Goal: Task Accomplishment & Management: Manage account settings

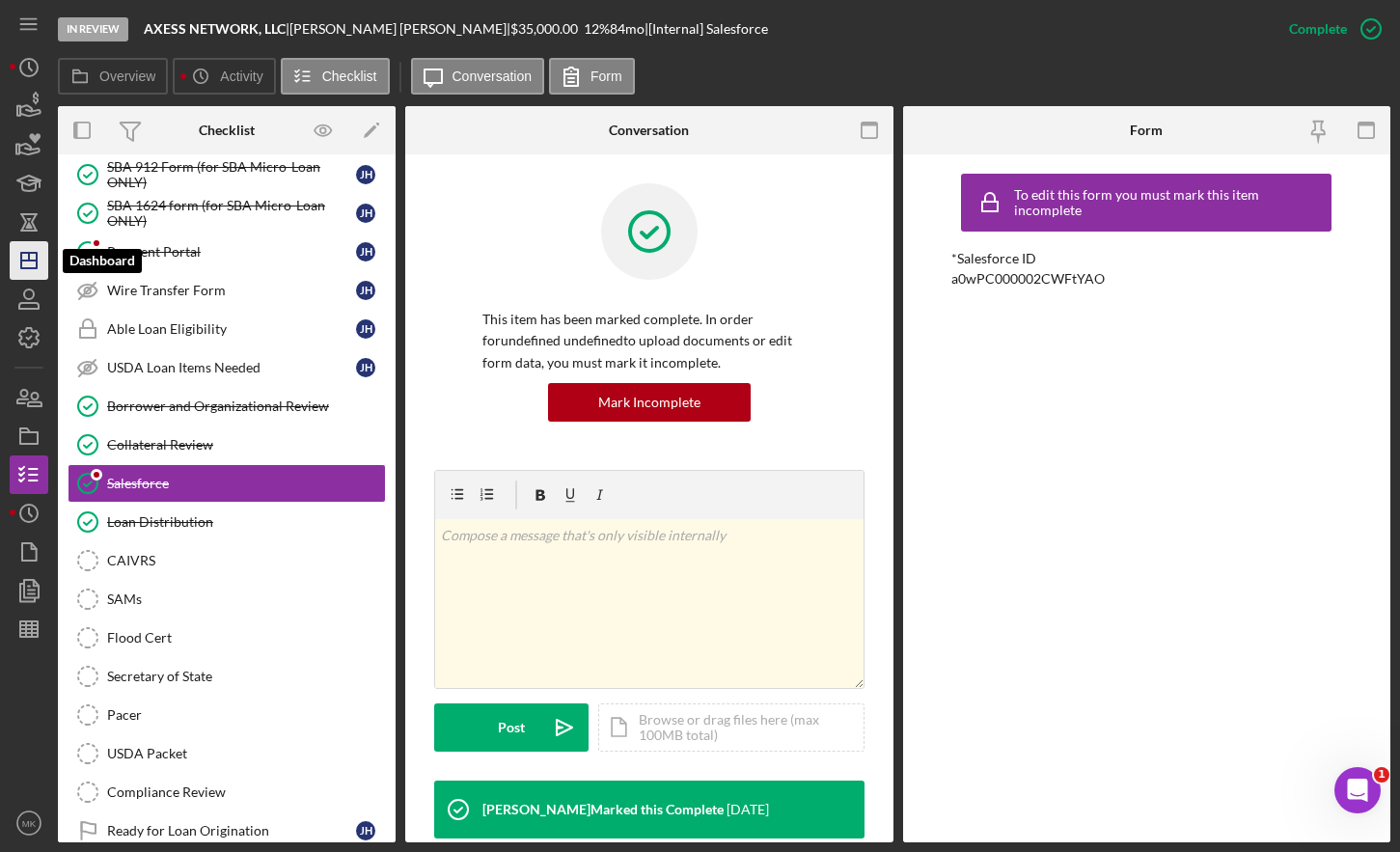
click at [22, 254] on polygon "button" at bounding box center [29, 261] width 16 height 16
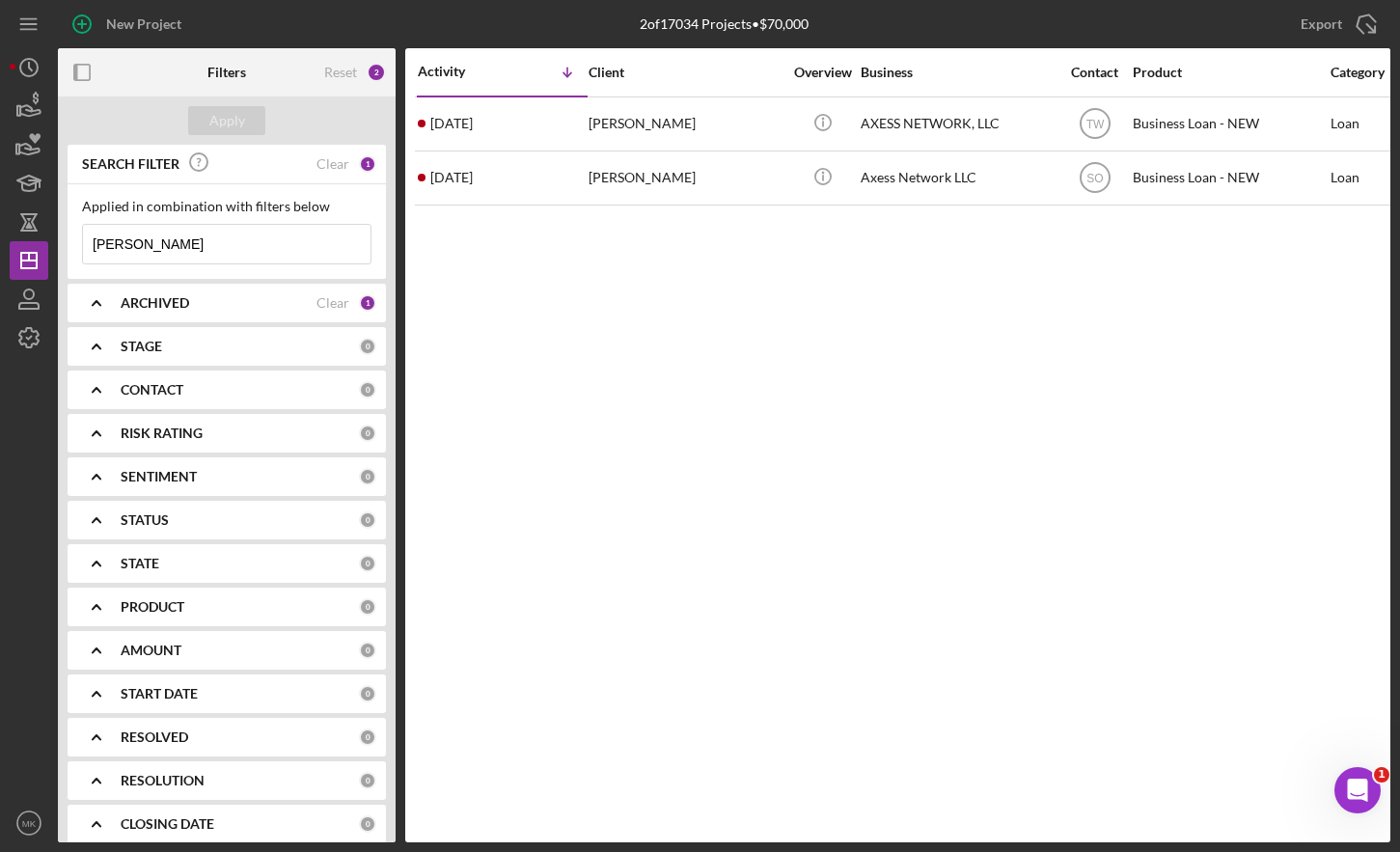
drag, startPoint x: 176, startPoint y: 243, endPoint x: 86, endPoint y: 246, distance: 90.0
click at [86, 246] on input "[PERSON_NAME]" at bounding box center [227, 244] width 288 height 39
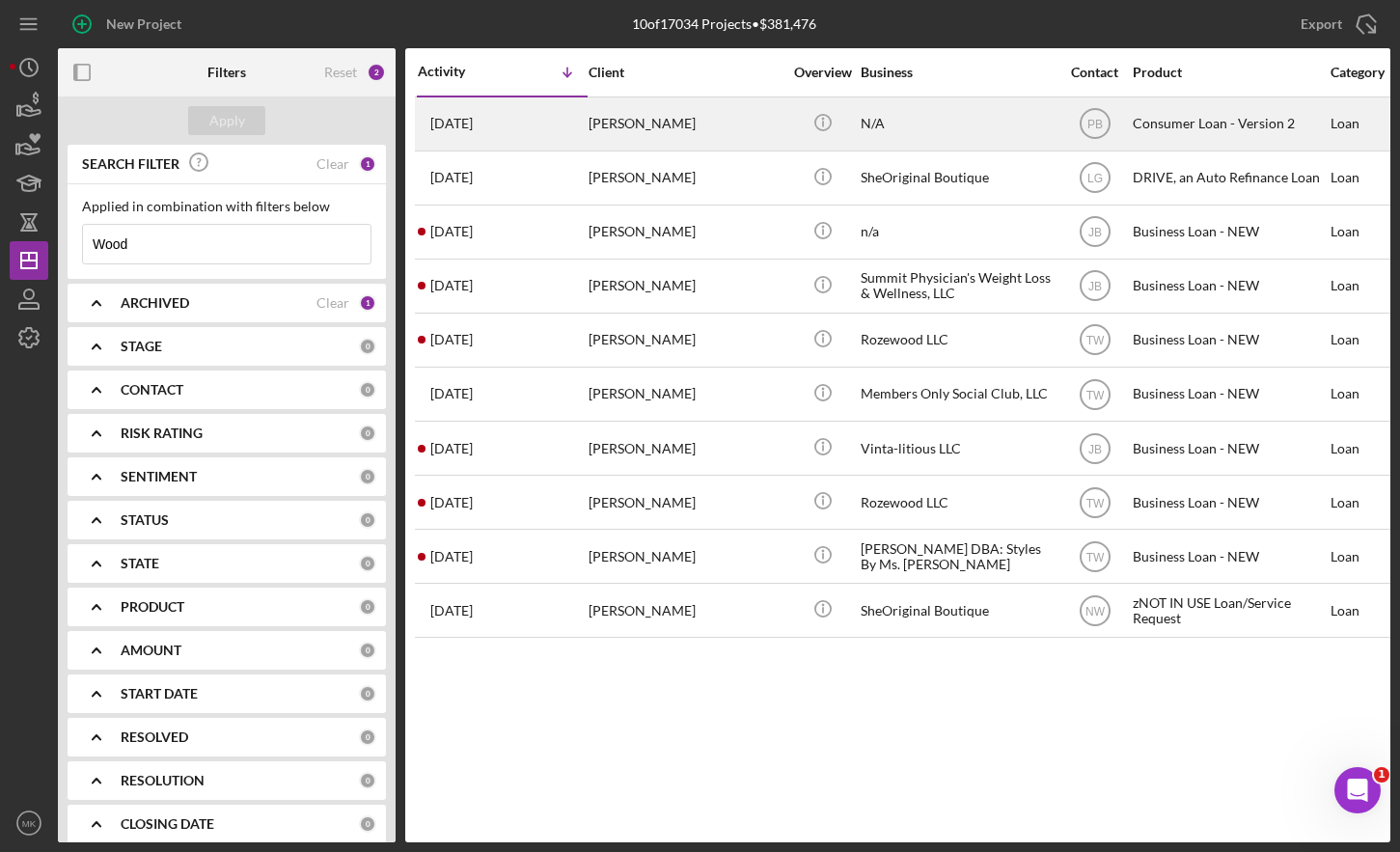
type input "Wood"
click at [643, 119] on div "[PERSON_NAME]" at bounding box center [684, 124] width 193 height 51
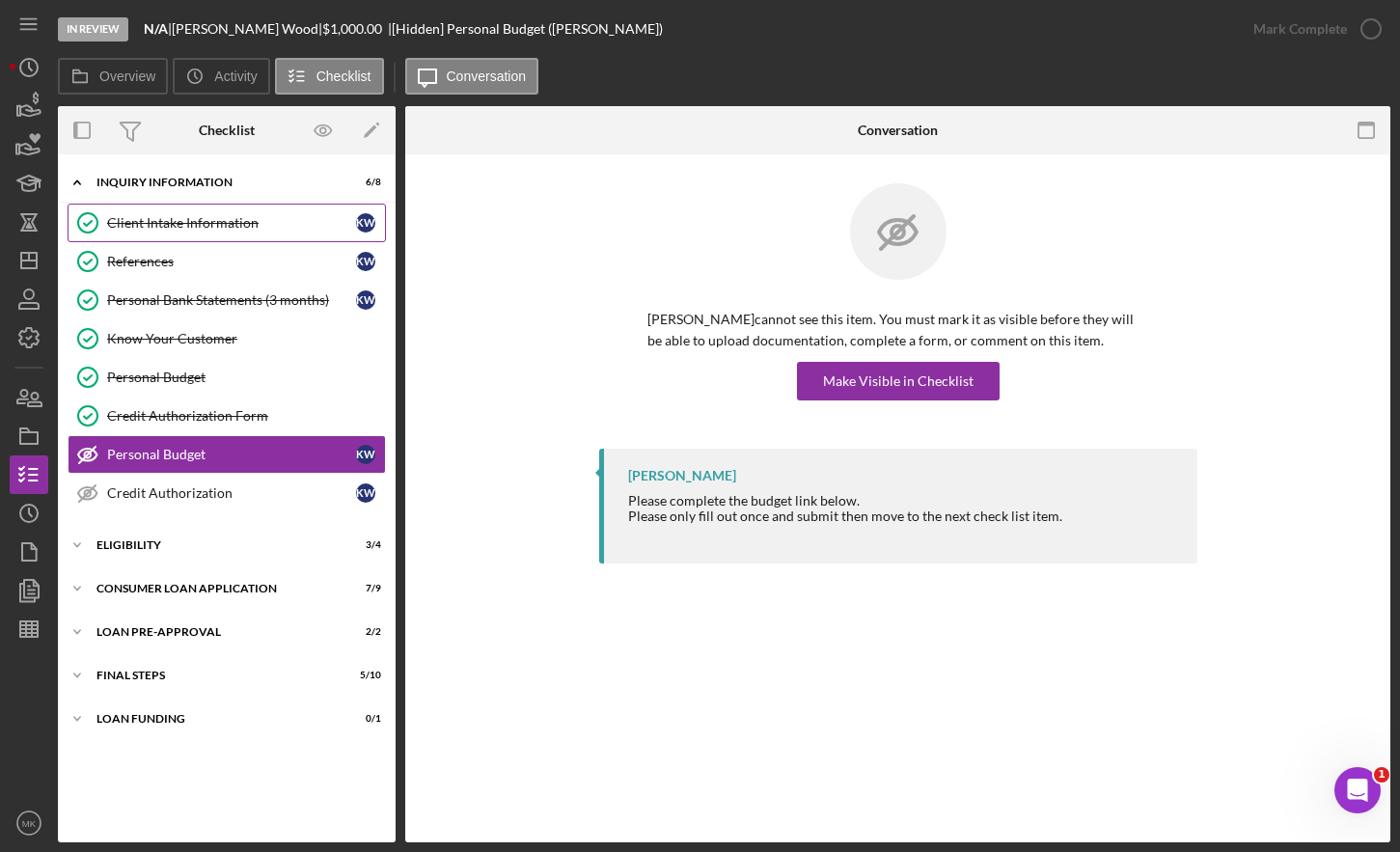
click at [164, 222] on div "Client Intake Information" at bounding box center [232, 223] width 249 height 16
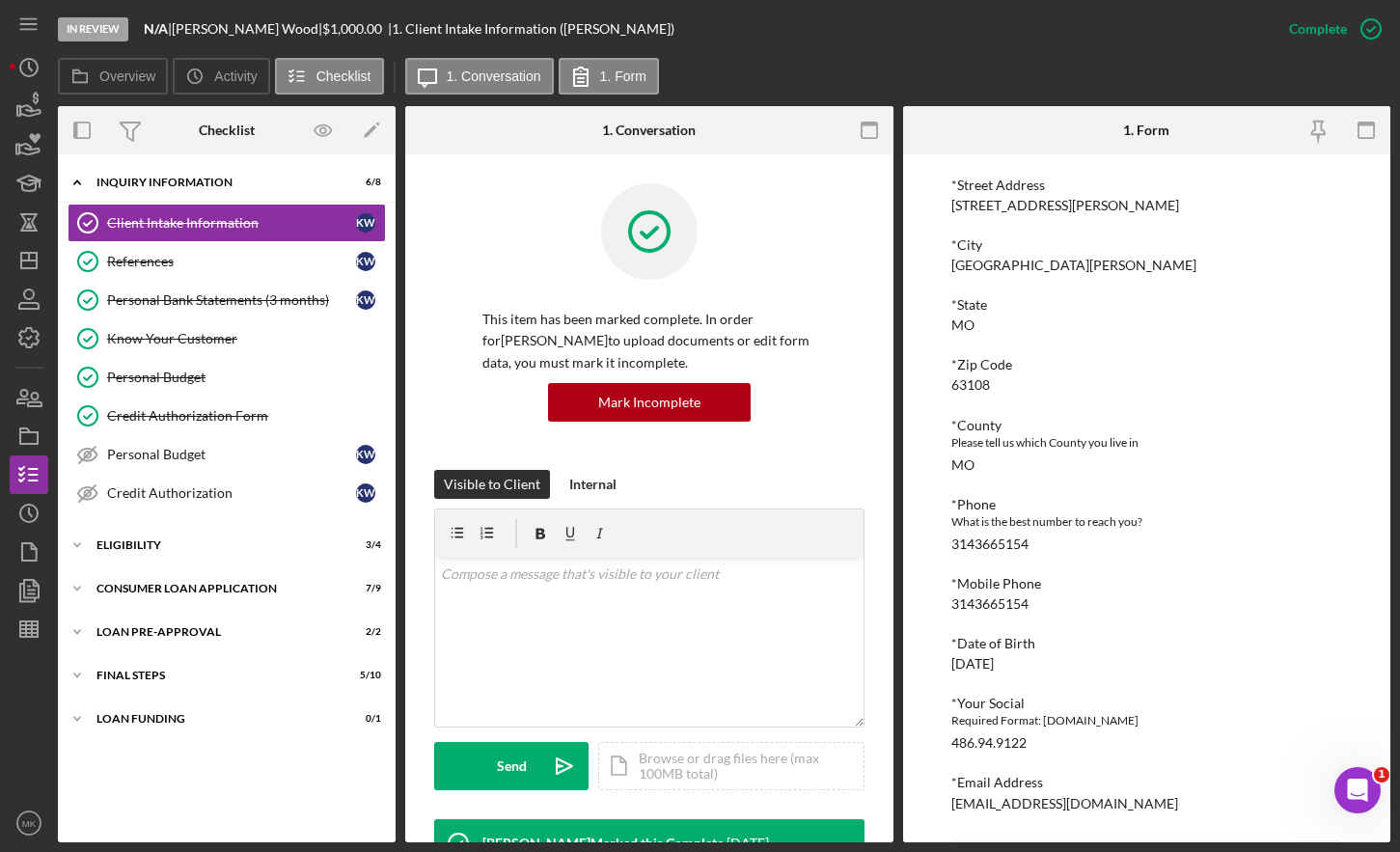
scroll to position [600, 0]
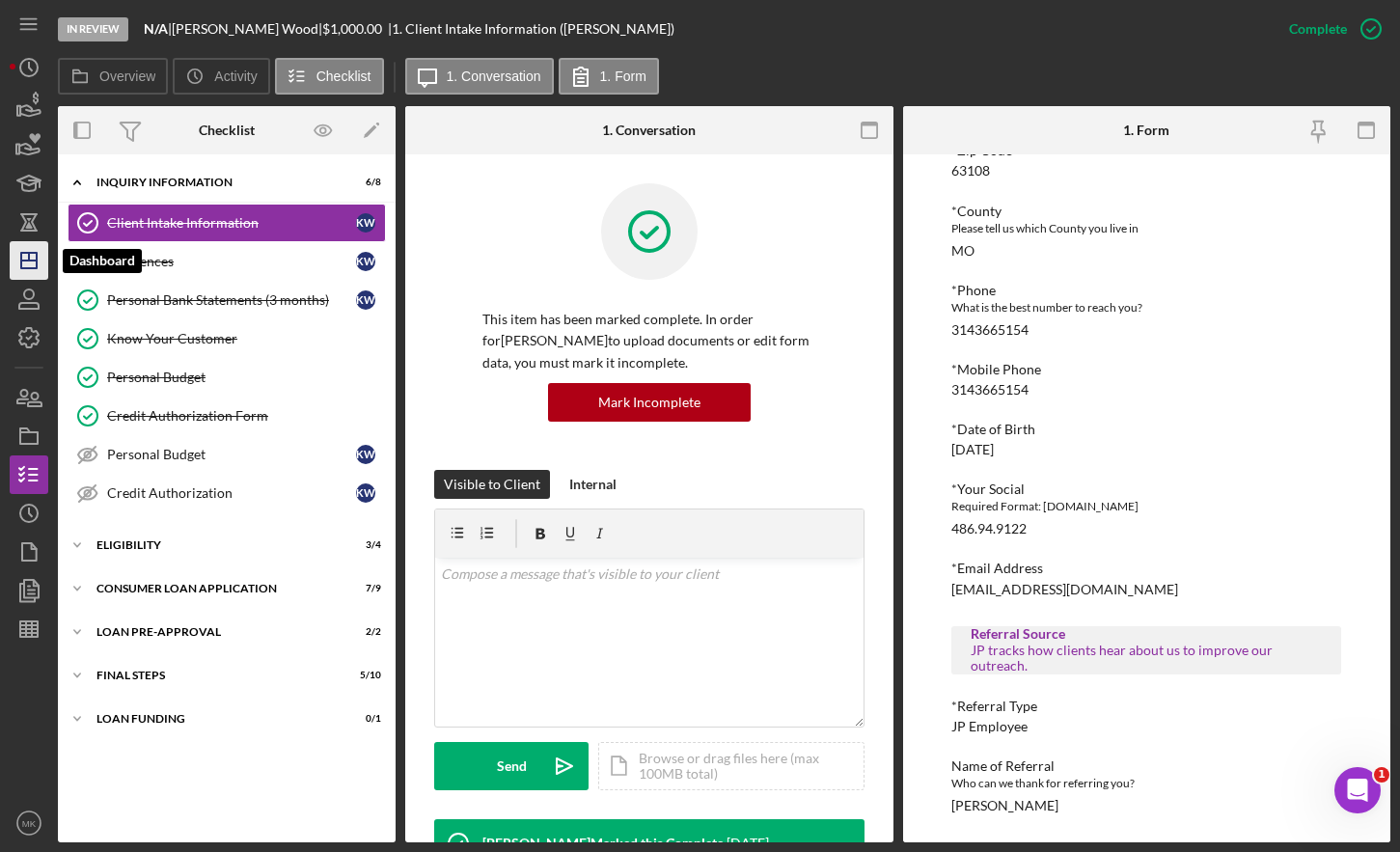
click at [32, 273] on icon "Icon/Dashboard" at bounding box center [29, 261] width 48 height 48
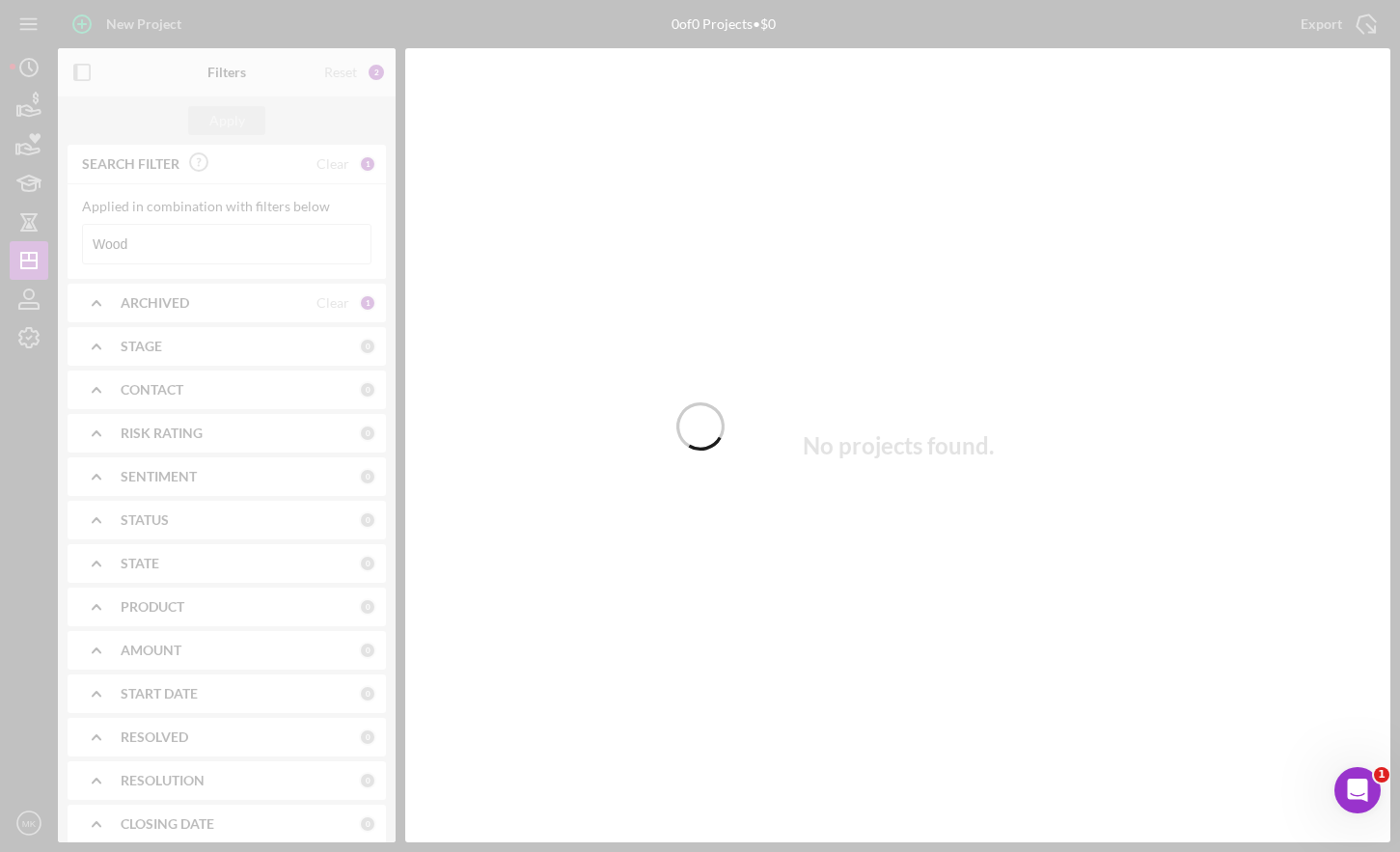
click at [161, 251] on div at bounding box center [700, 426] width 1400 height 852
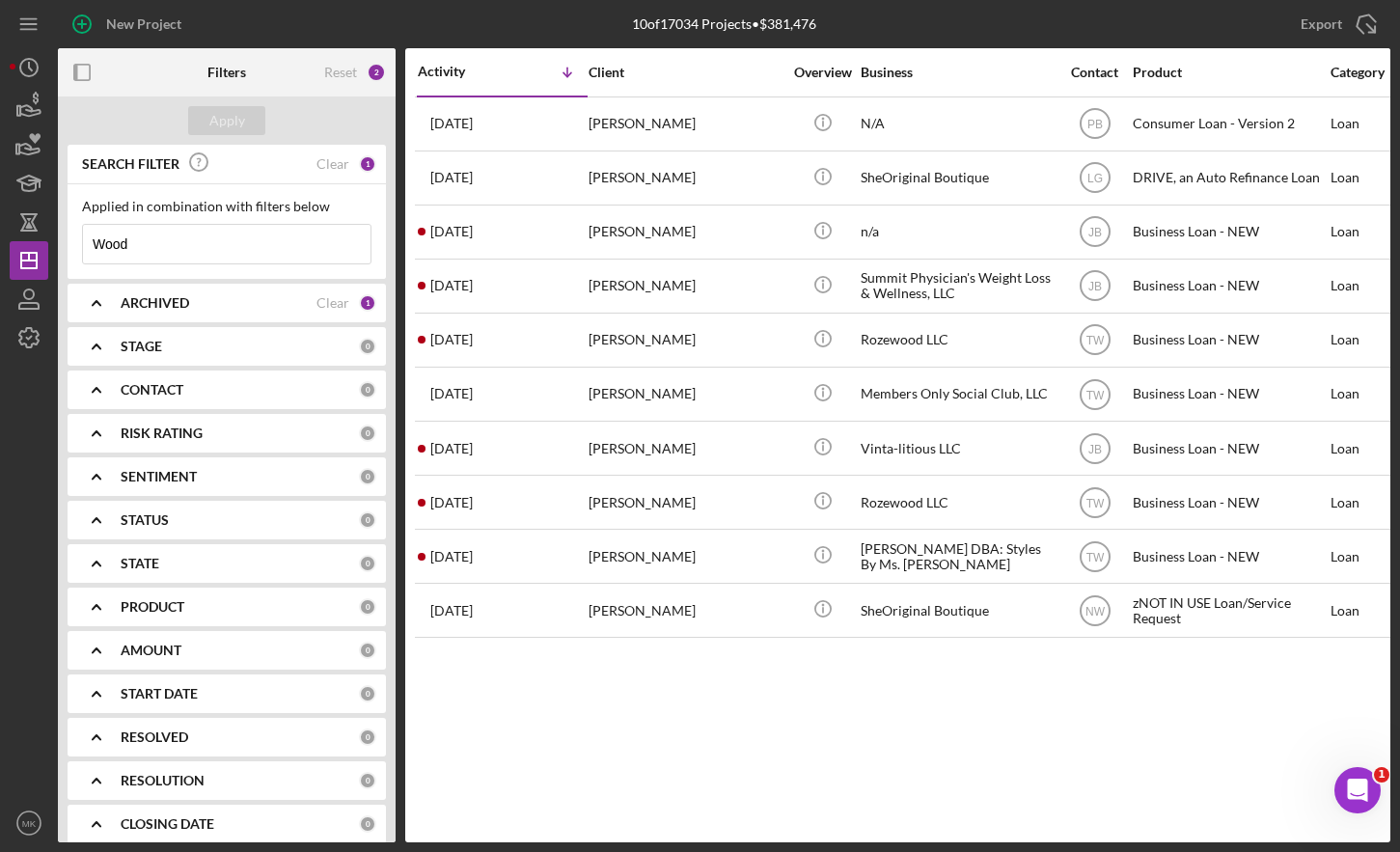
click at [160, 256] on input "Wood" at bounding box center [227, 244] width 288 height 39
drag, startPoint x: 168, startPoint y: 242, endPoint x: 25, endPoint y: 236, distance: 143.1
click at [25, 236] on div "New Project 10 of 17034 Projects • $381,476 Wood Export Icon/Export Filters Res…" at bounding box center [700, 421] width 1382 height 842
type input "m"
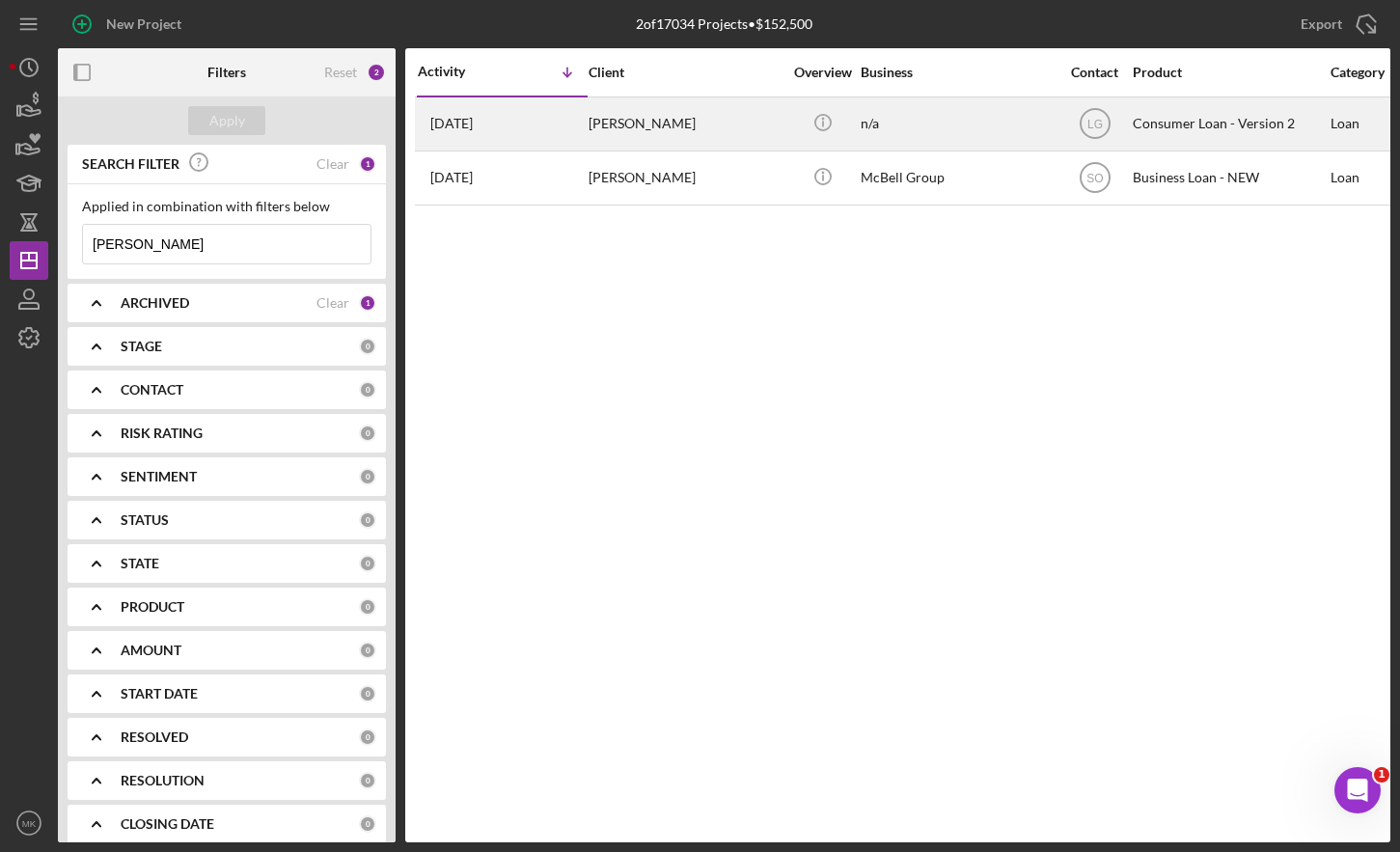
type input "[PERSON_NAME]"
click at [702, 130] on div "[PERSON_NAME]" at bounding box center [684, 124] width 193 height 51
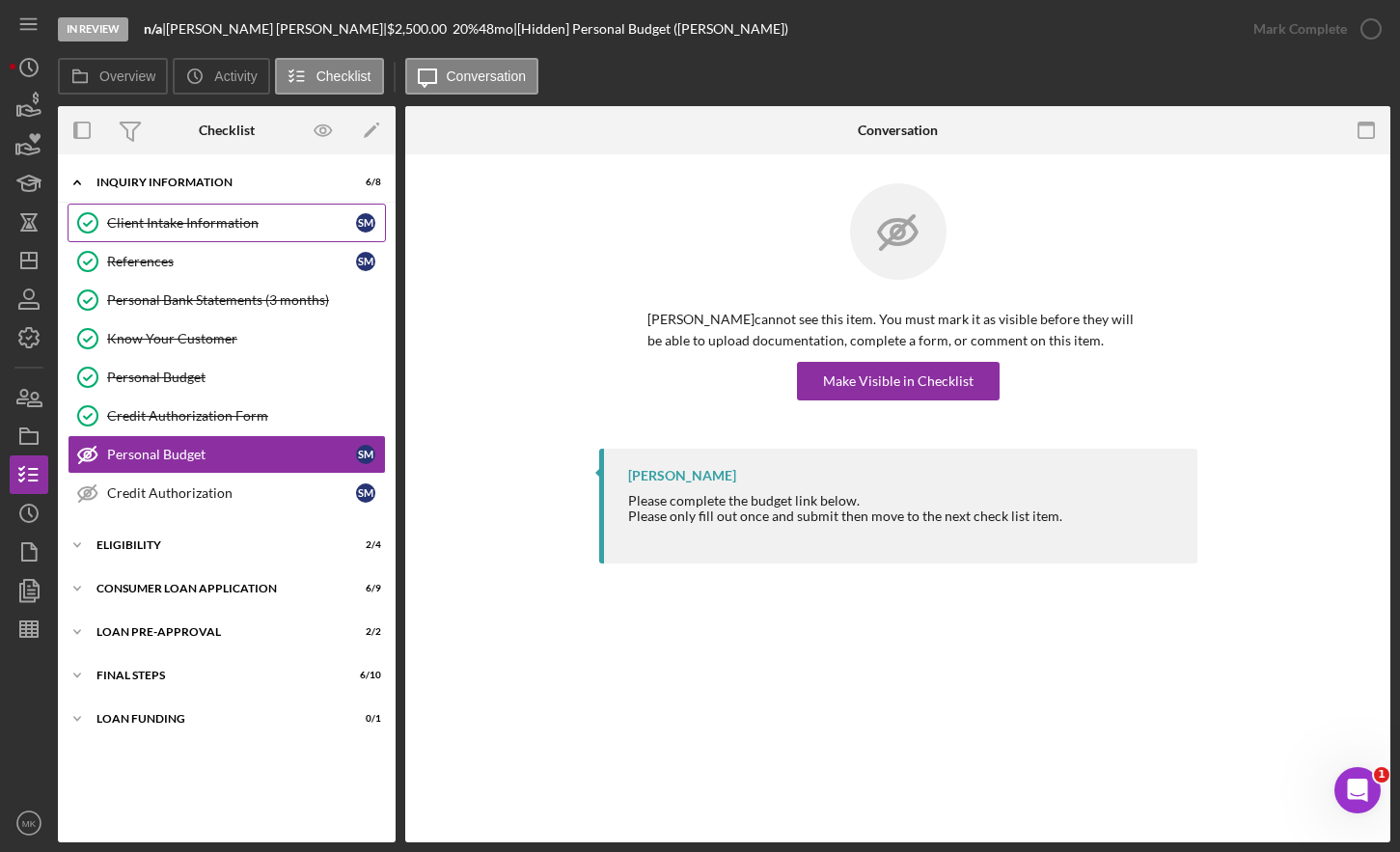
click at [235, 216] on div "Client Intake Information" at bounding box center [232, 223] width 249 height 16
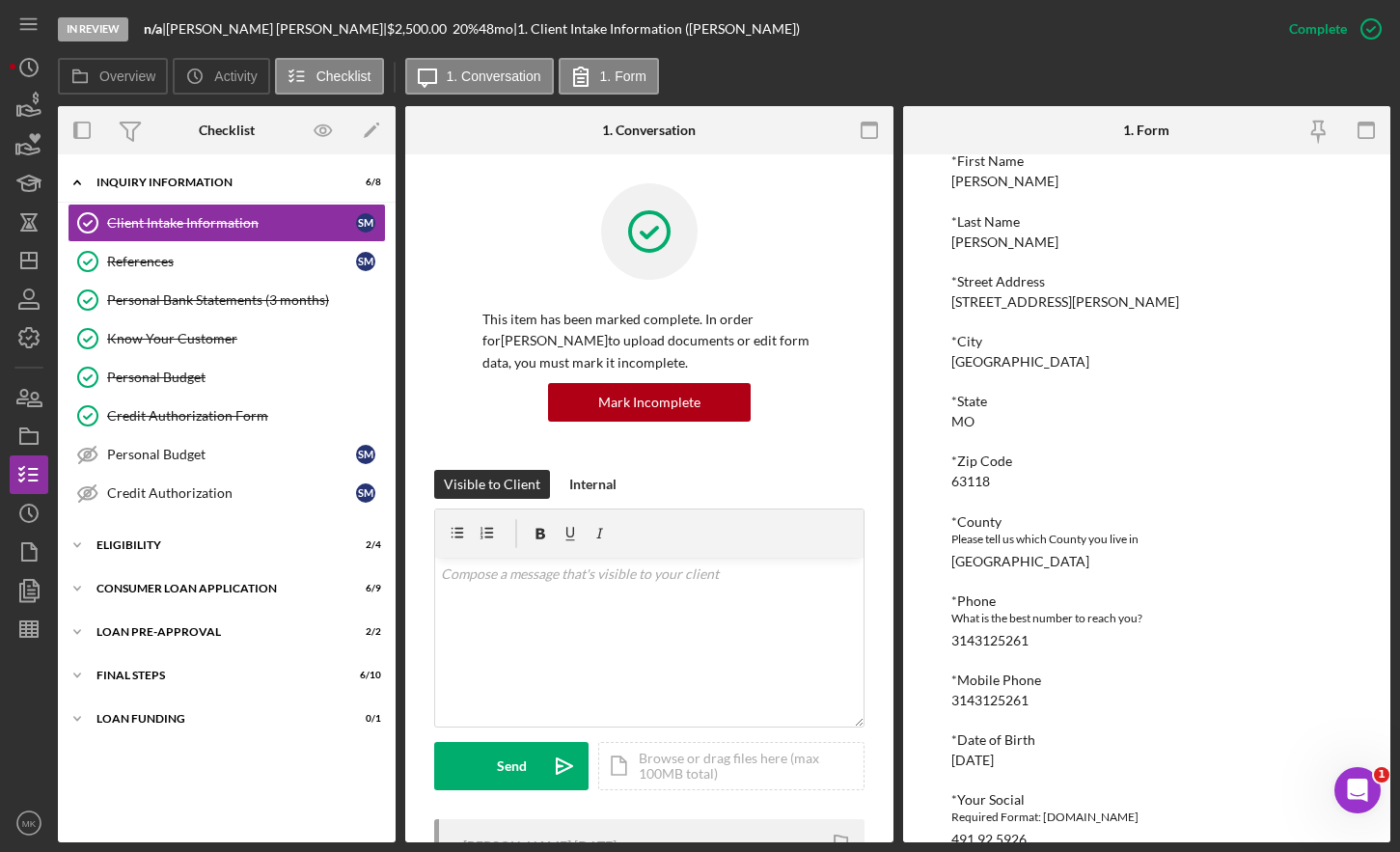
scroll to position [386, 0]
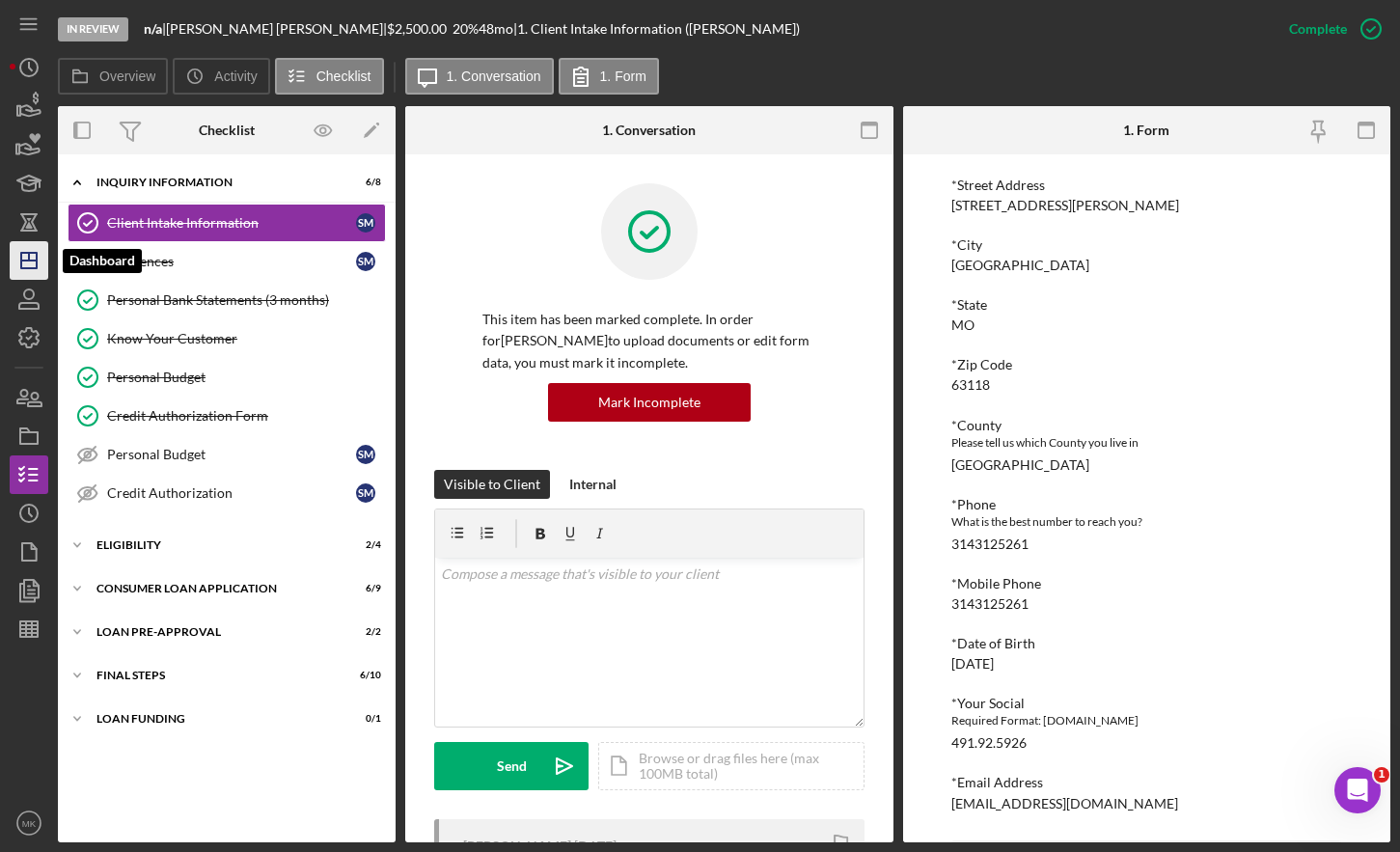
click at [29, 252] on icon "Icon/Dashboard" at bounding box center [29, 261] width 48 height 48
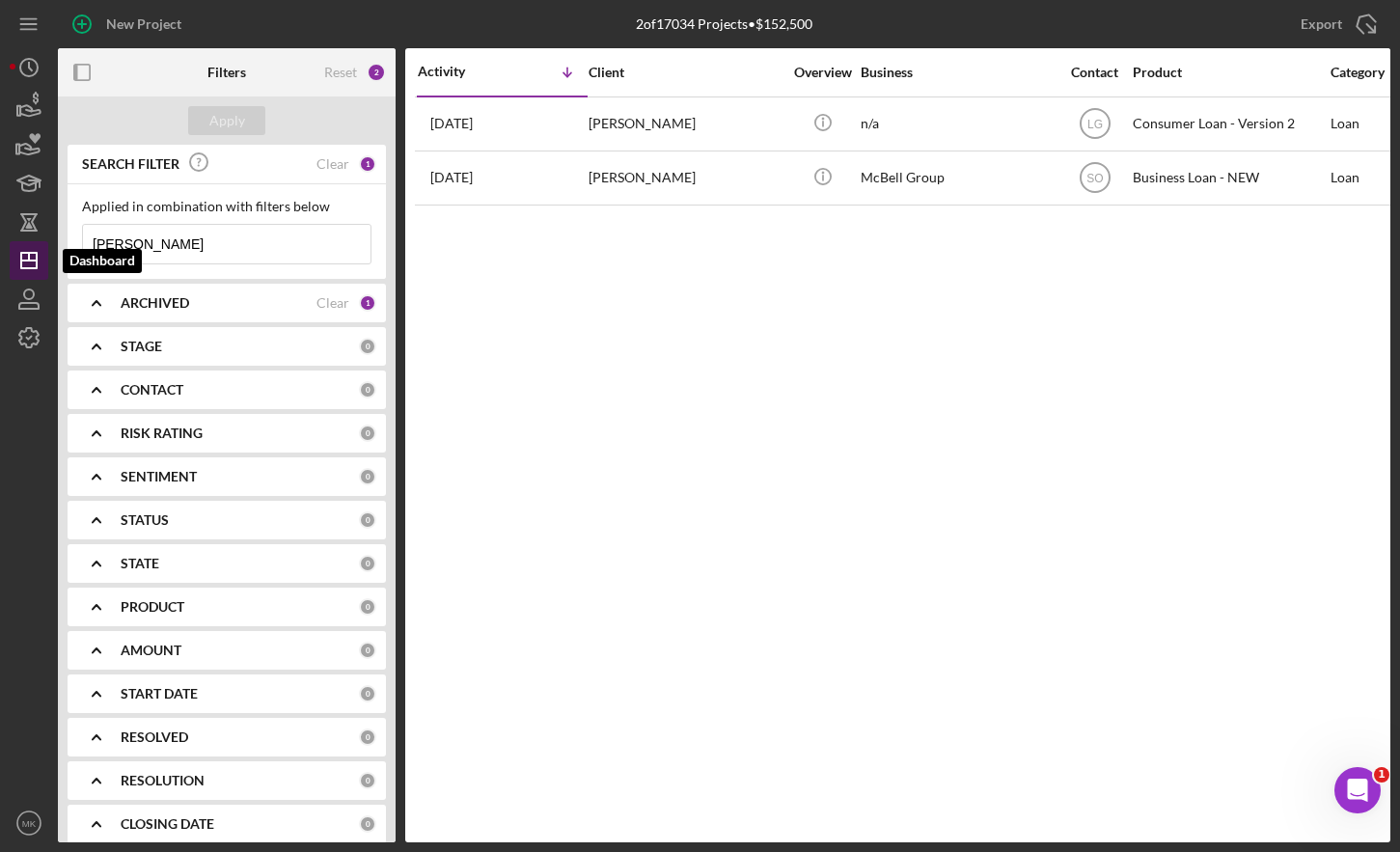
drag, startPoint x: 177, startPoint y: 242, endPoint x: 27, endPoint y: 242, distance: 150.0
click at [27, 242] on div "New Project 2 of 17034 Projects • $152,500 [PERSON_NAME] Export Icon/Export Fil…" at bounding box center [700, 421] width 1382 height 842
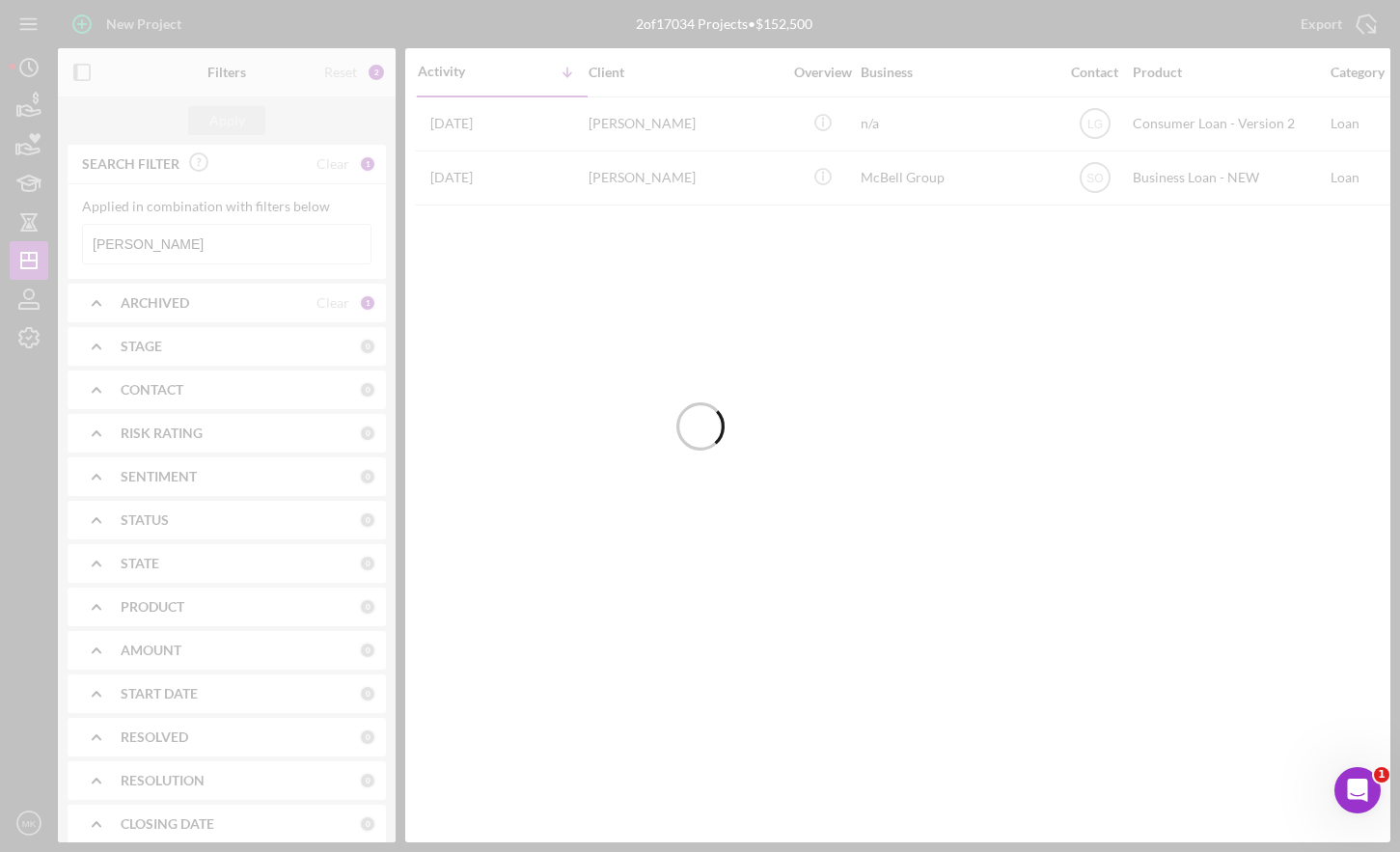
type input "[PERSON_NAME]"
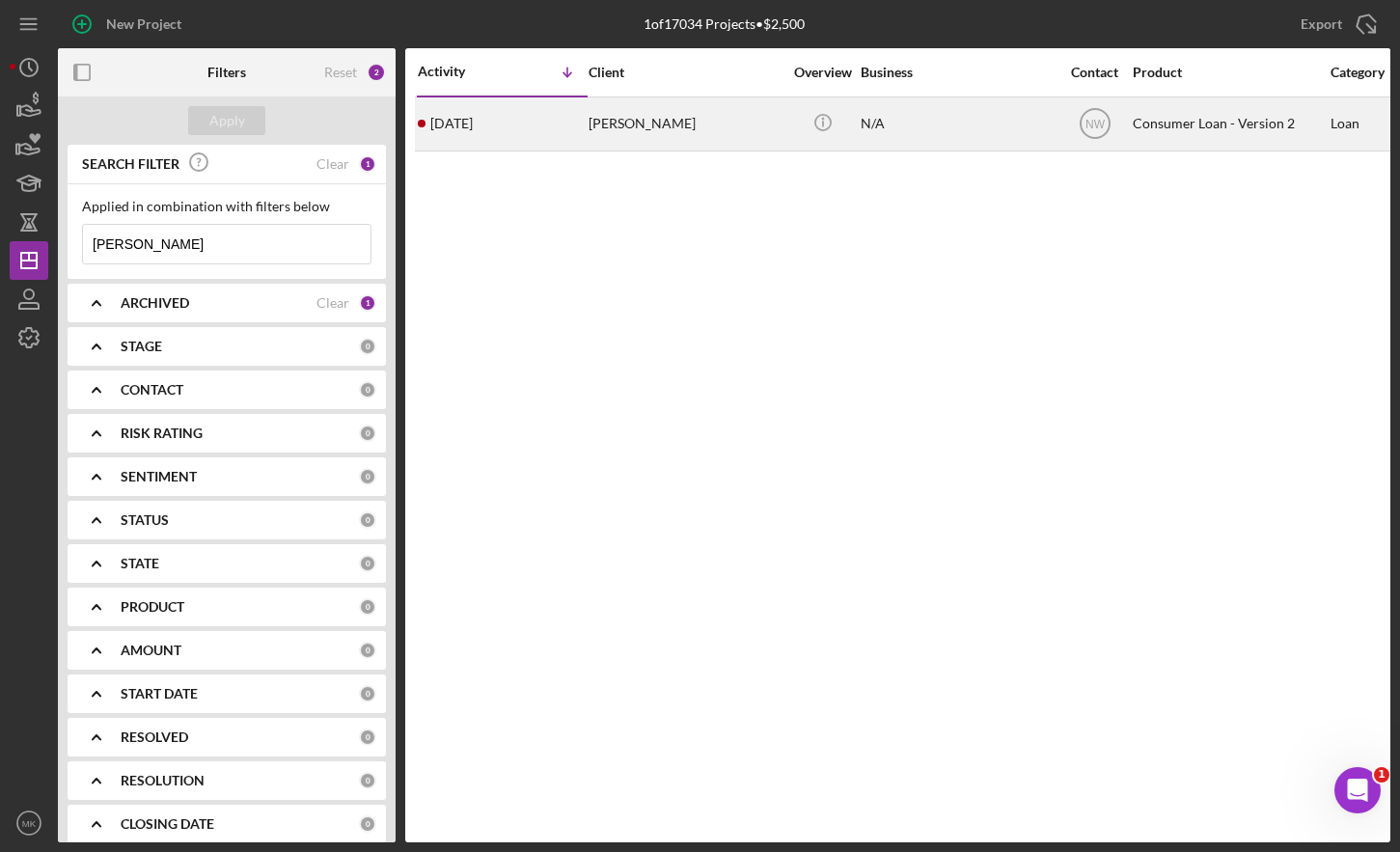
click at [615, 126] on div "[PERSON_NAME]" at bounding box center [684, 124] width 193 height 51
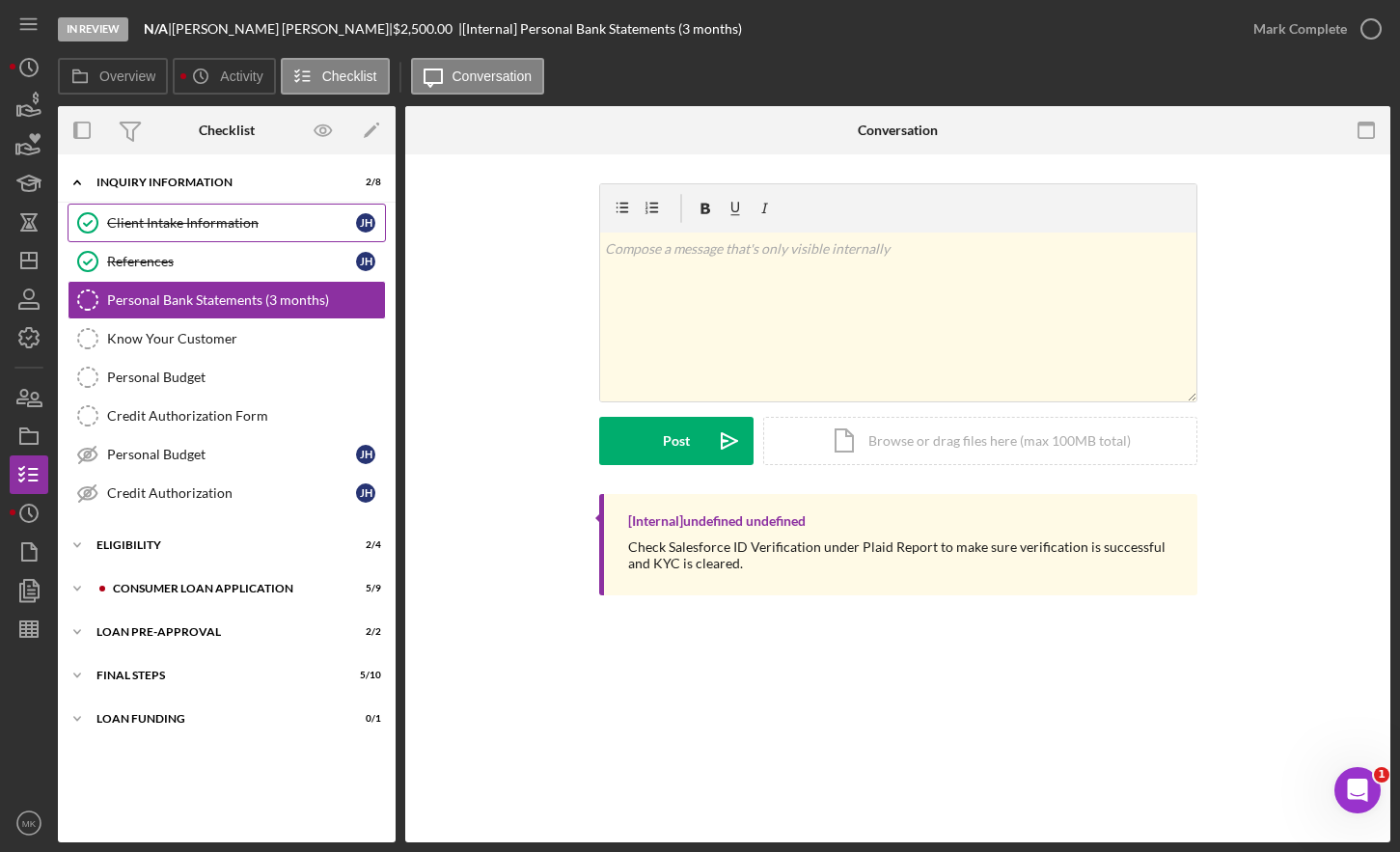
click at [175, 224] on div "Client Intake Information" at bounding box center [232, 223] width 249 height 16
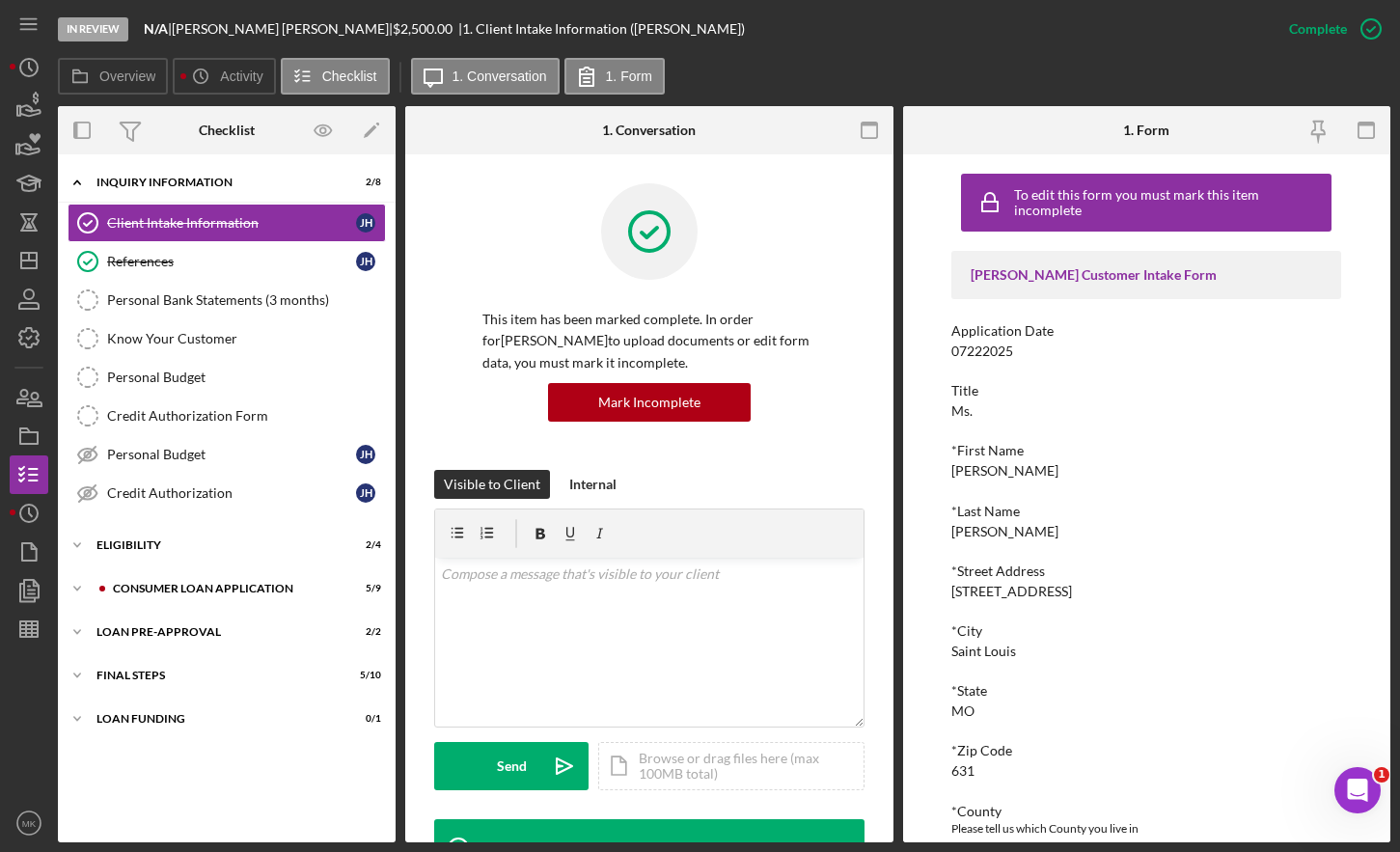
click at [1154, 427] on div "[PERSON_NAME] Customer Intake Form Application Date 07222025 Title Ms. *First N…" at bounding box center [1147, 833] width 390 height 1163
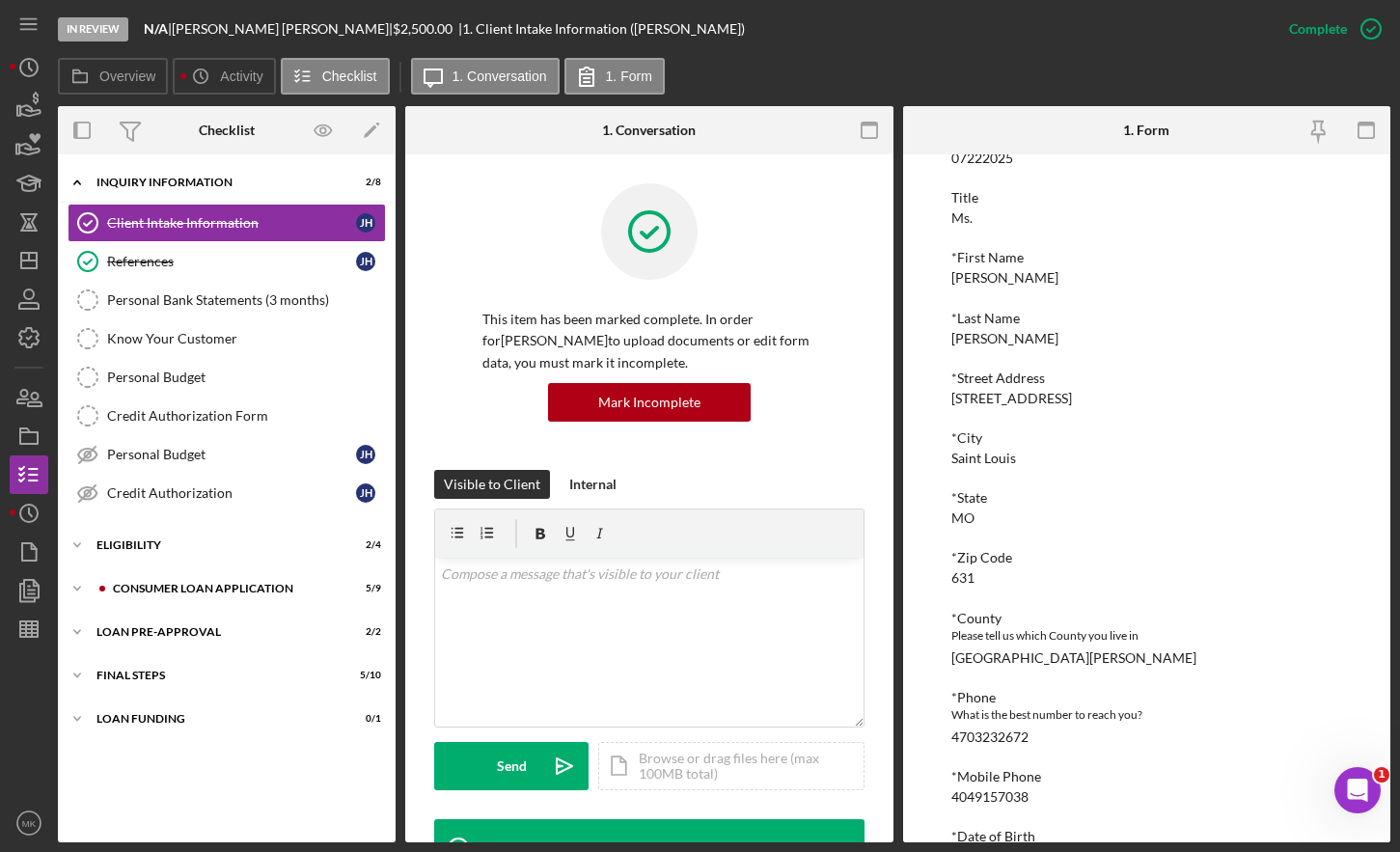
scroll to position [386, 0]
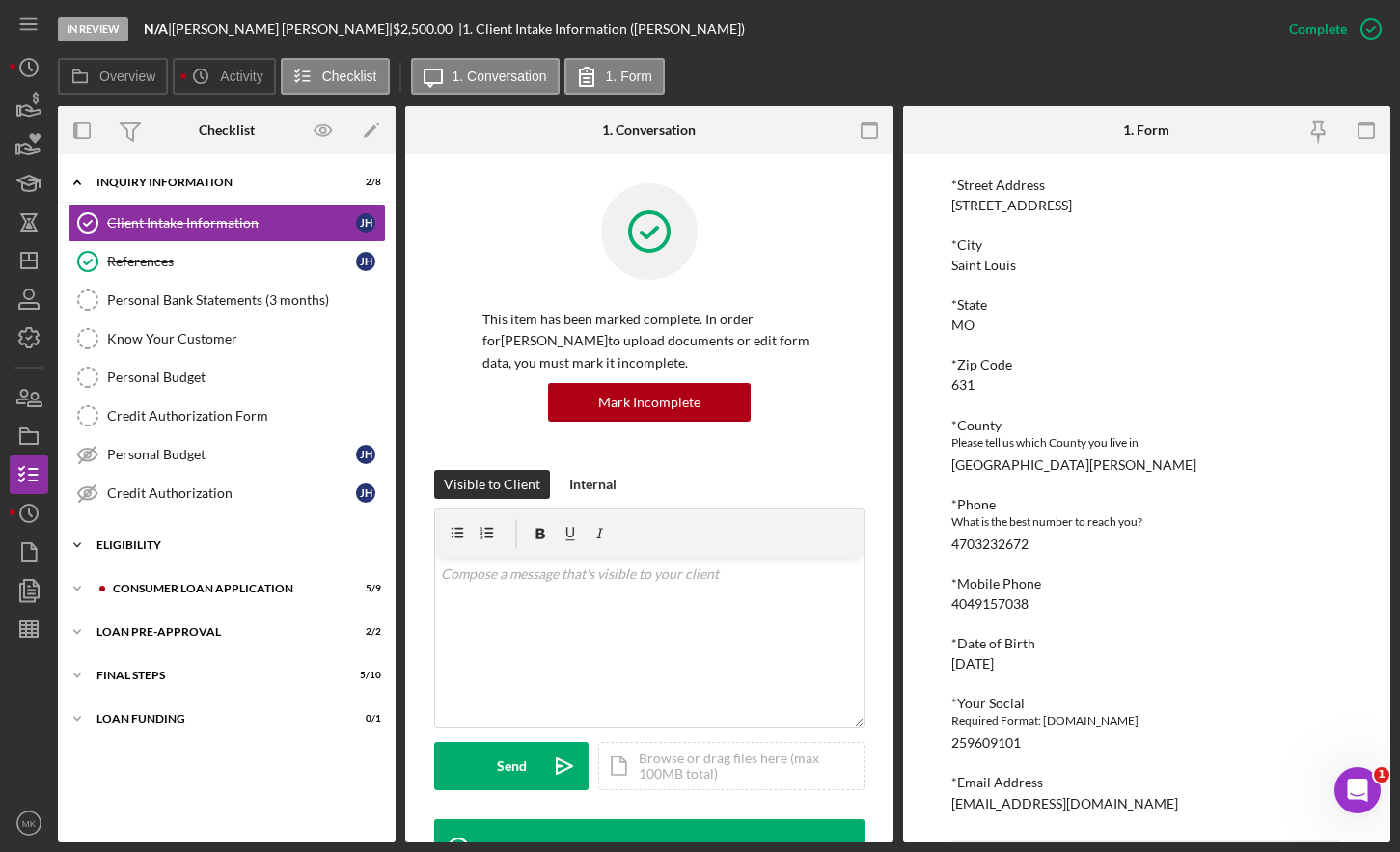
click at [183, 546] on div "Eligibility" at bounding box center [235, 545] width 275 height 12
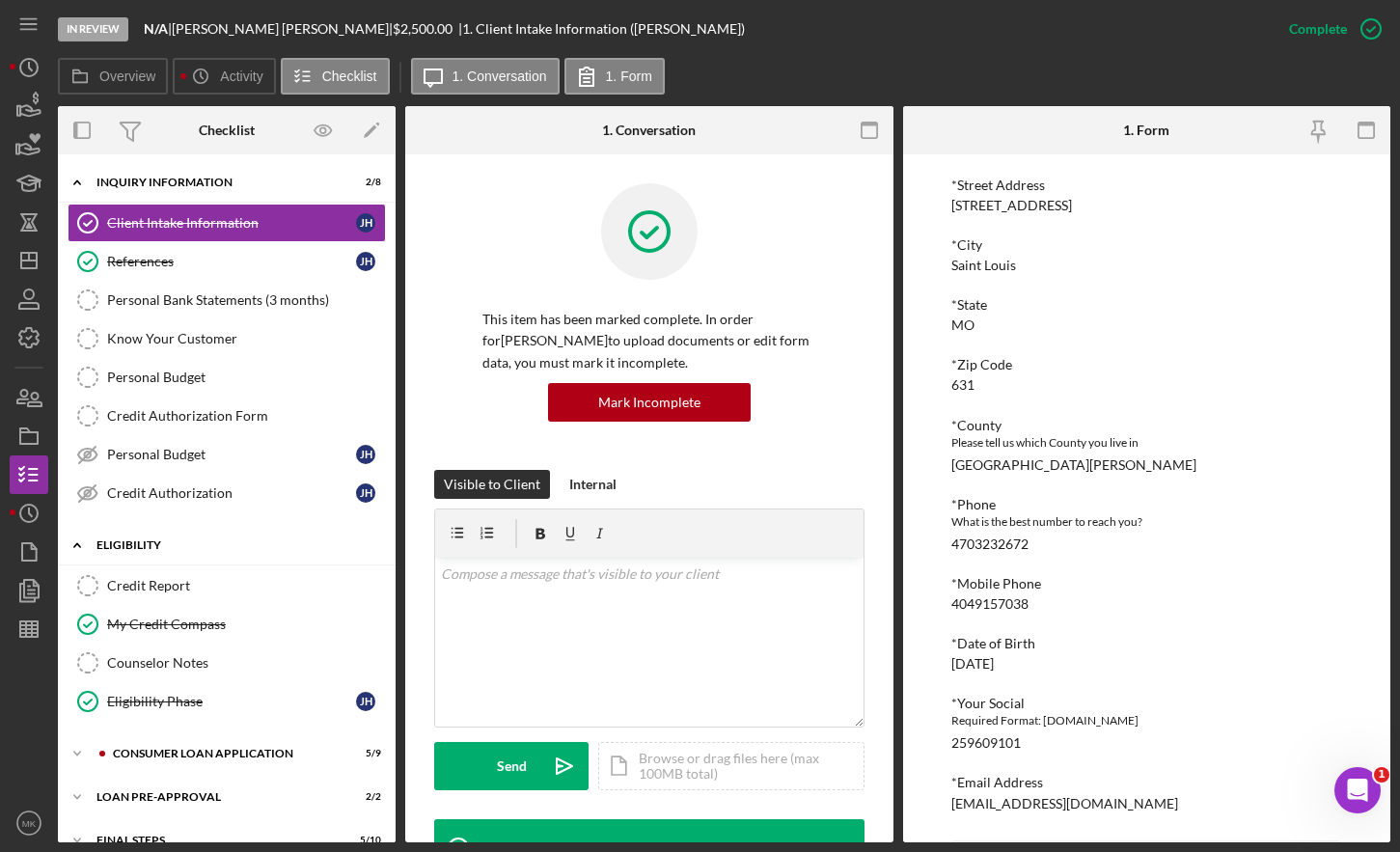
scroll to position [72, 0]
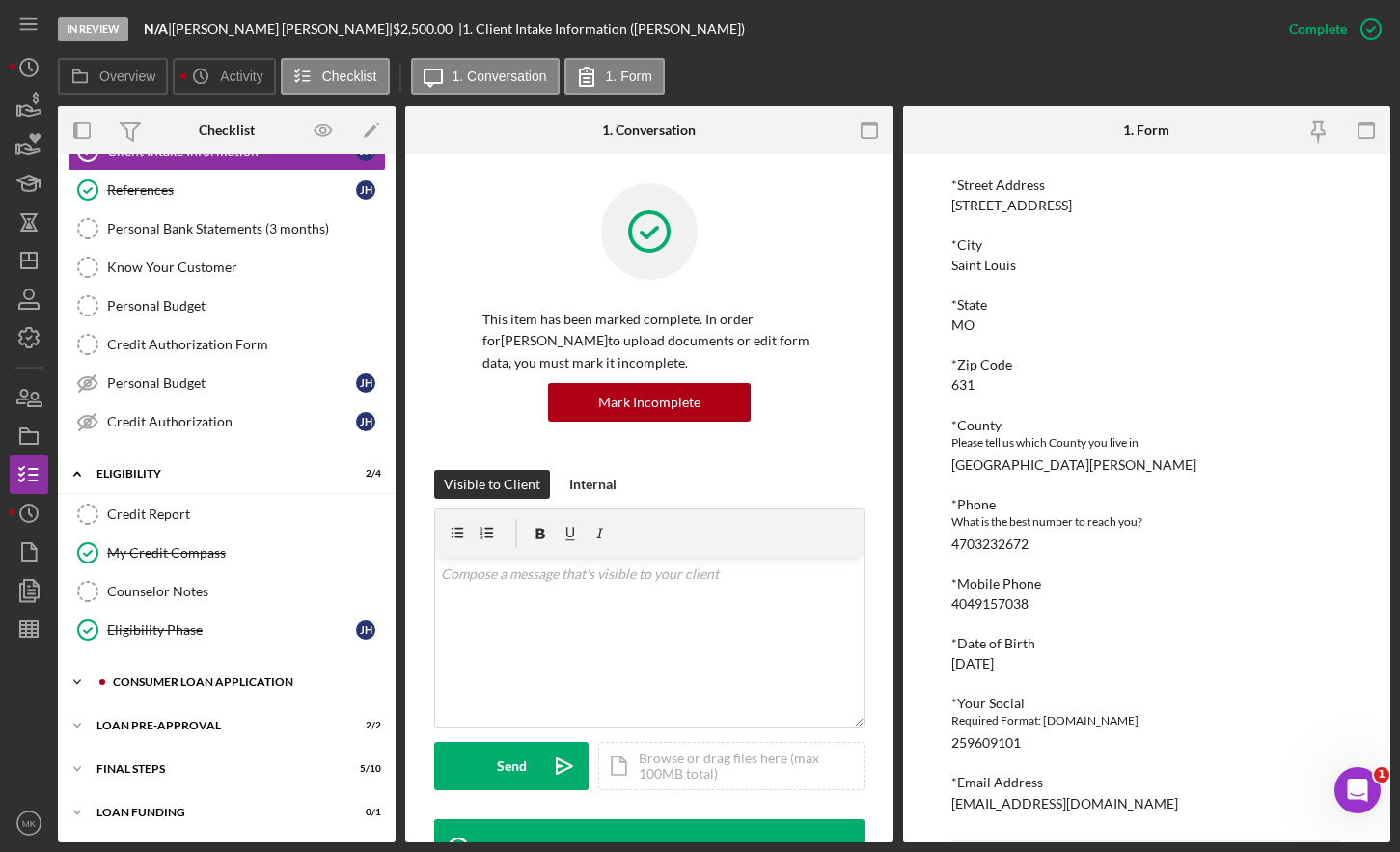
click at [233, 679] on div "Consumer Loan Application" at bounding box center [241, 682] width 259 height 12
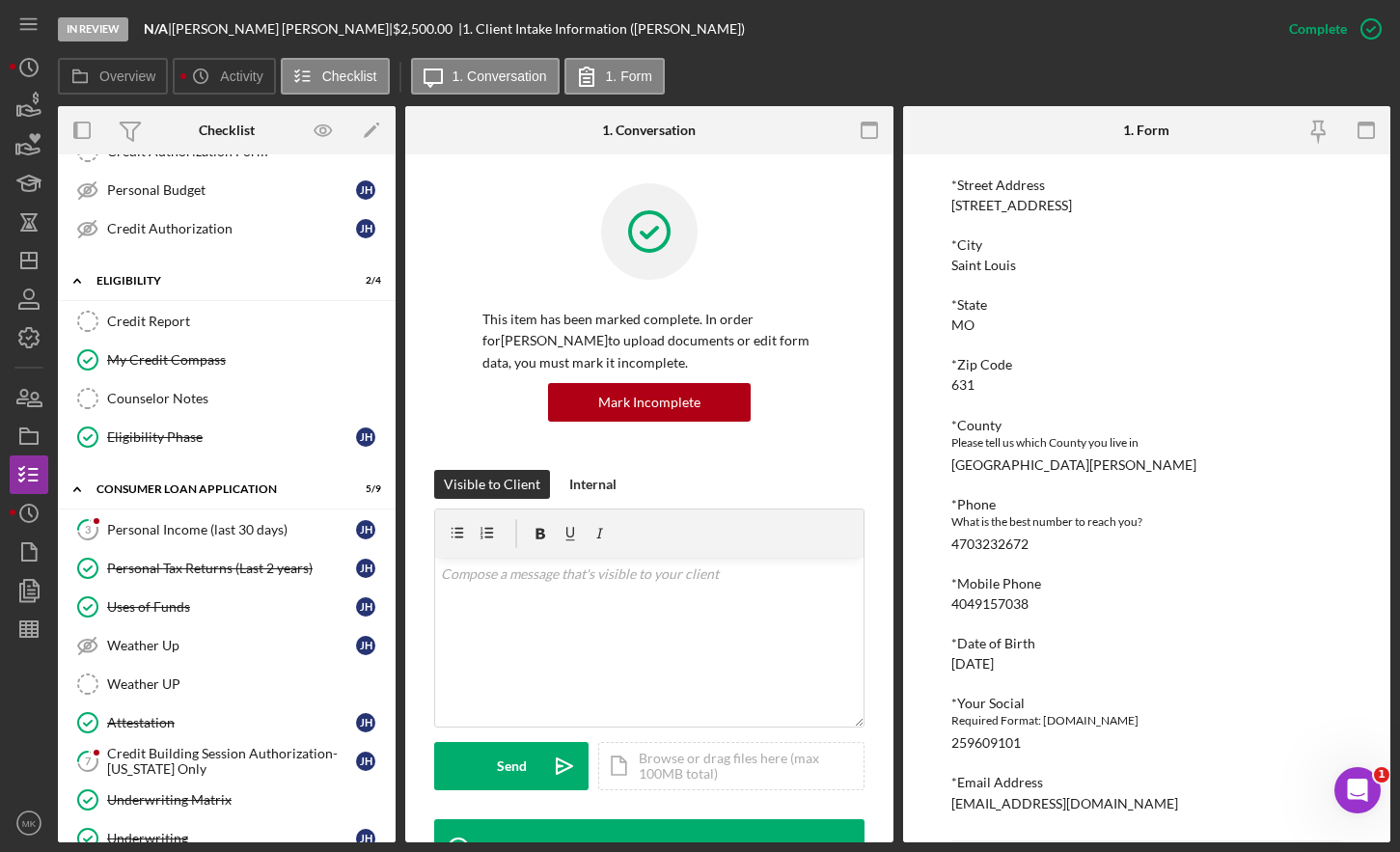
scroll to position [361, 0]
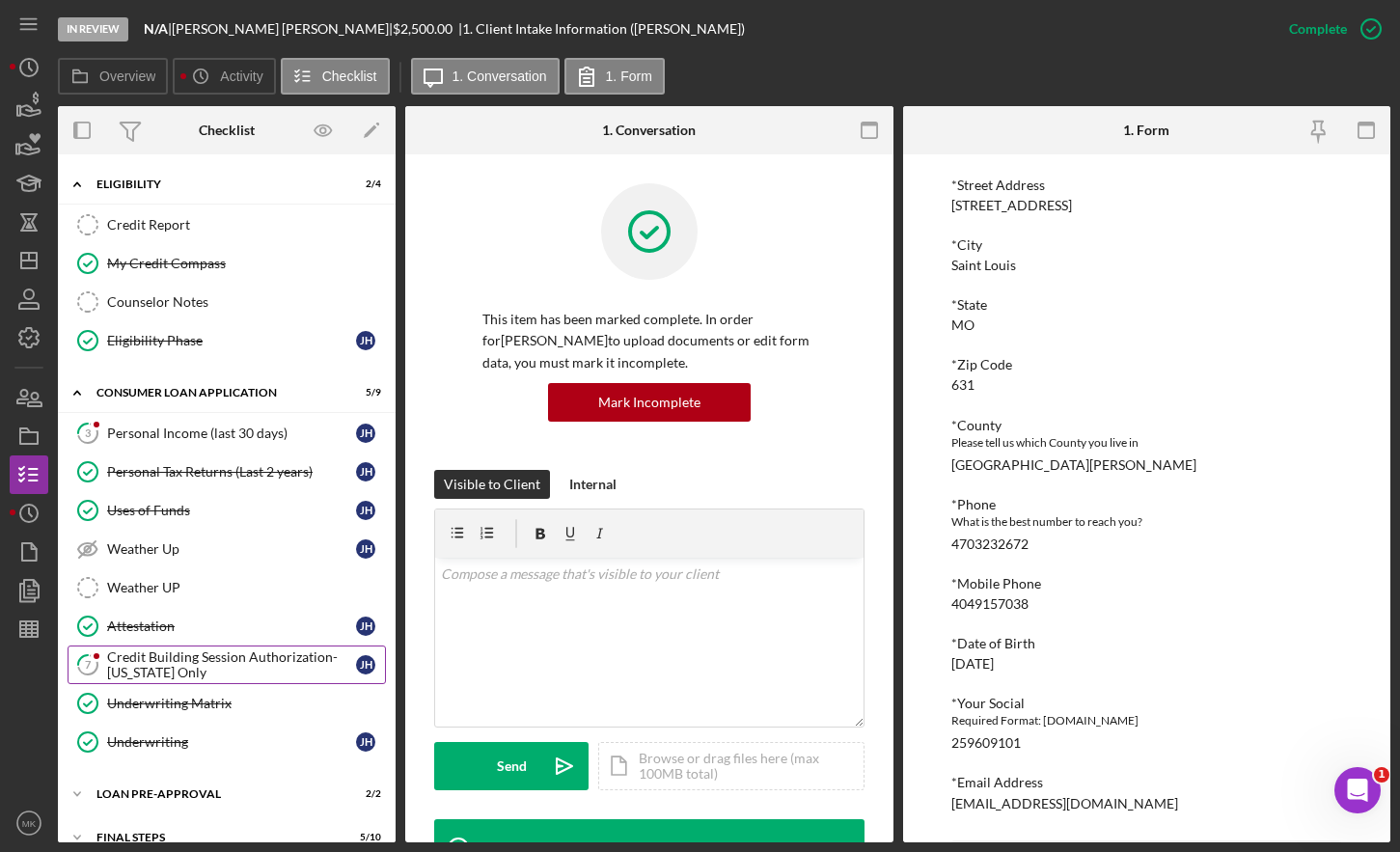
click at [204, 657] on div "Credit Building Session Authorization- [US_STATE] Only" at bounding box center [232, 665] width 249 height 31
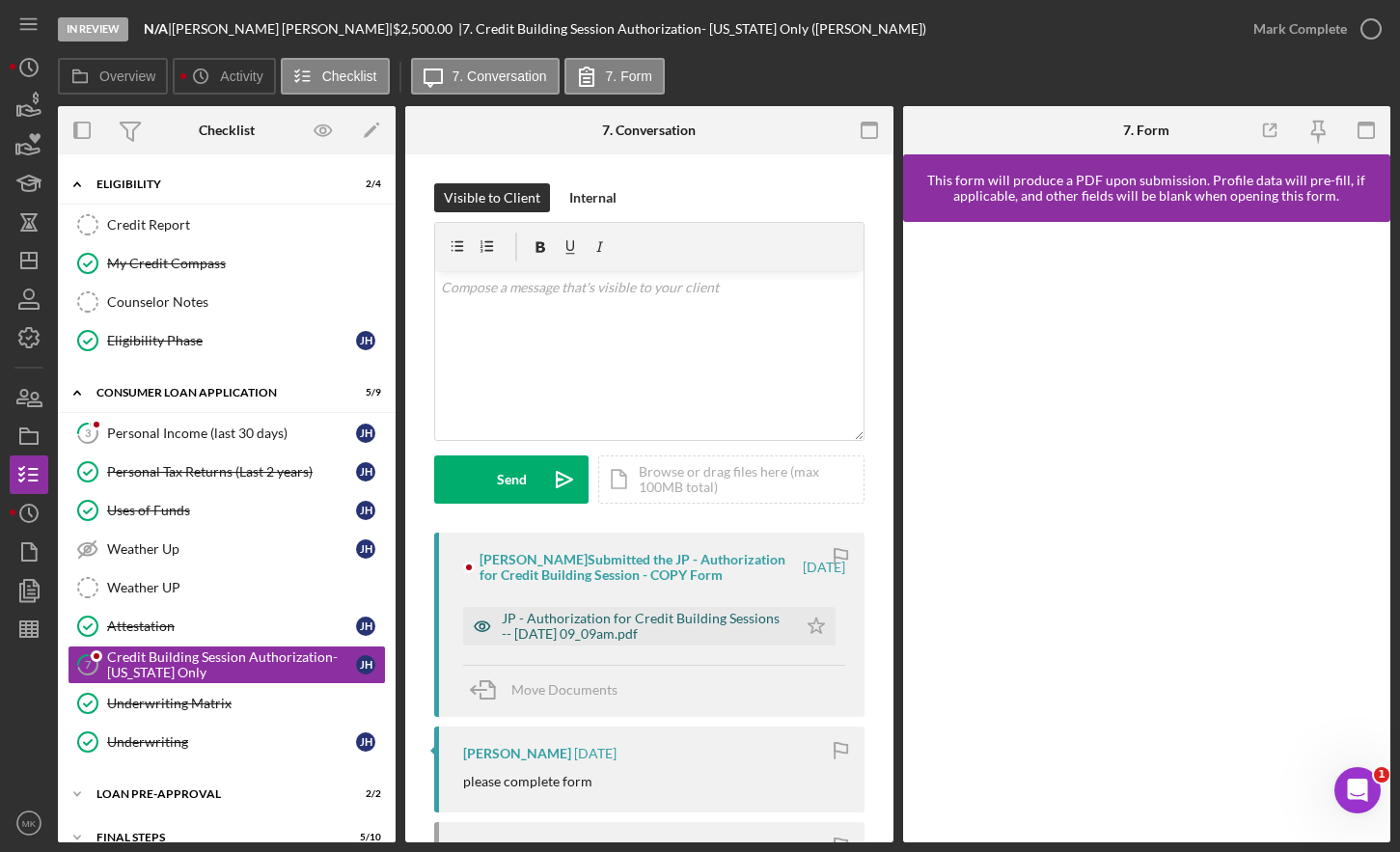
click at [681, 636] on div "JP - Authorization for Credit Building Sessions -- [DATE] 09_09am.pdf" at bounding box center [645, 626] width 286 height 31
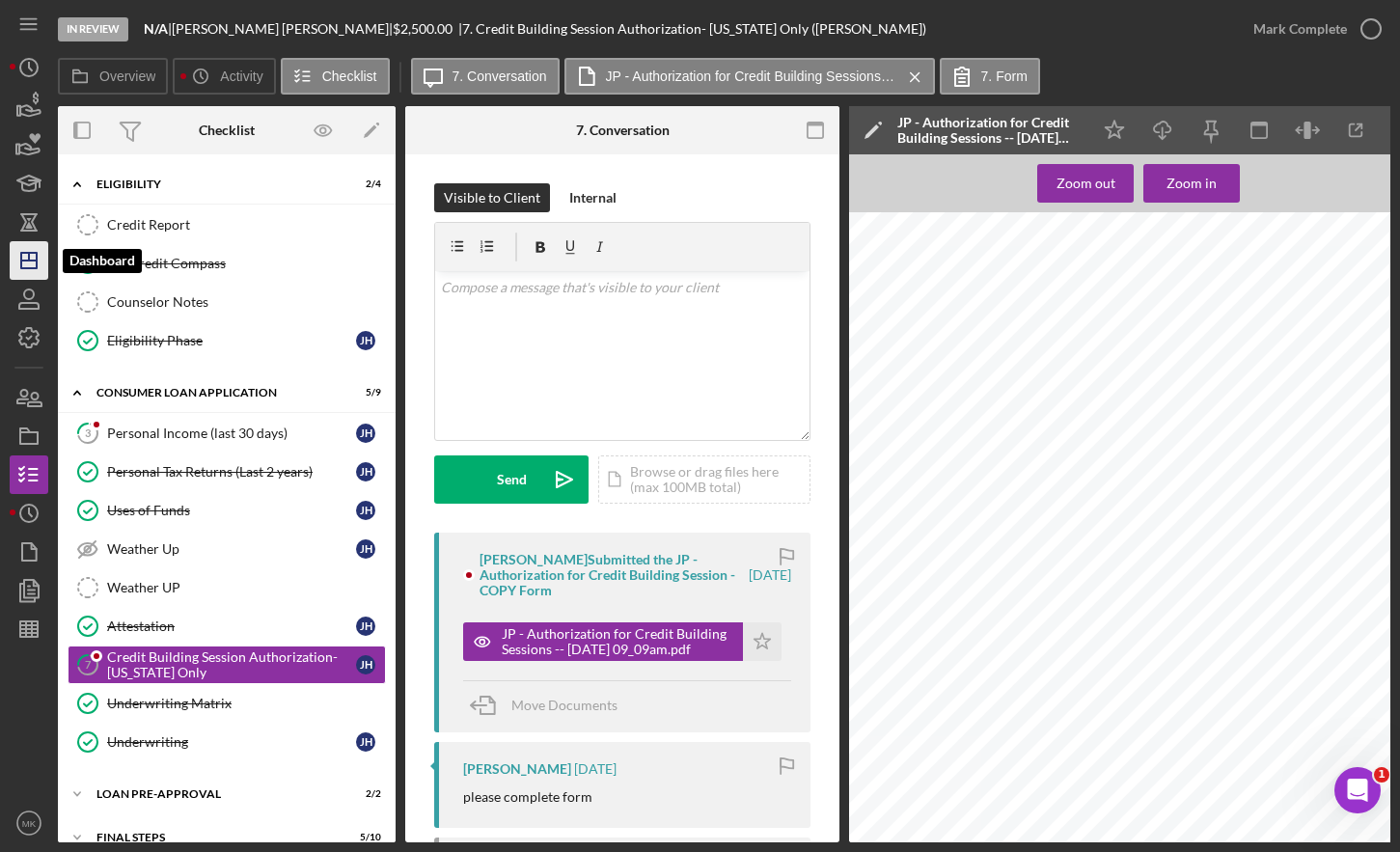
click at [21, 252] on icon "Icon/Dashboard" at bounding box center [29, 261] width 48 height 48
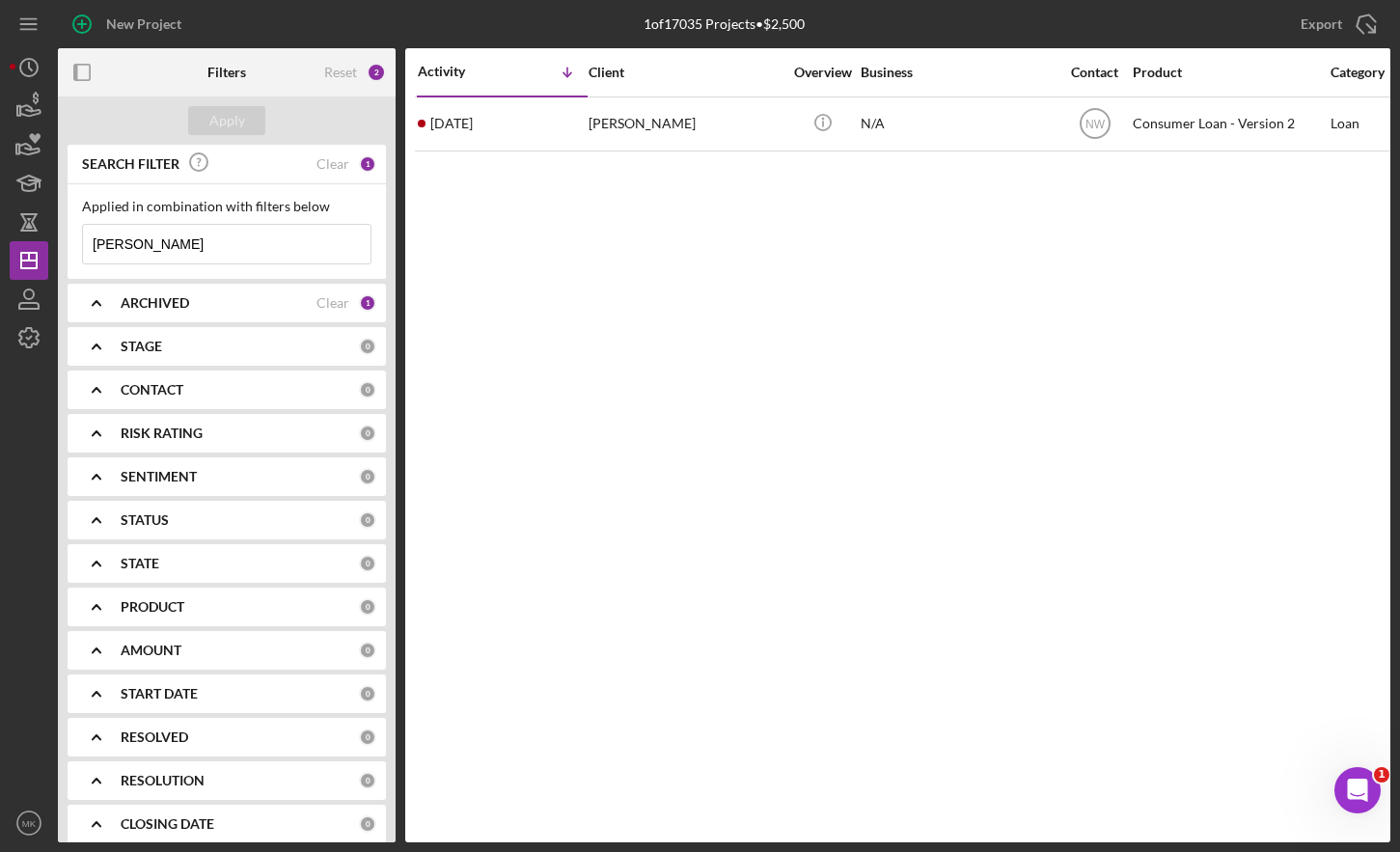
drag, startPoint x: 191, startPoint y: 249, endPoint x: -33, endPoint y: 244, distance: 224.1
click at [0, 244] on html "New Project 1 of 17035 Projects • $2,500 [PERSON_NAME] Export Icon/Export Filte…" at bounding box center [700, 426] width 1400 height 852
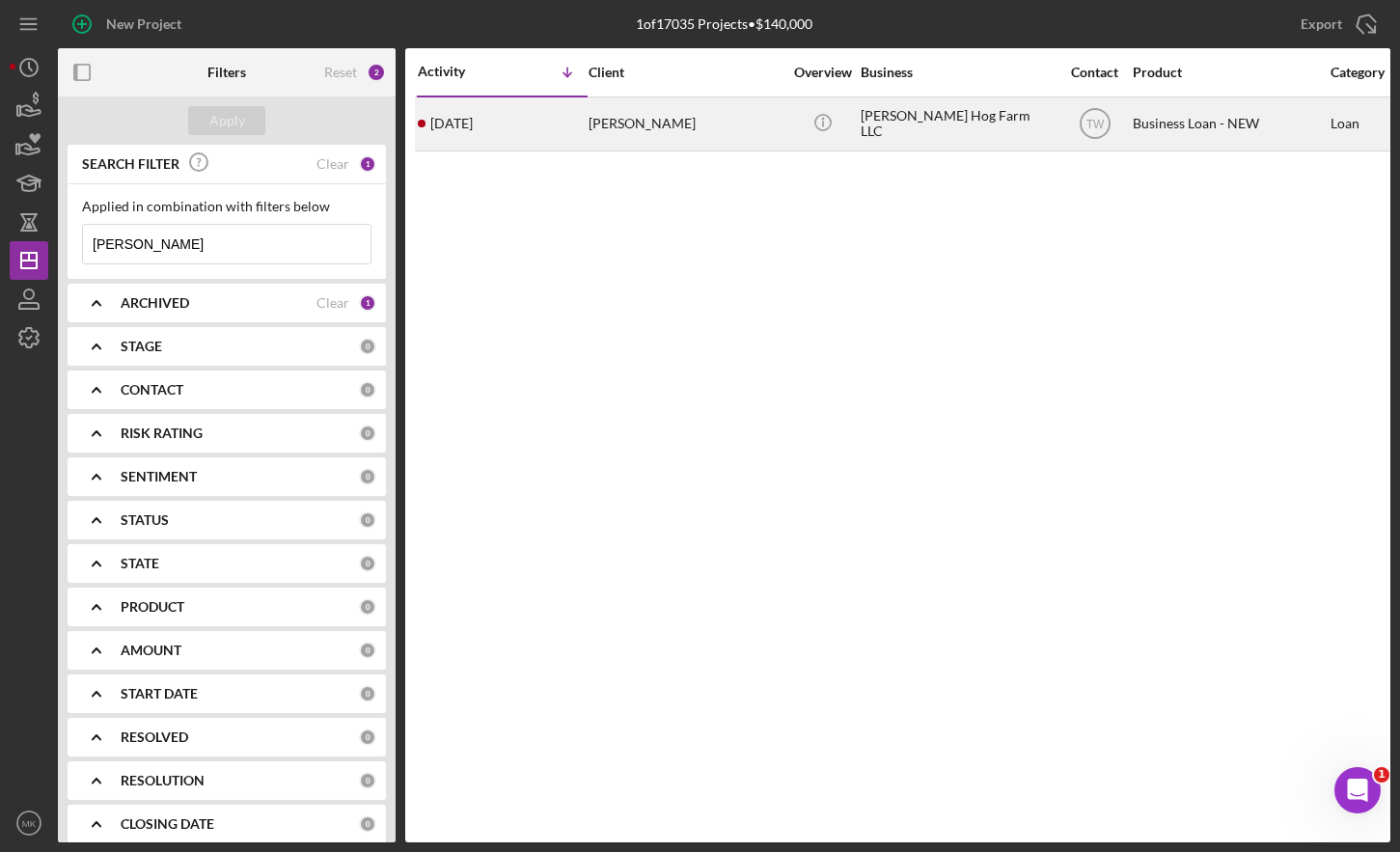
type input "[PERSON_NAME]"
click at [673, 139] on div "[PERSON_NAME]" at bounding box center [684, 124] width 193 height 51
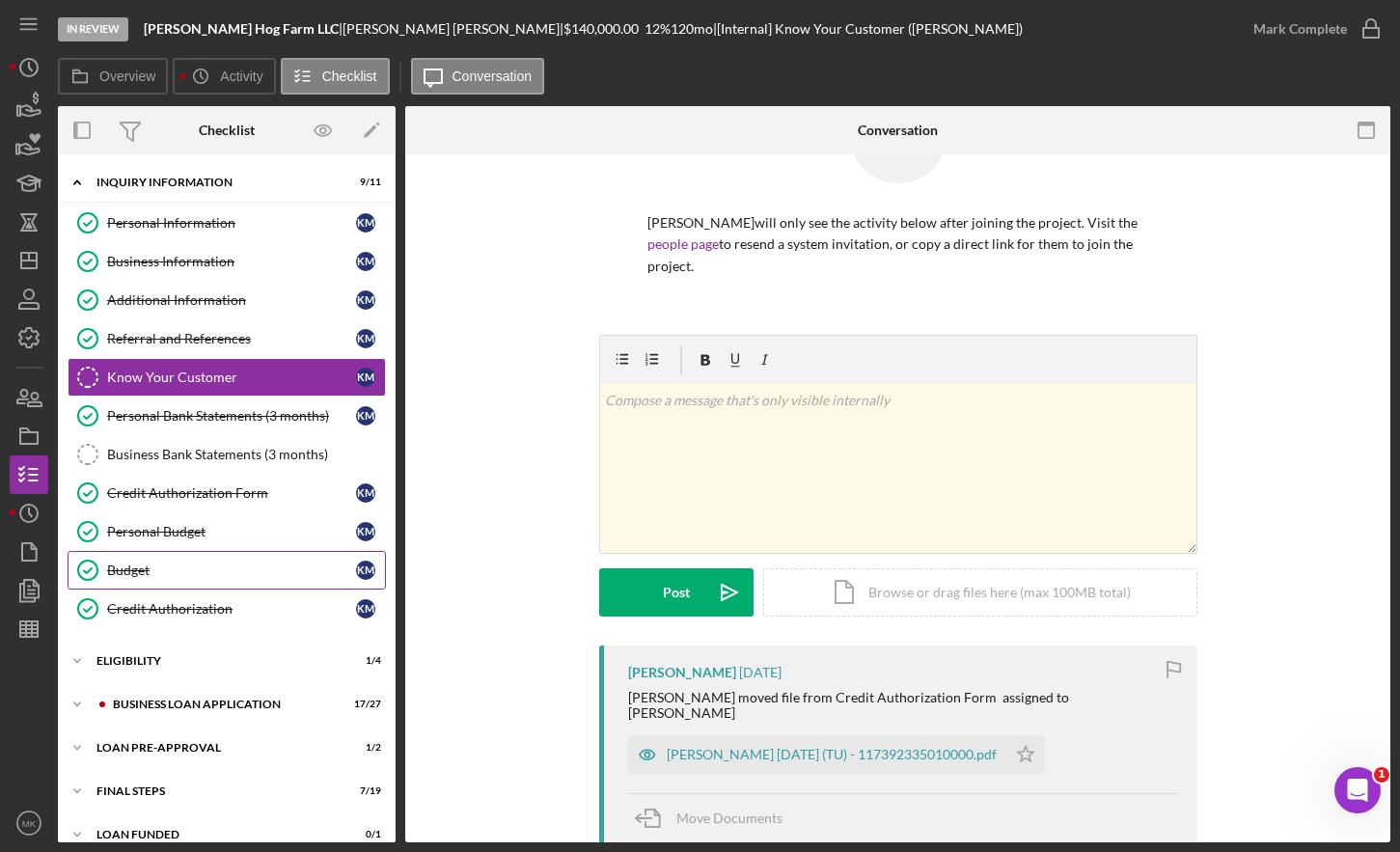
scroll to position [22, 0]
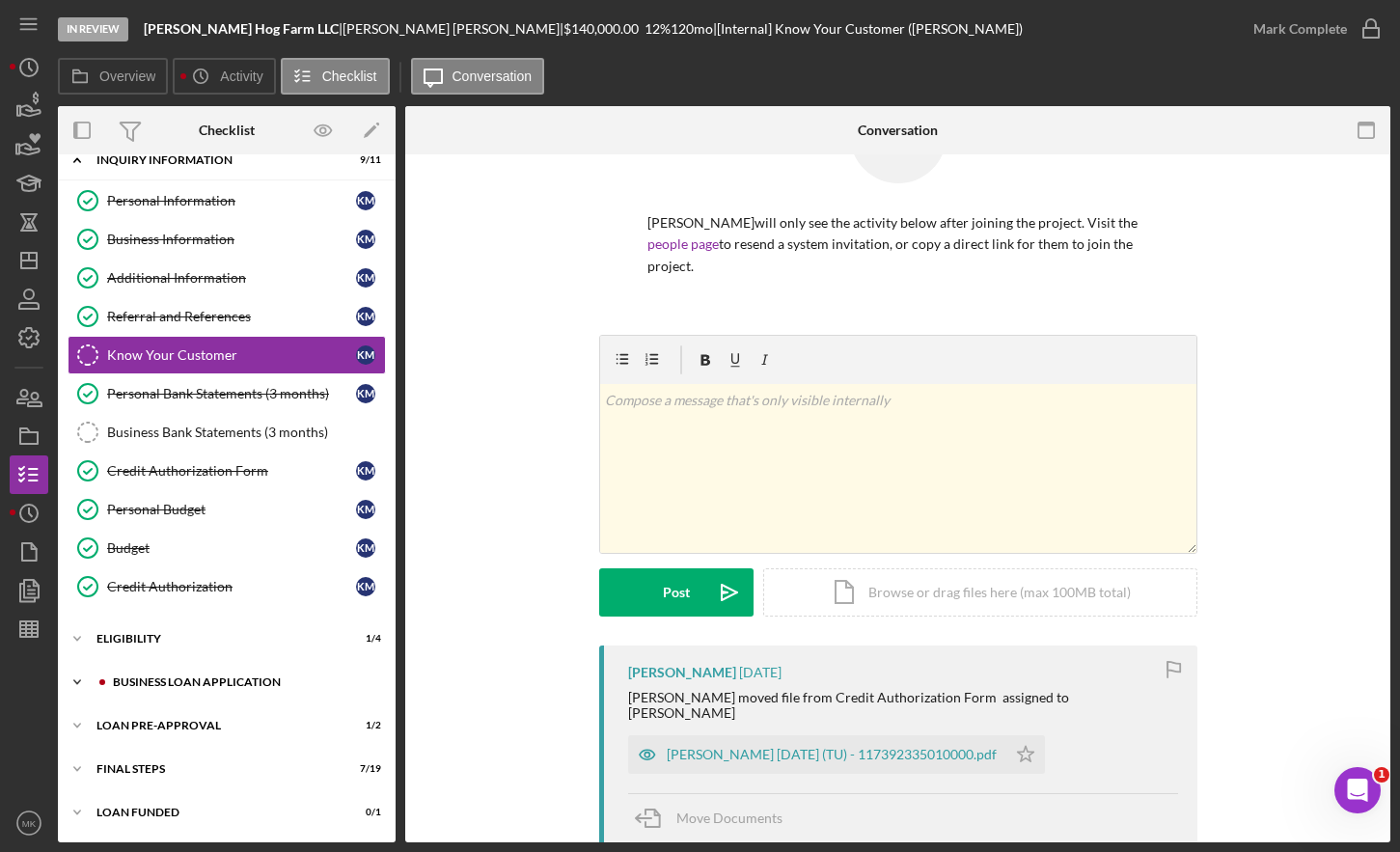
click at [179, 684] on div "BUSINESS LOAN APPLICATION" at bounding box center [241, 682] width 259 height 12
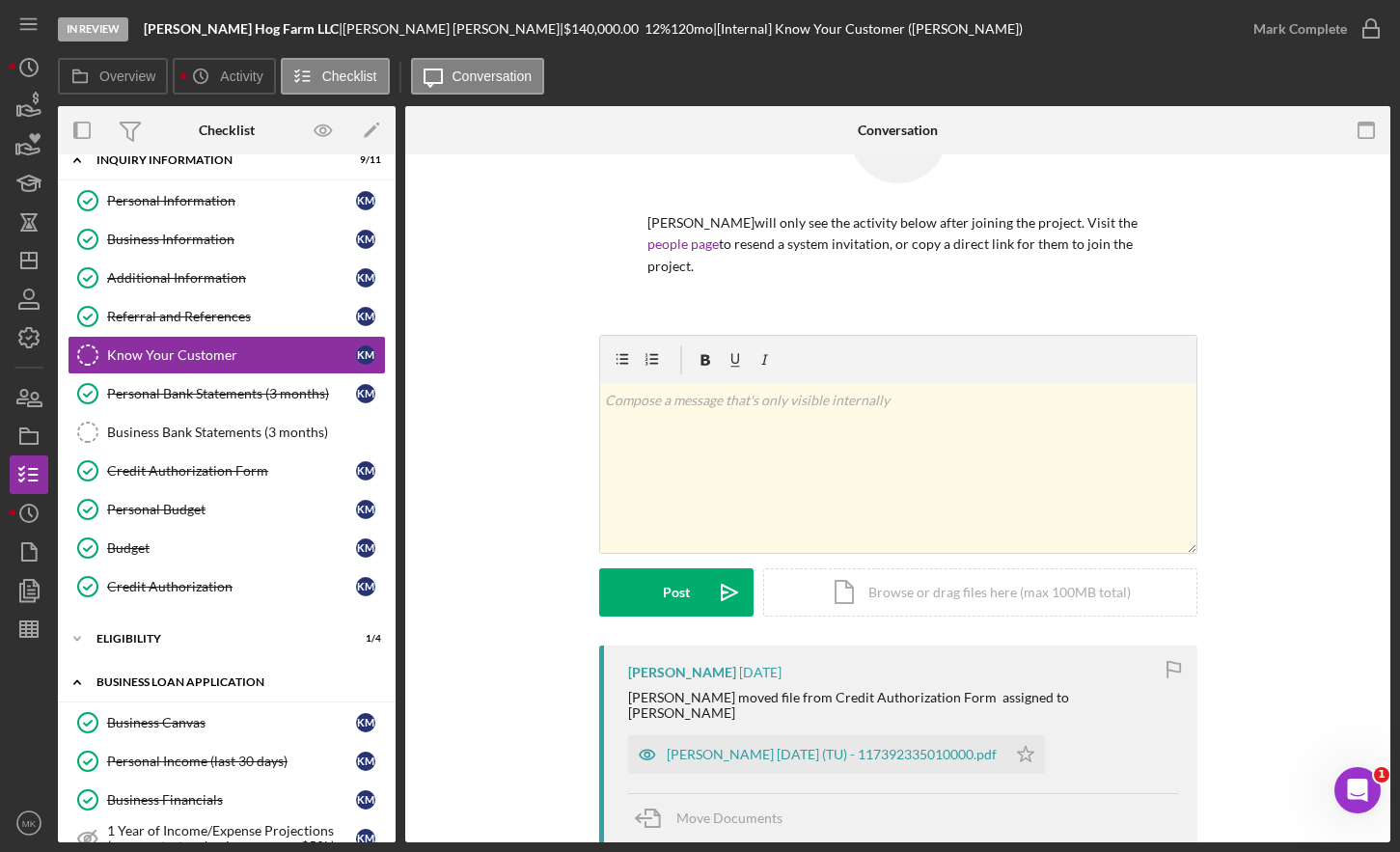
scroll to position [408, 0]
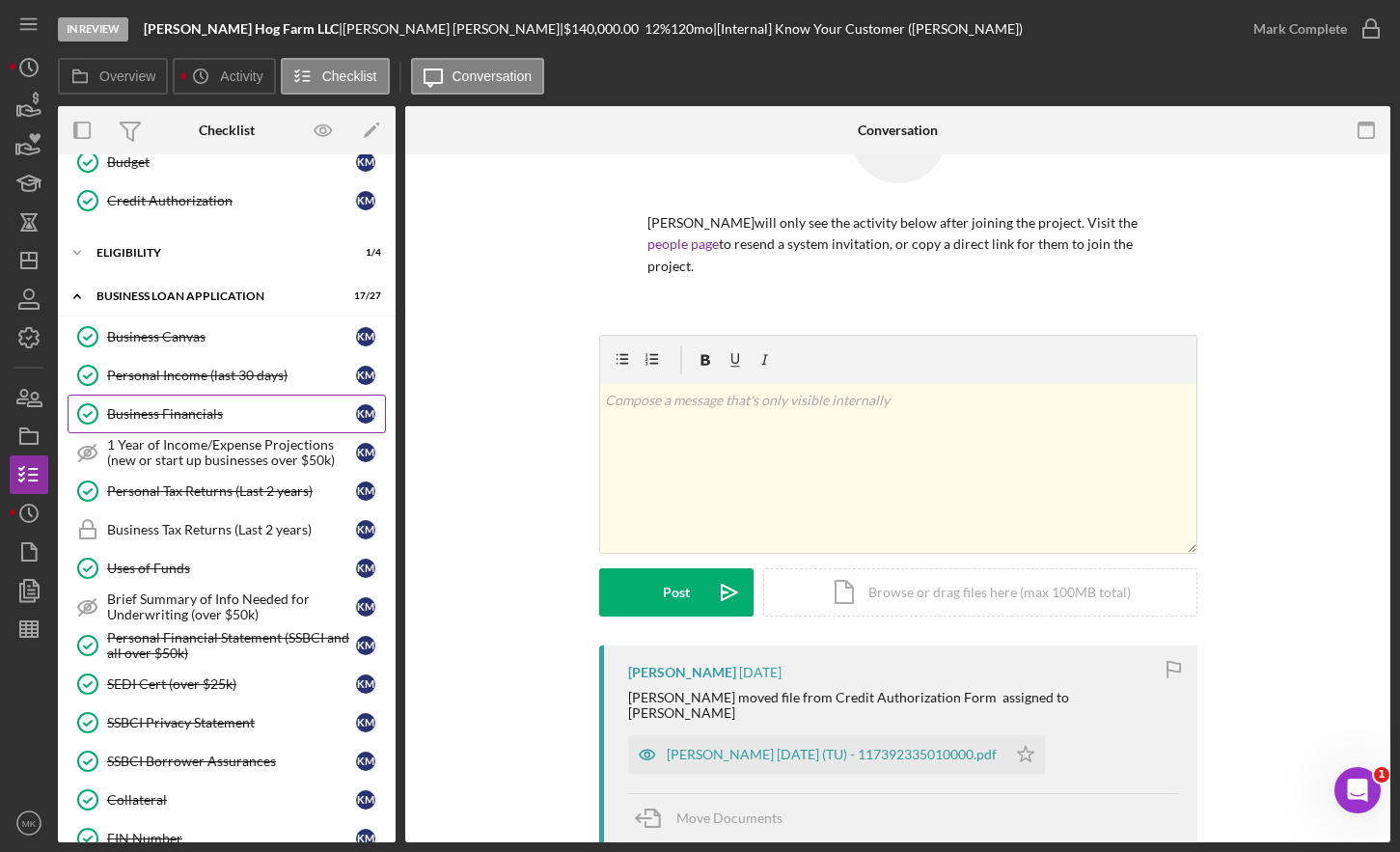
click at [174, 422] on div "Business Financials" at bounding box center [232, 414] width 249 height 16
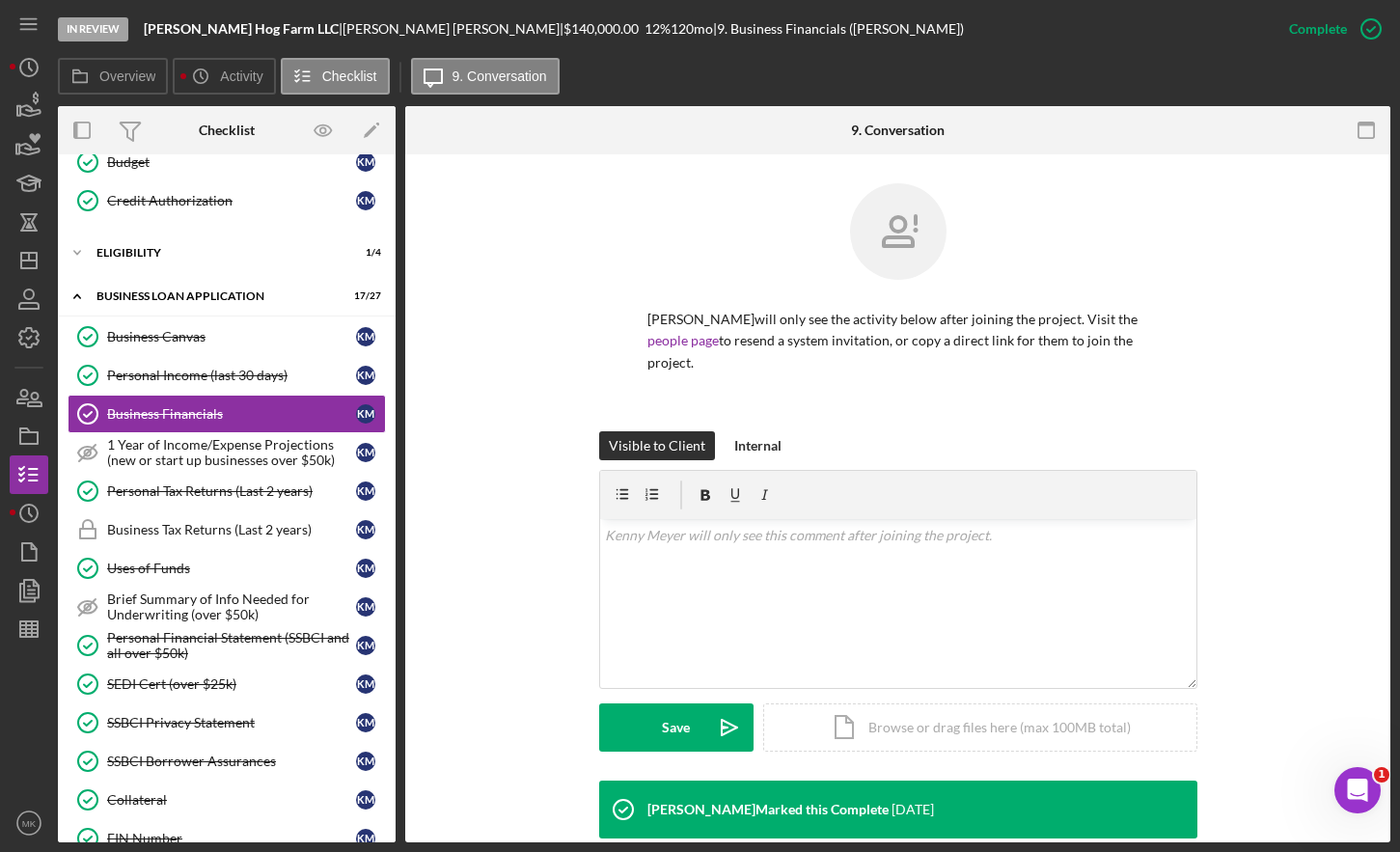
scroll to position [386, 0]
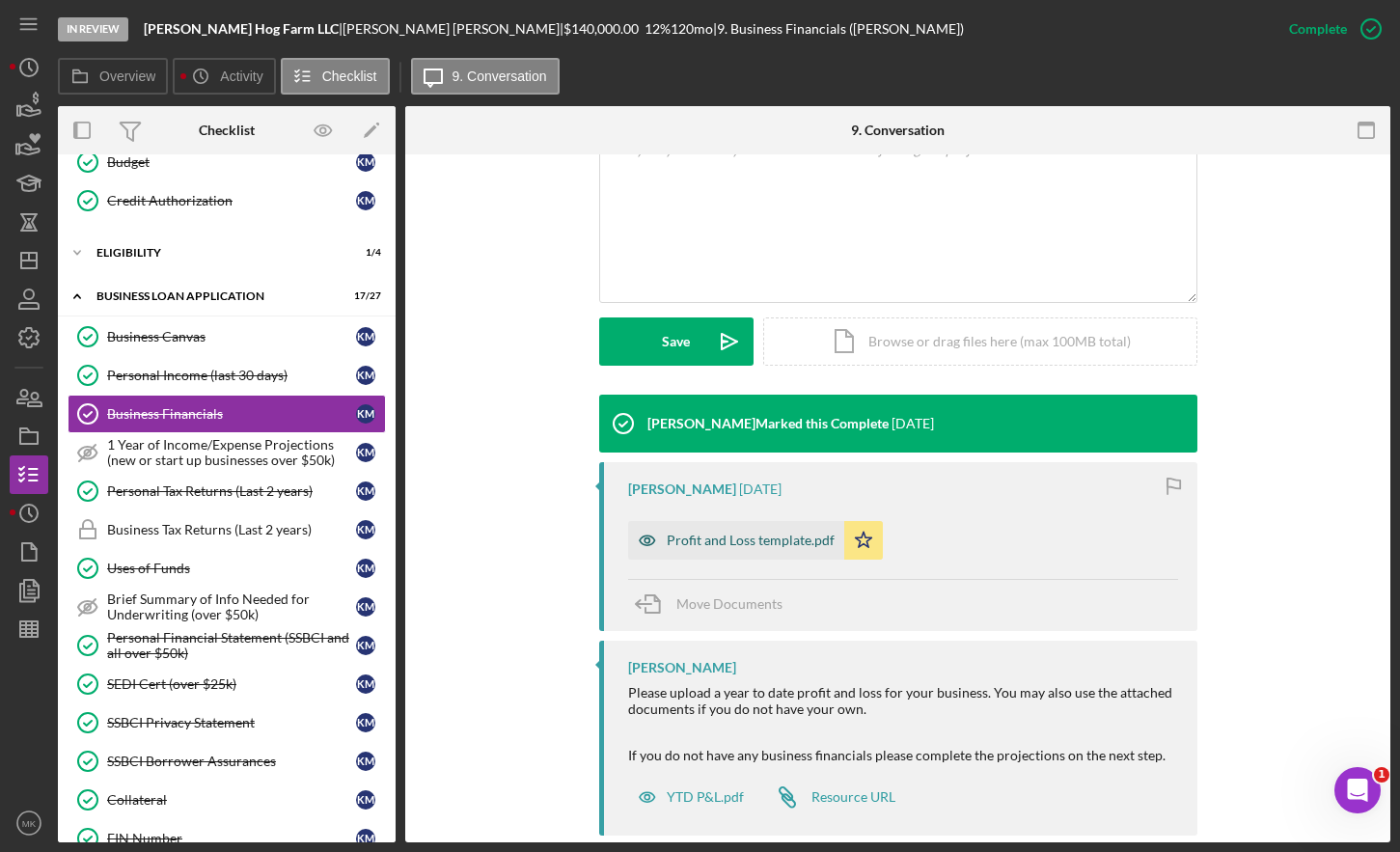
click at [702, 533] on div "Profit and Loss template.pdf" at bounding box center [750, 541] width 168 height 16
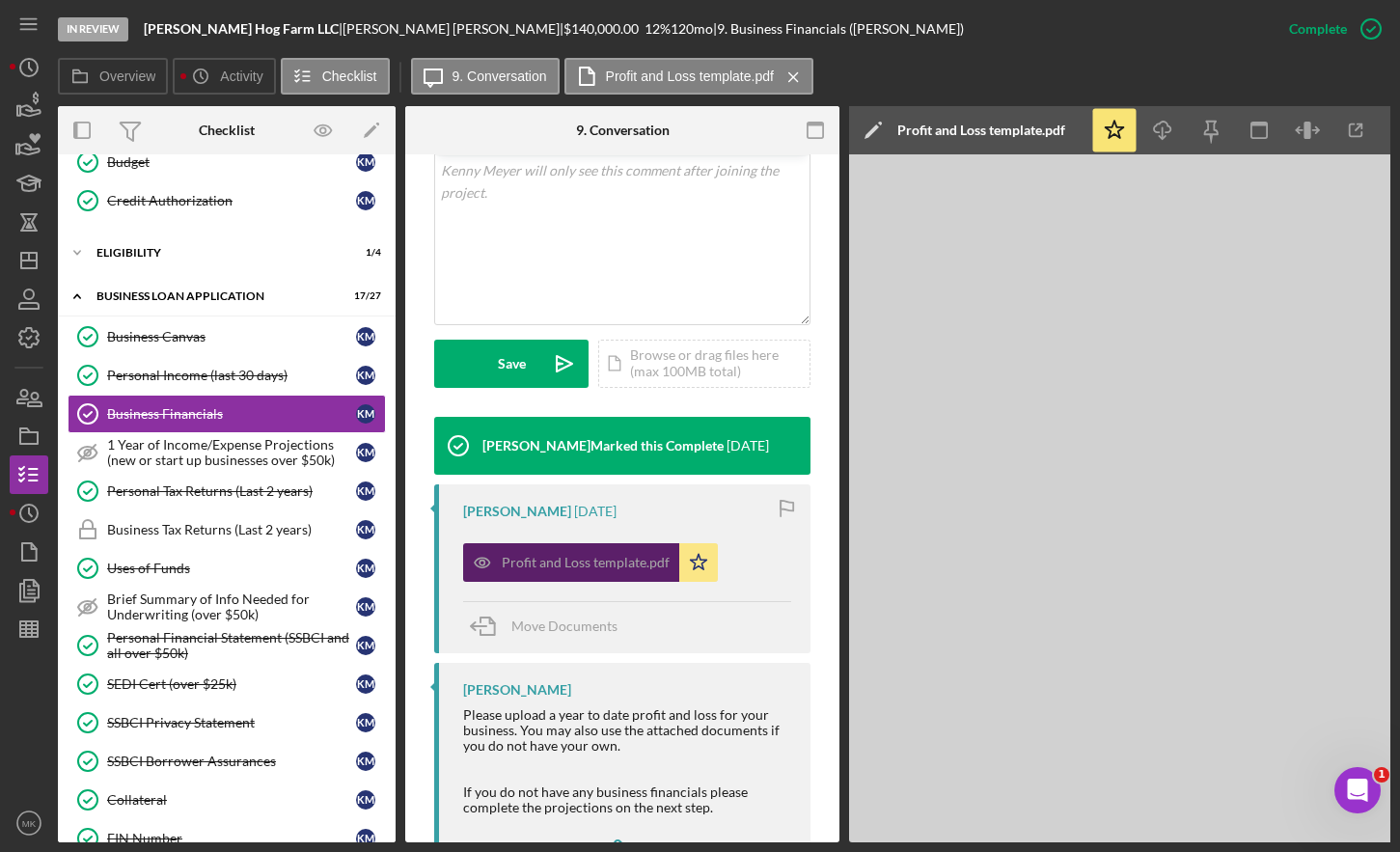
scroll to position [429, 0]
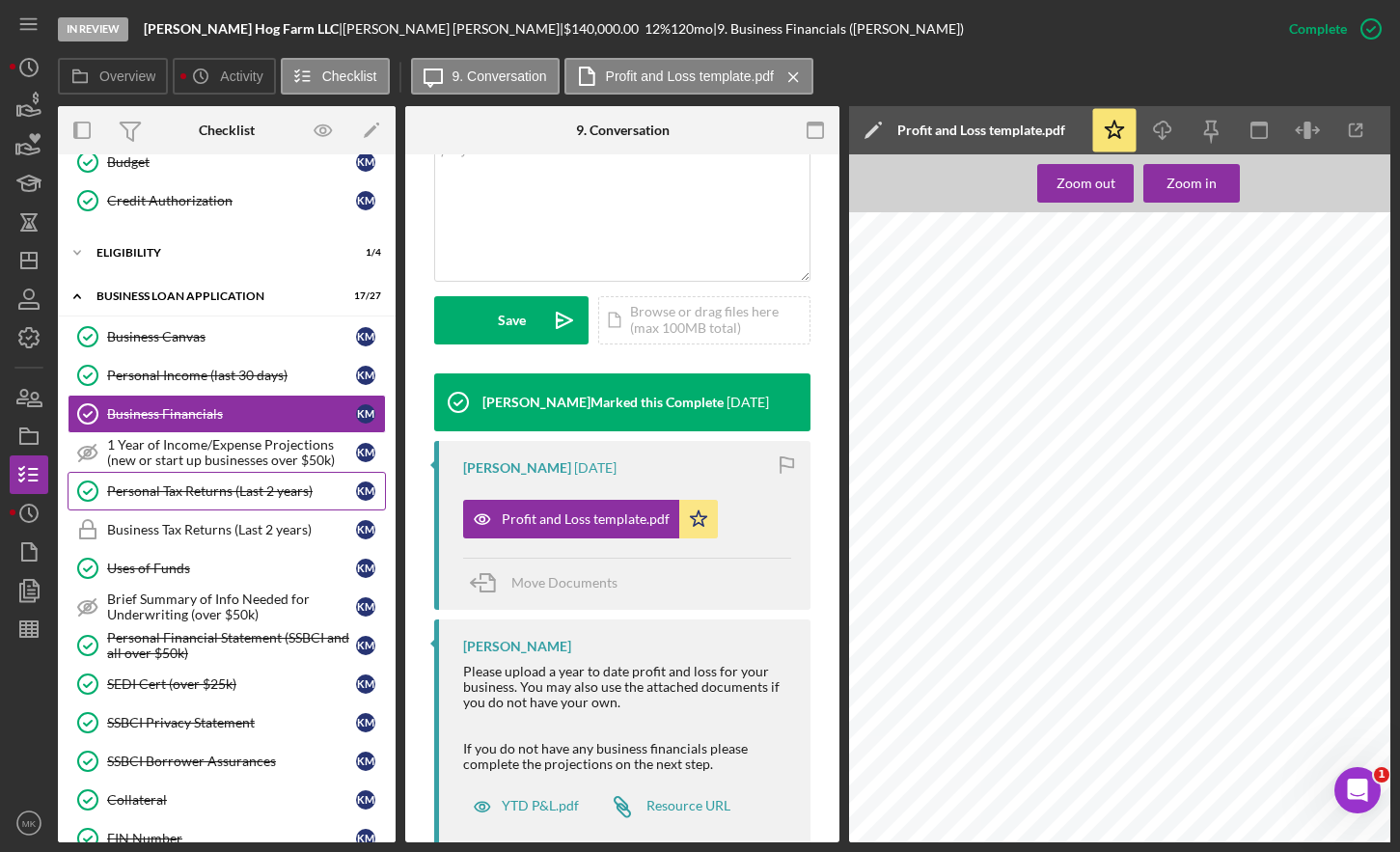
click at [196, 491] on div "Personal Tax Returns (Last 2 years)" at bounding box center [232, 491] width 249 height 16
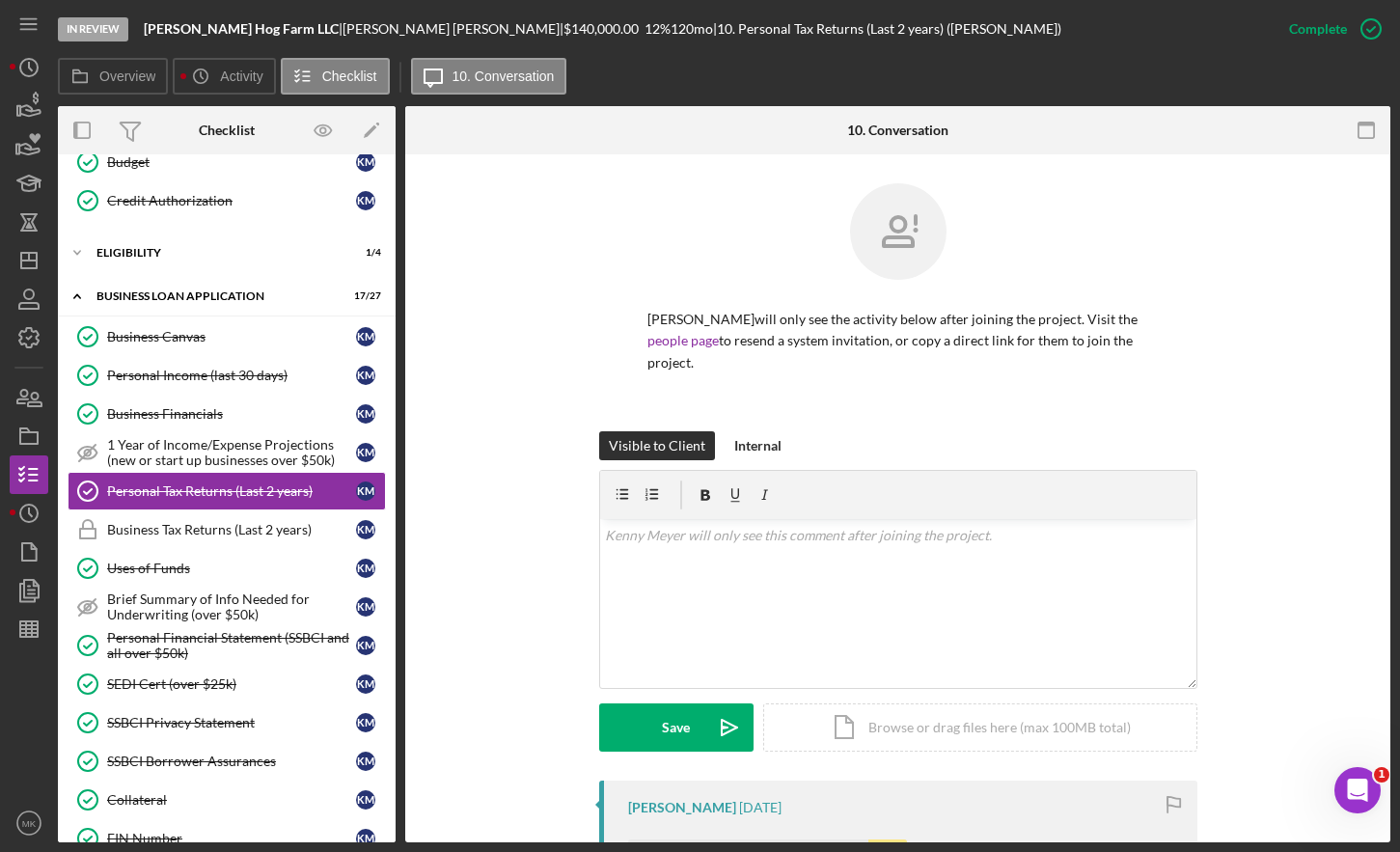
scroll to position [464, 0]
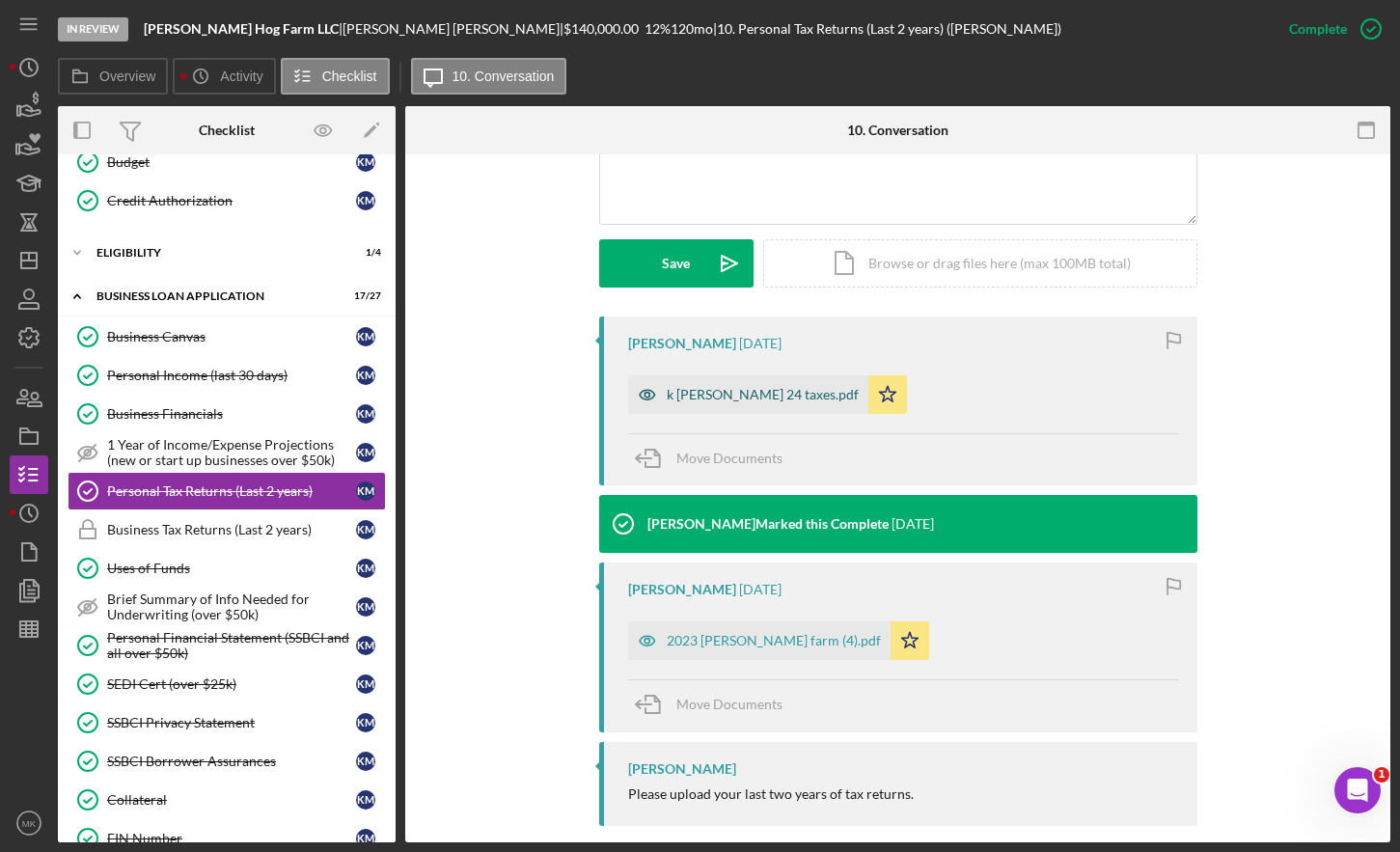
click at [697, 387] on div "k [PERSON_NAME] 24 taxes.pdf" at bounding box center [763, 394] width 192 height 16
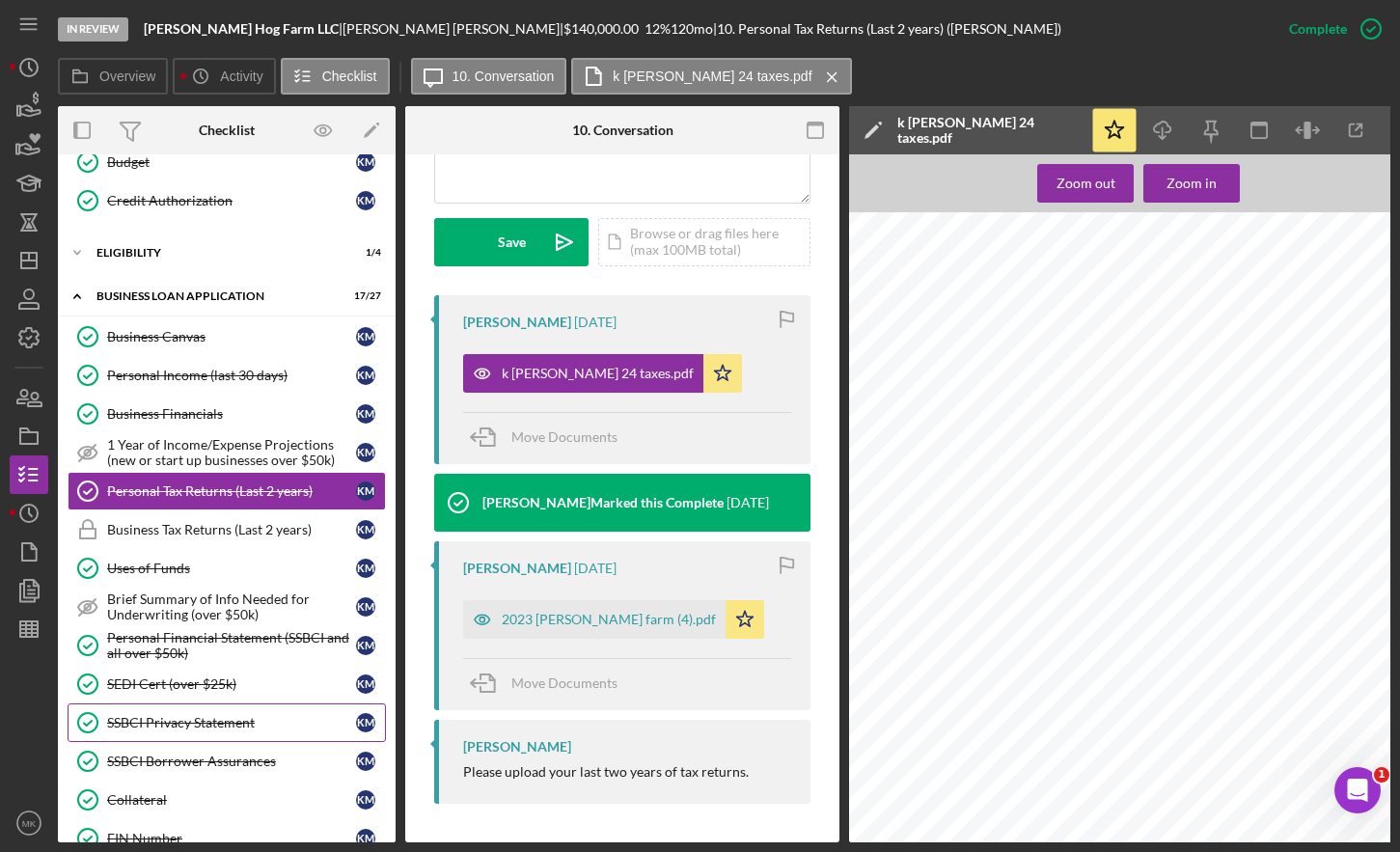
scroll to position [698, 0]
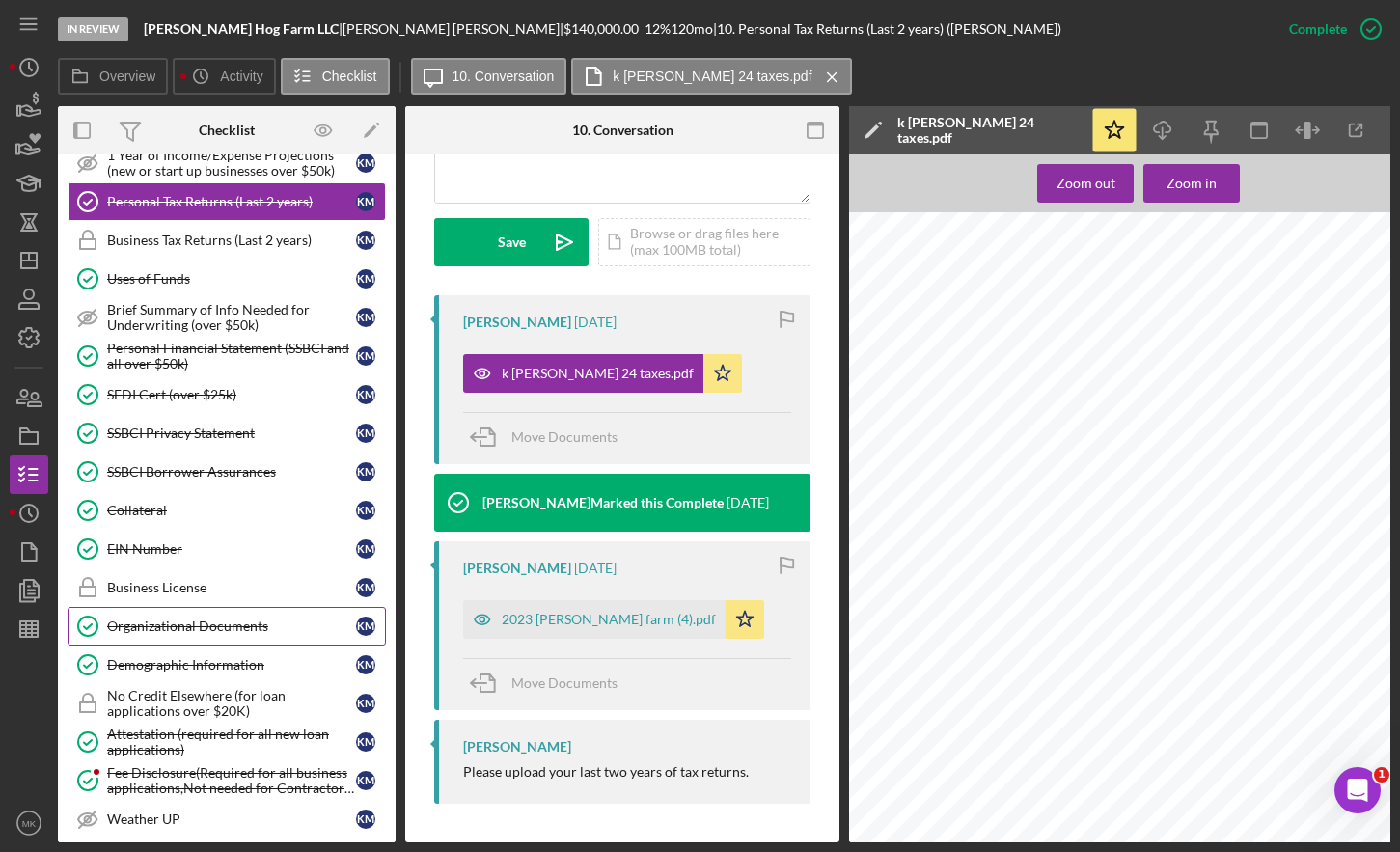
drag, startPoint x: 211, startPoint y: 627, endPoint x: 182, endPoint y: 631, distance: 29.3
click at [211, 627] on div "Organizational Documents" at bounding box center [232, 626] width 249 height 16
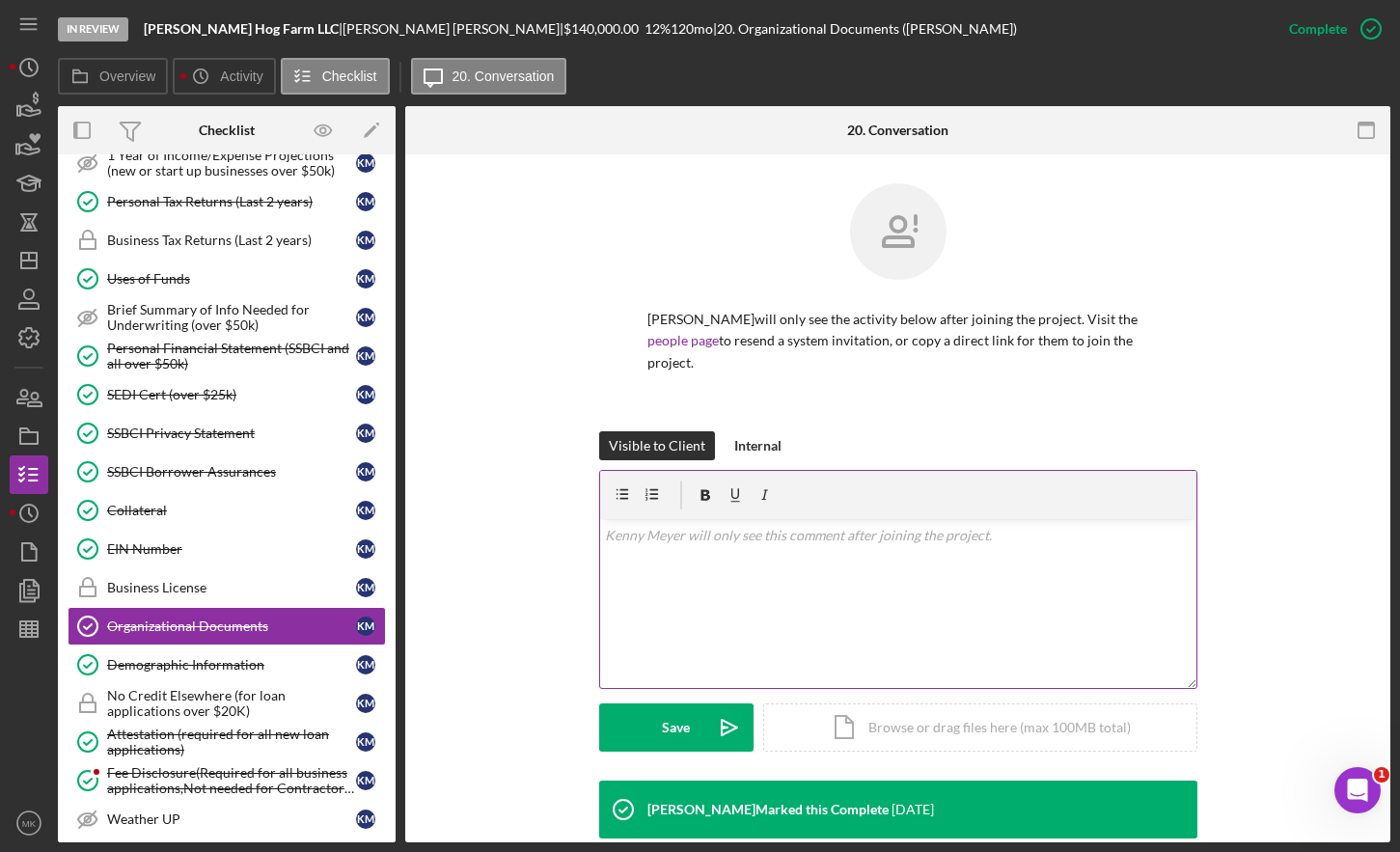
scroll to position [363, 0]
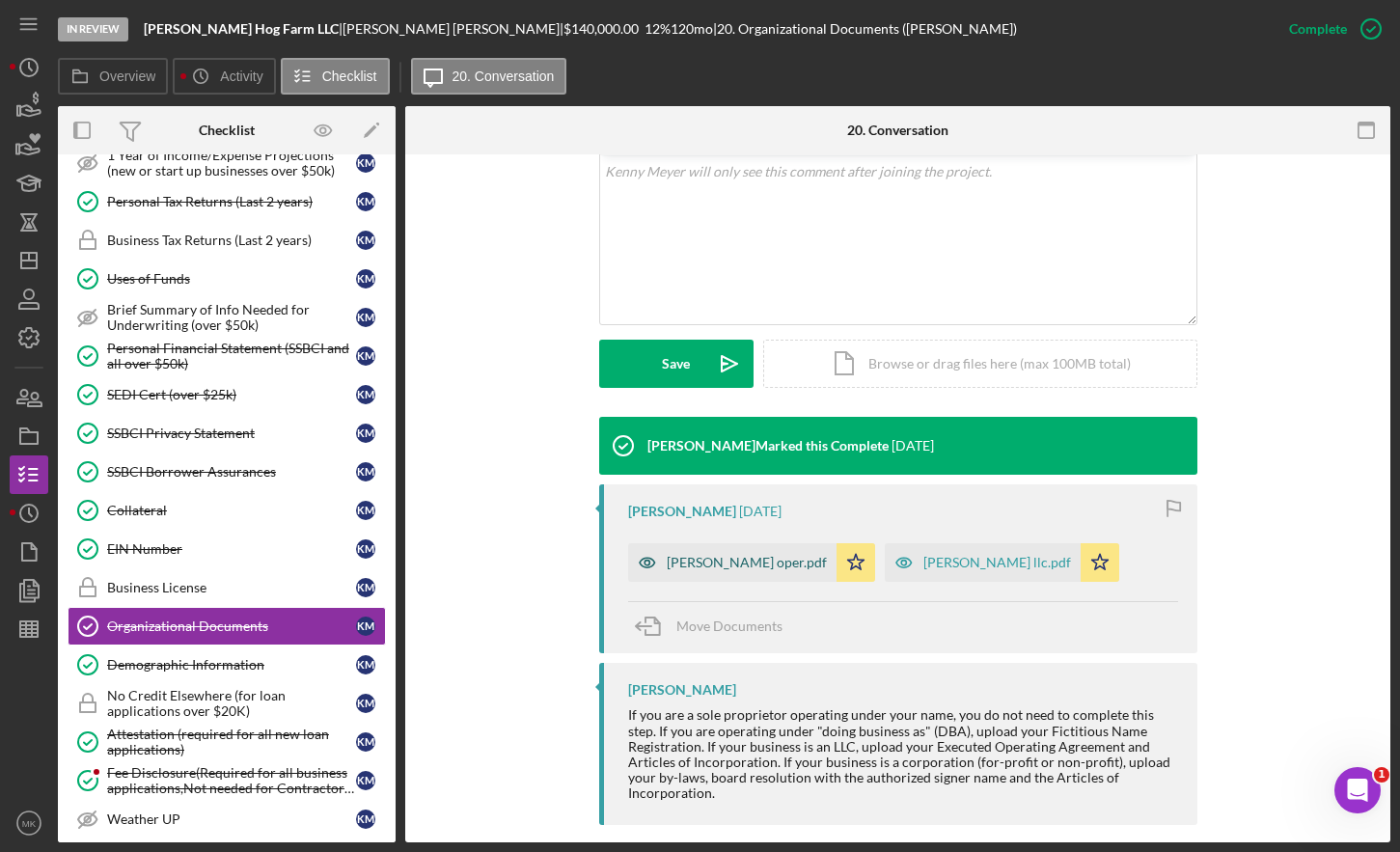
click at [704, 554] on div "[PERSON_NAME] oper.pdf" at bounding box center [747, 562] width 160 height 16
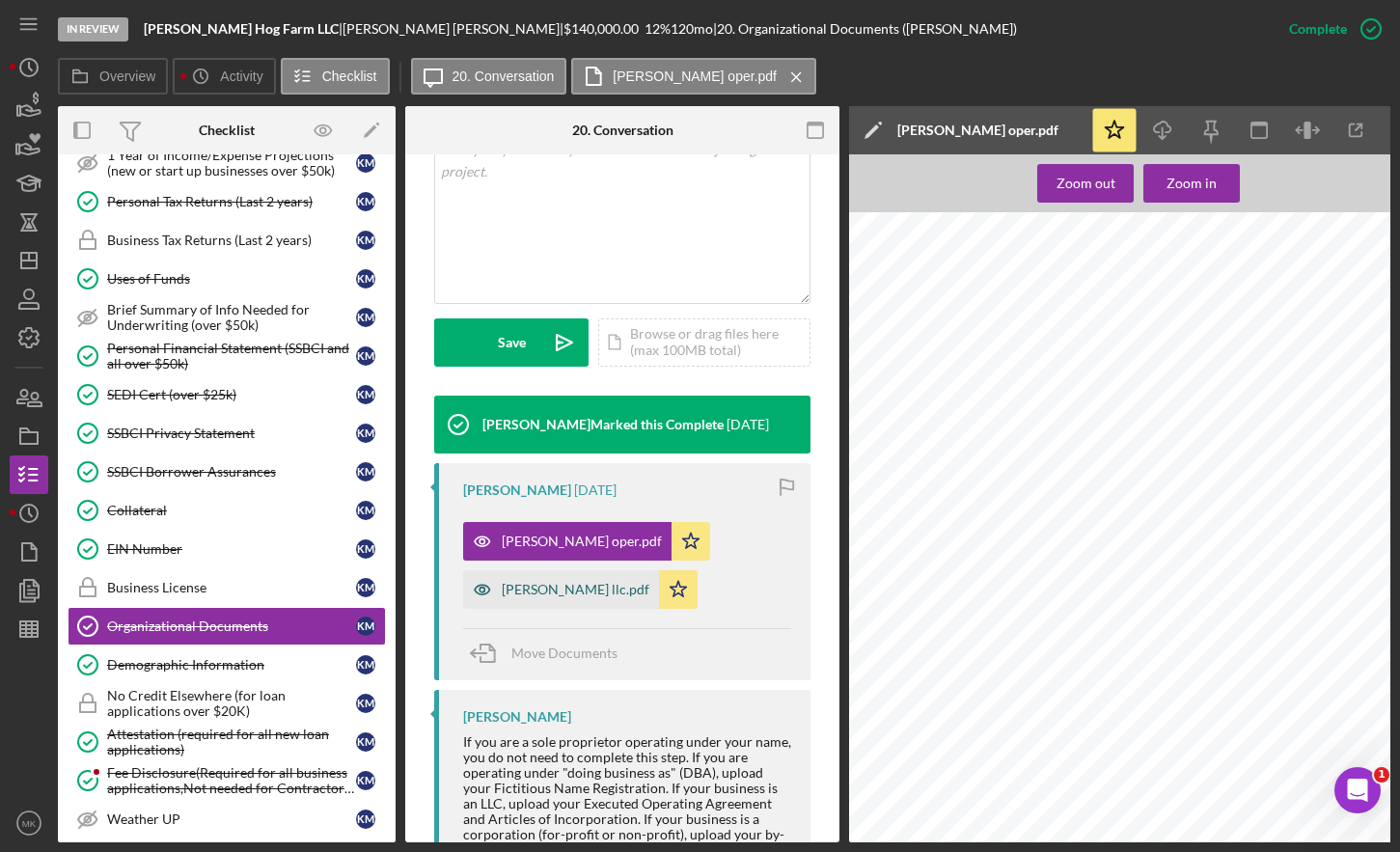
click at [541, 600] on div "[PERSON_NAME] llc.pdf" at bounding box center [561, 589] width 196 height 39
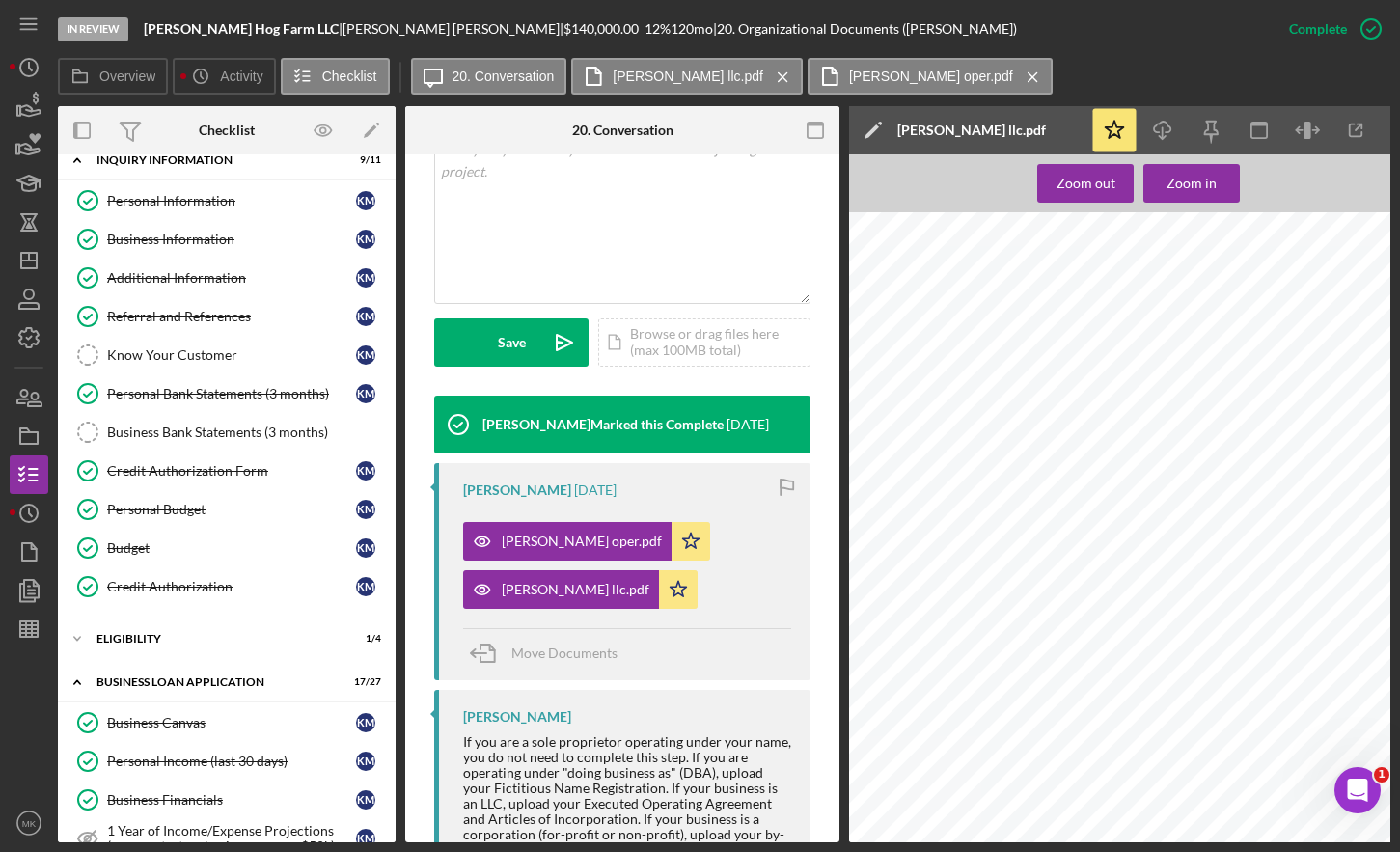
scroll to position [0, 0]
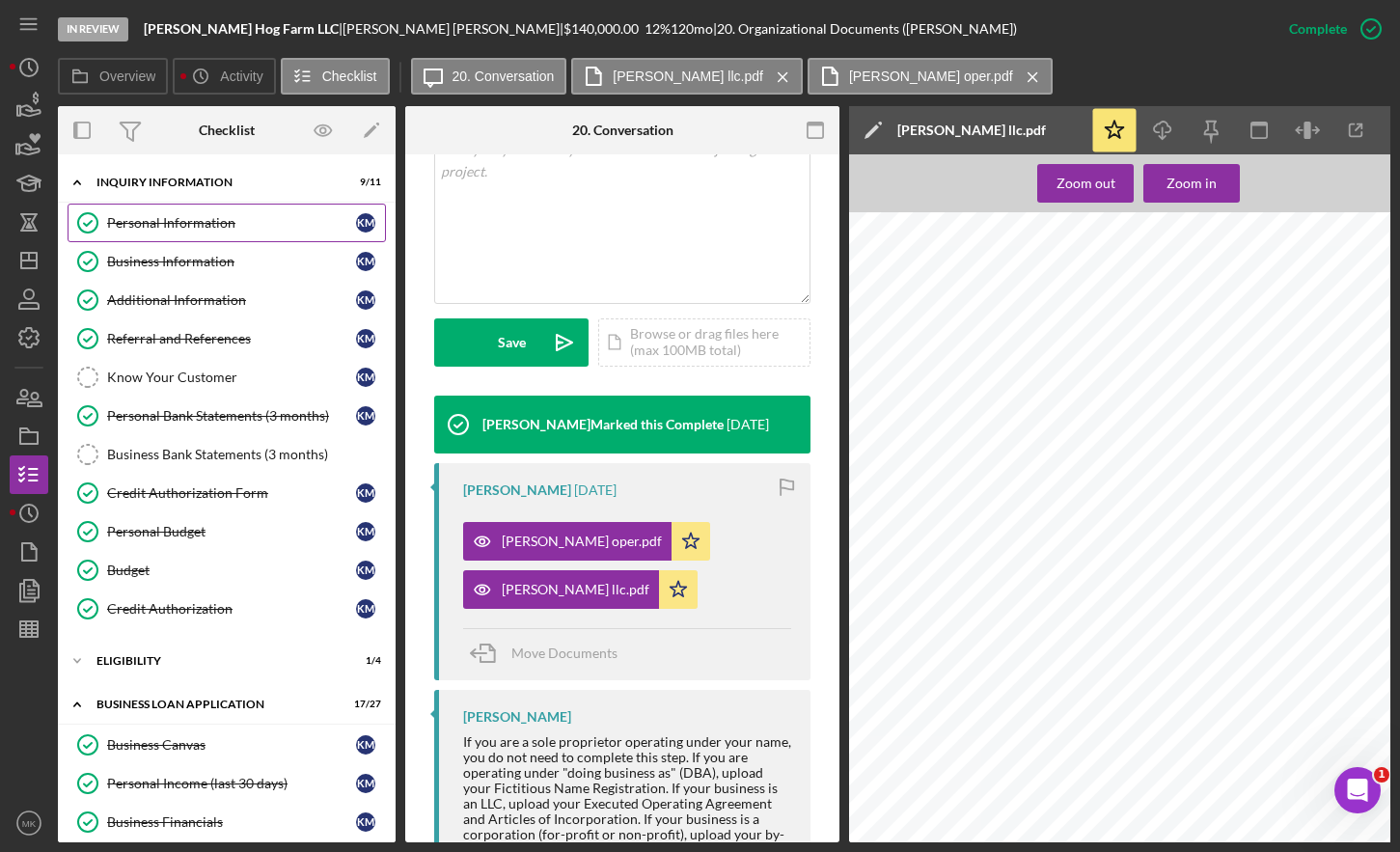
click at [239, 230] on div "Personal Information" at bounding box center [232, 223] width 249 height 16
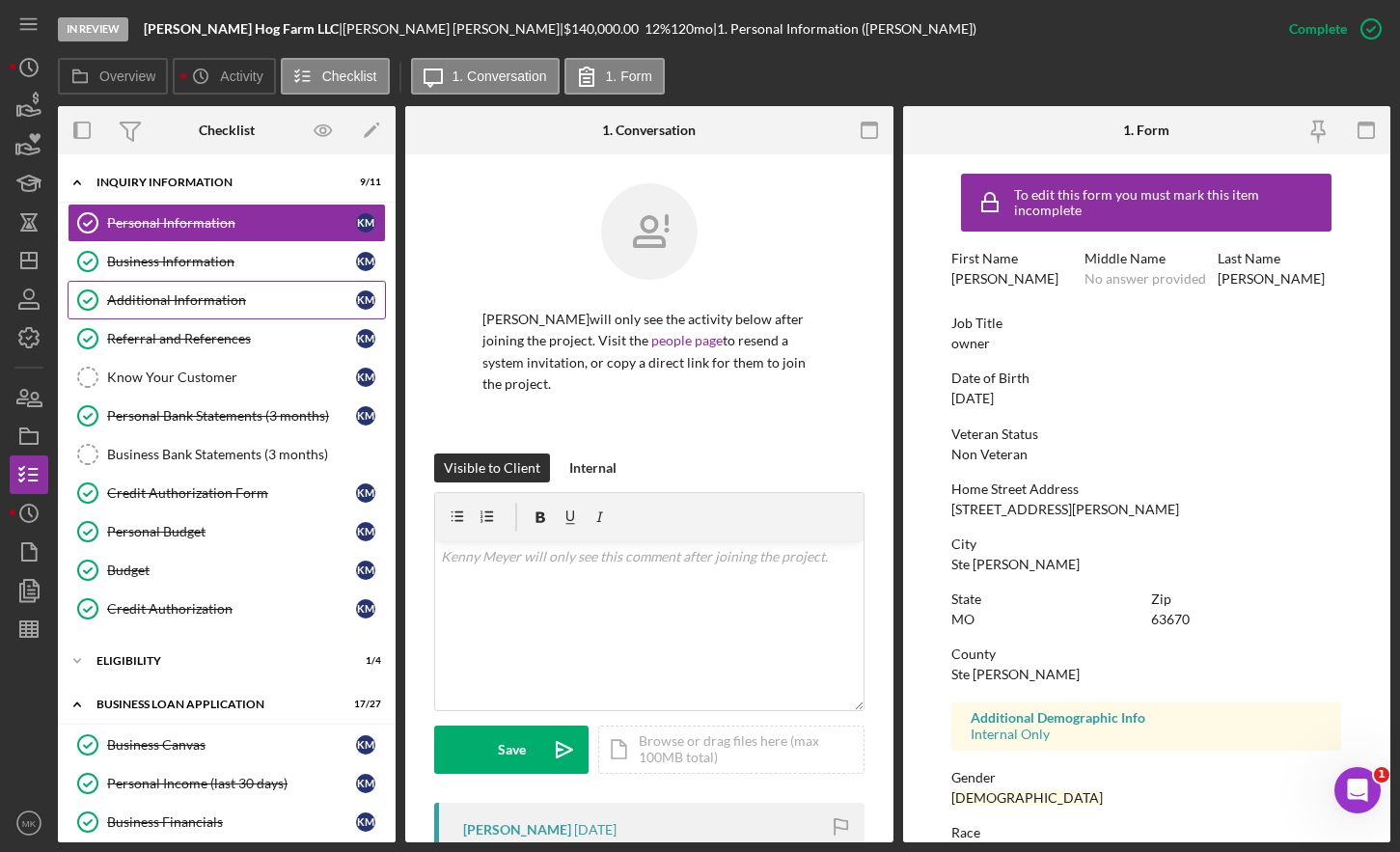
click at [163, 308] on div "Additional Information" at bounding box center [232, 300] width 249 height 16
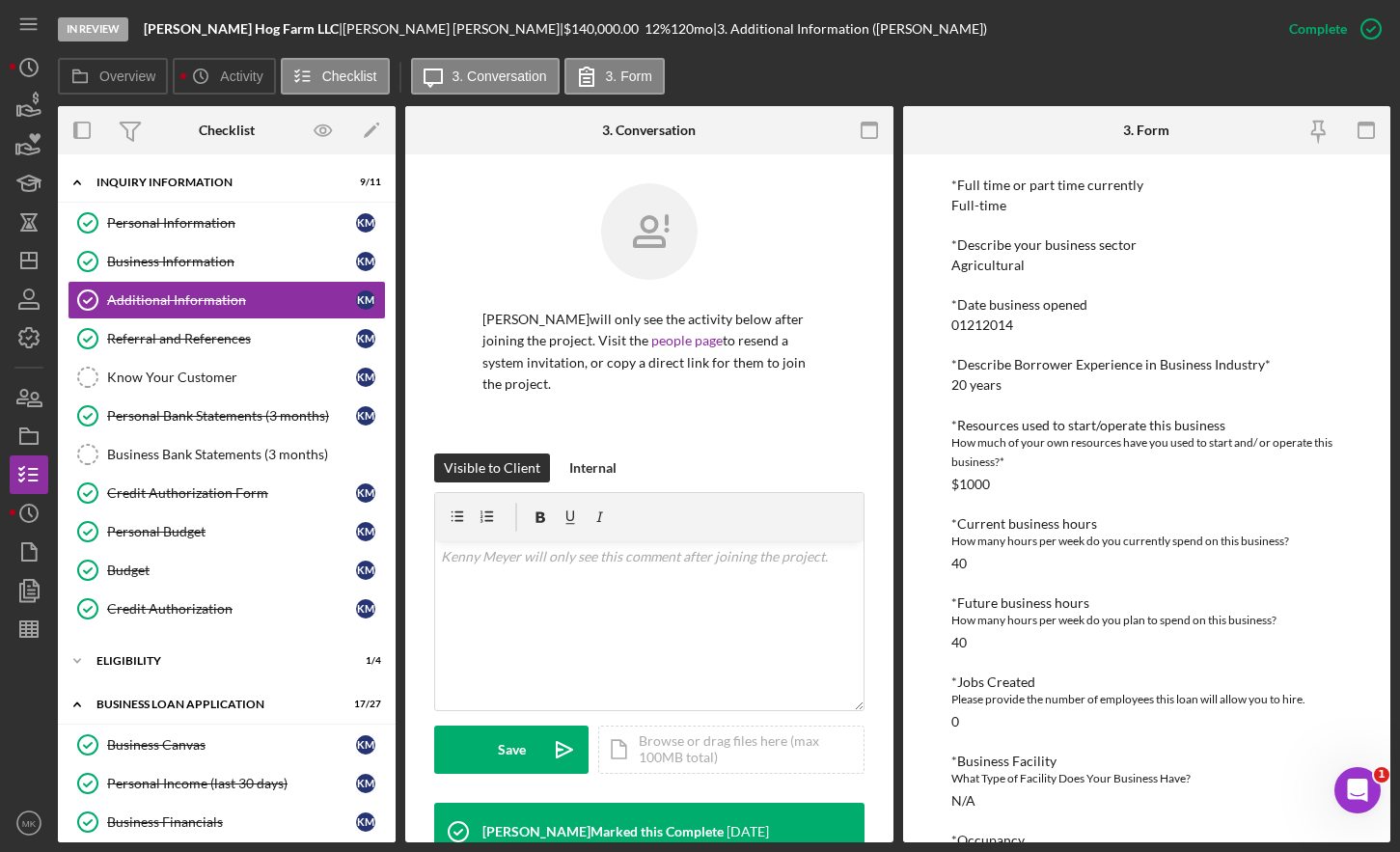
scroll to position [738, 0]
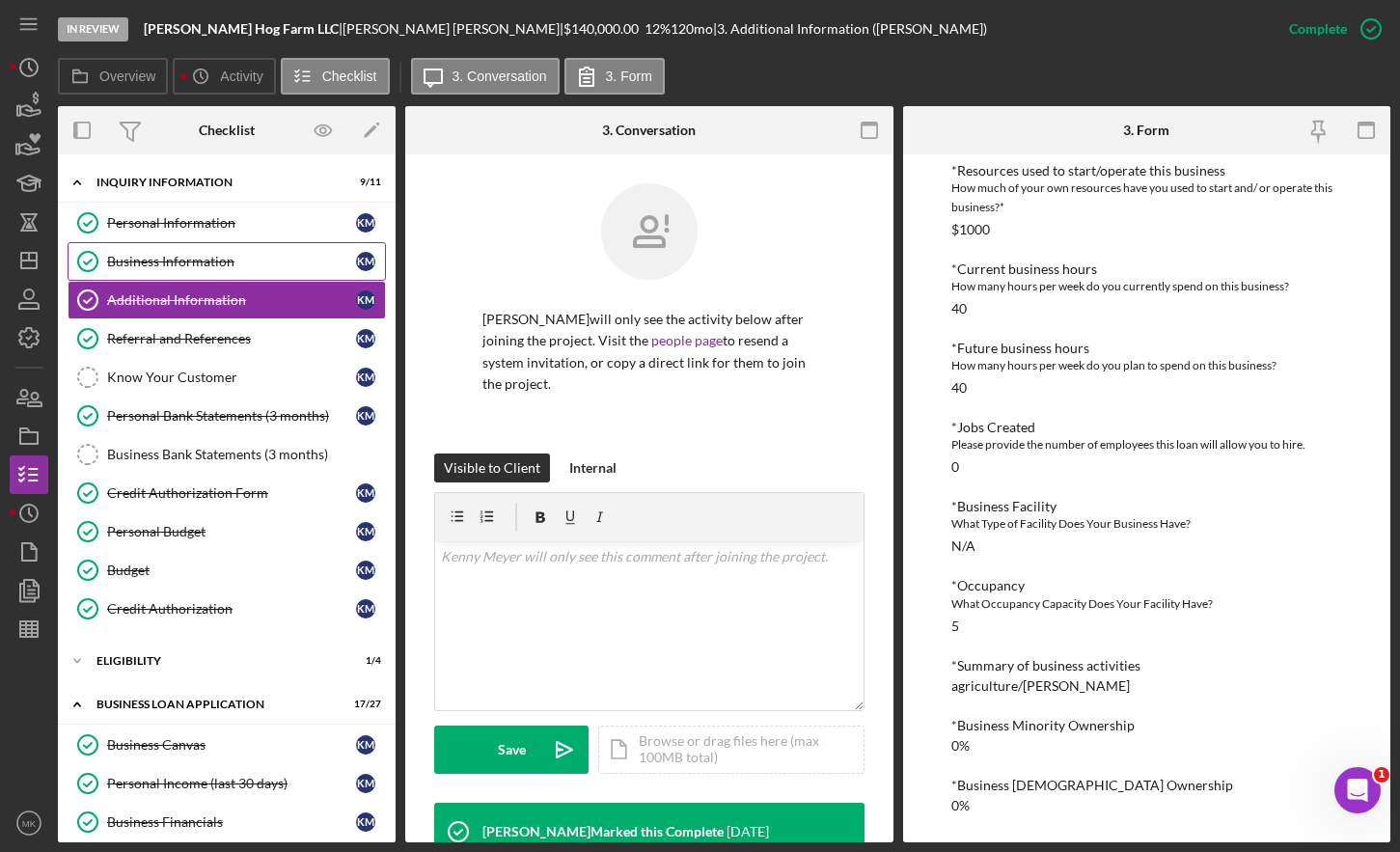
click at [188, 259] on div "Business Information" at bounding box center [232, 262] width 249 height 16
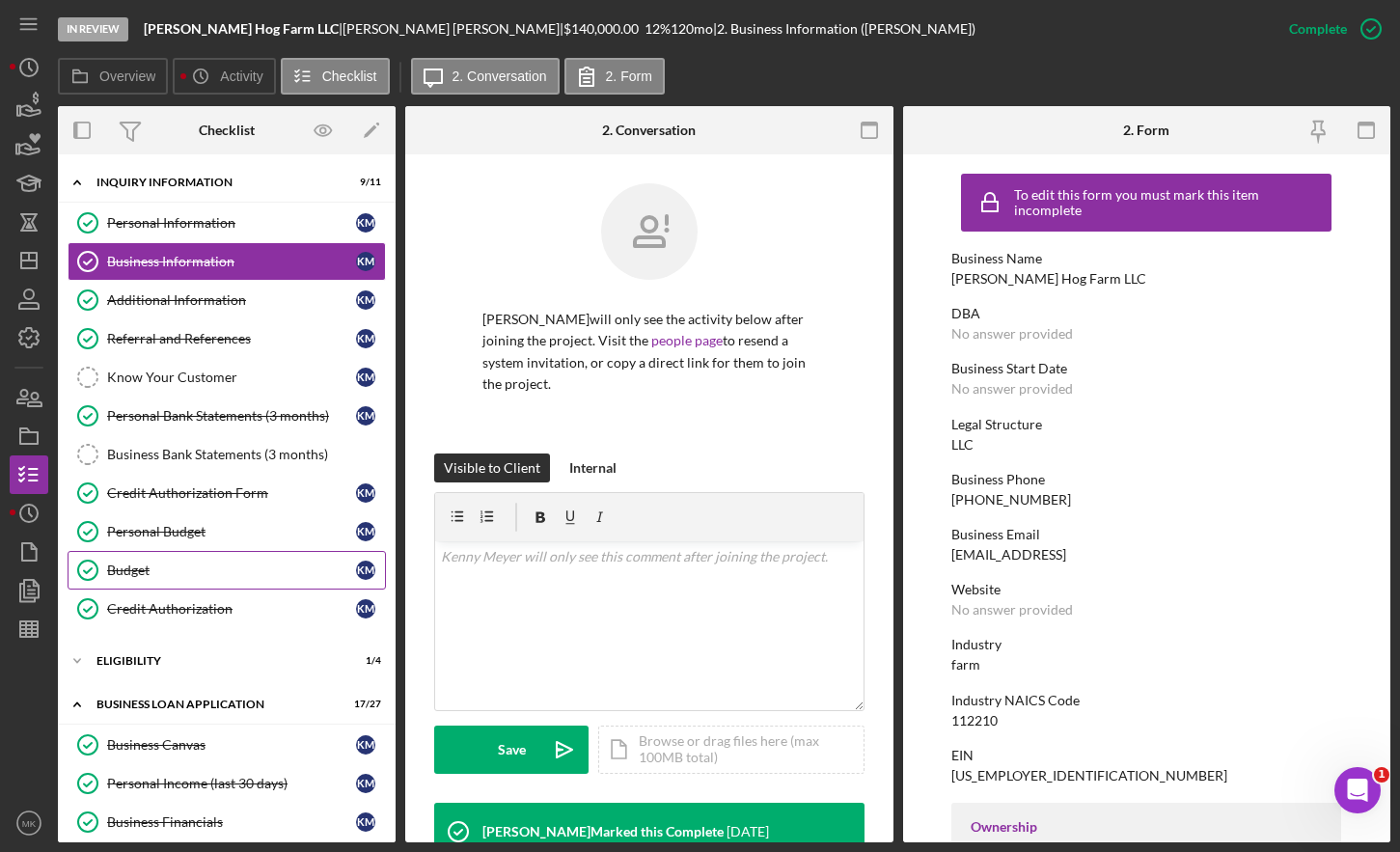
scroll to position [579, 0]
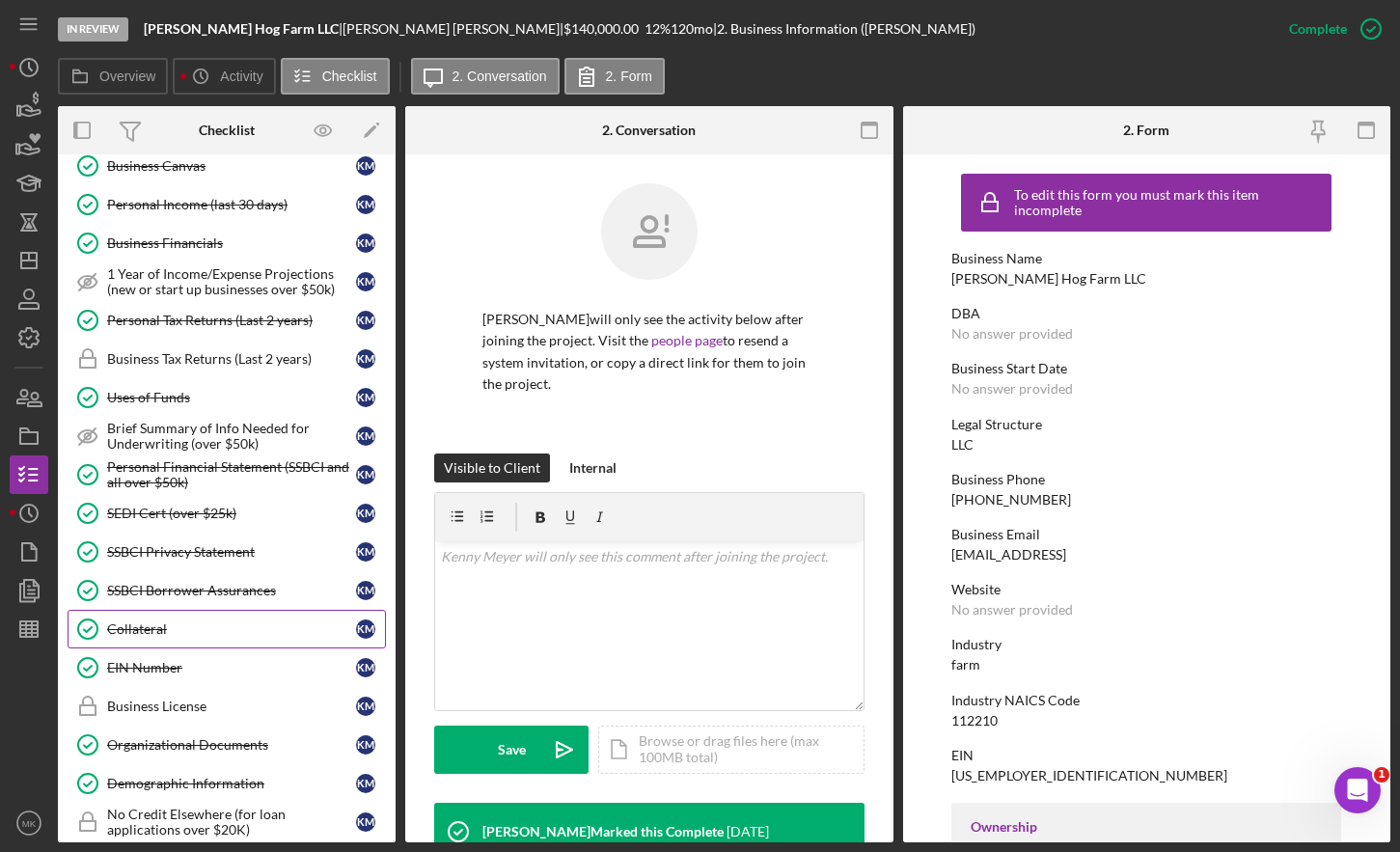
click at [188, 639] on link "Collateral Collateral K M" at bounding box center [227, 629] width 319 height 39
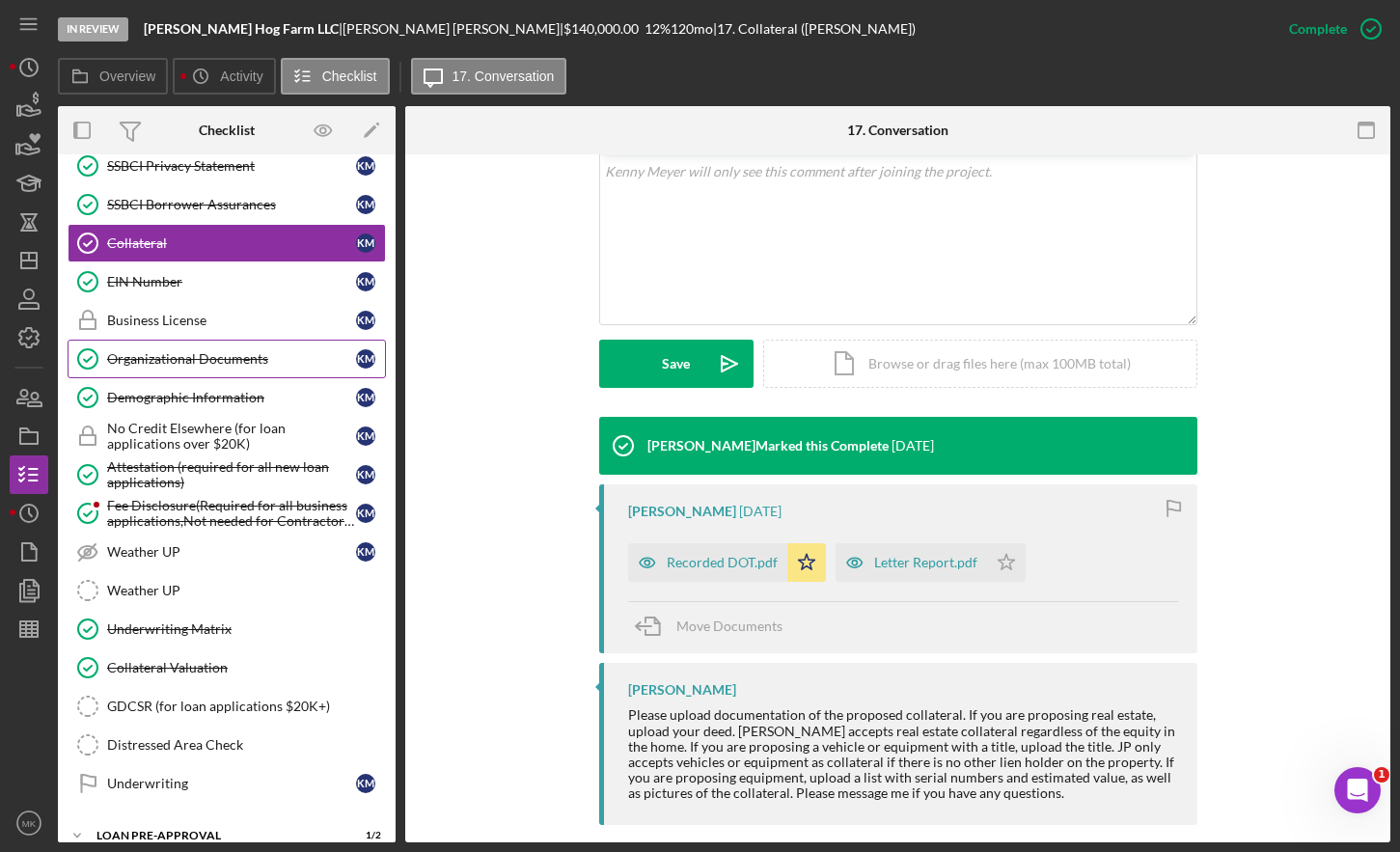
scroll to position [1061, 0]
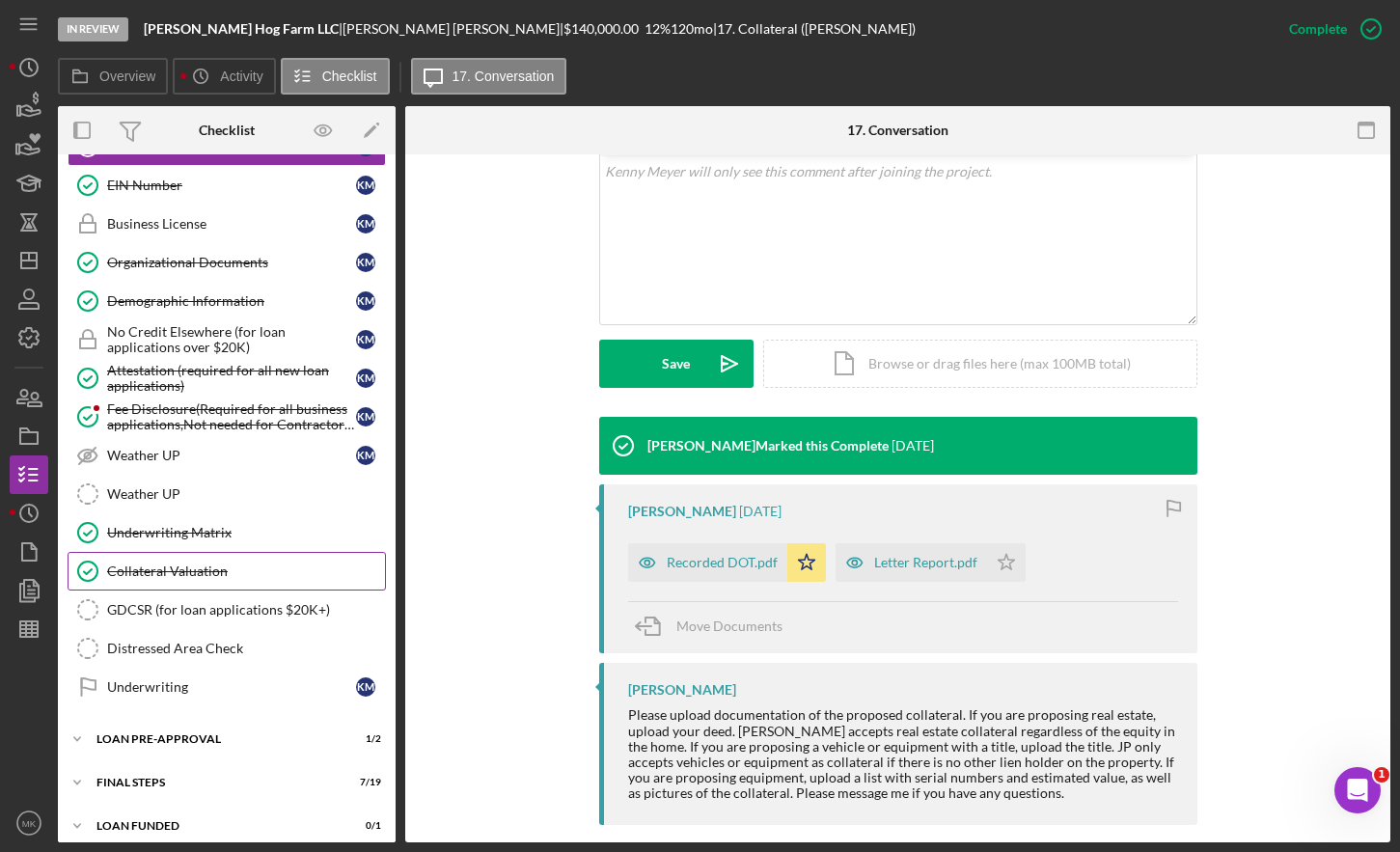
click at [186, 580] on link "Collateral Valuation Collateral Valuation" at bounding box center [227, 571] width 319 height 39
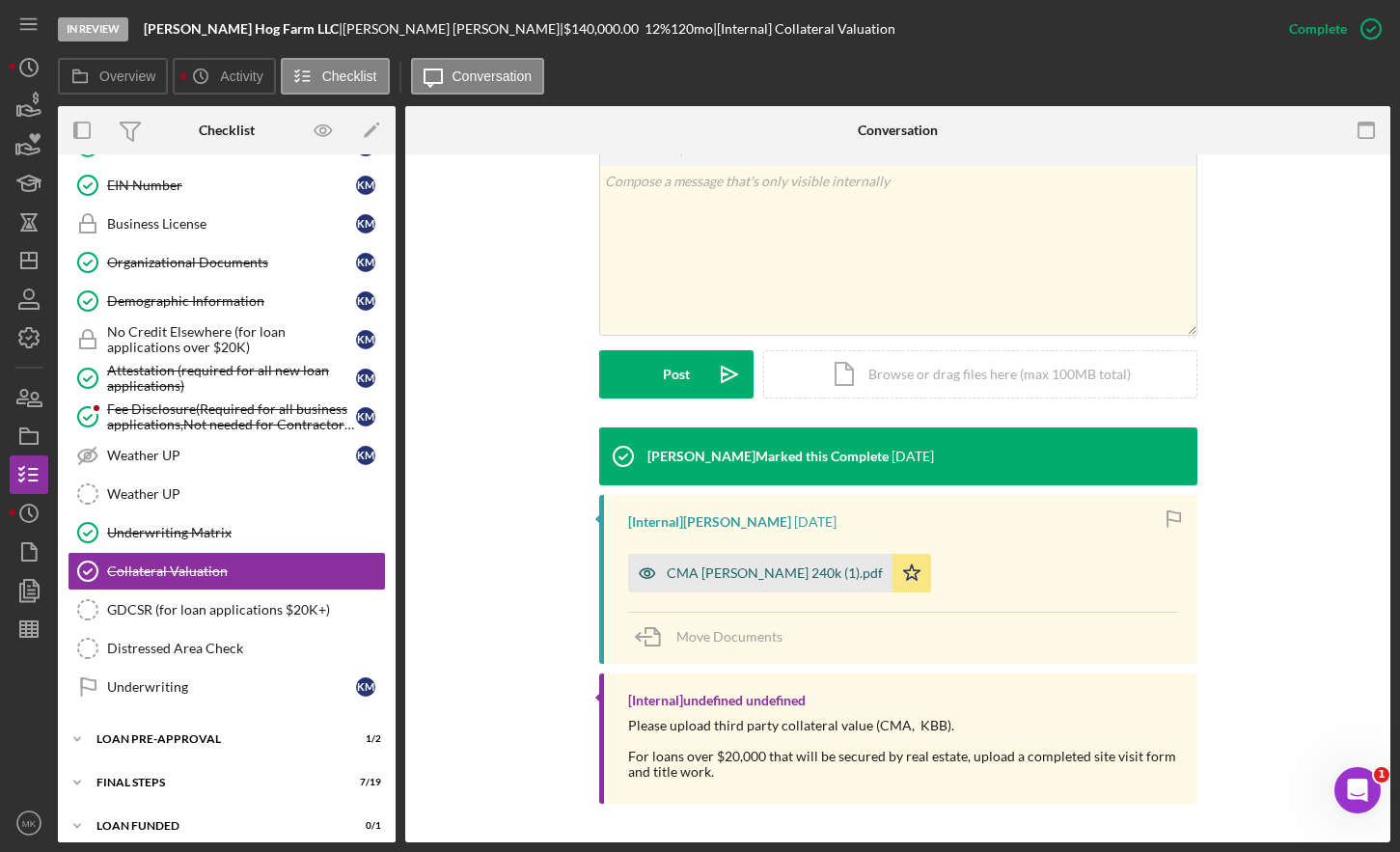
click at [771, 581] on div "CMA [PERSON_NAME] 240k (1).pdf" at bounding box center [760, 573] width 265 height 39
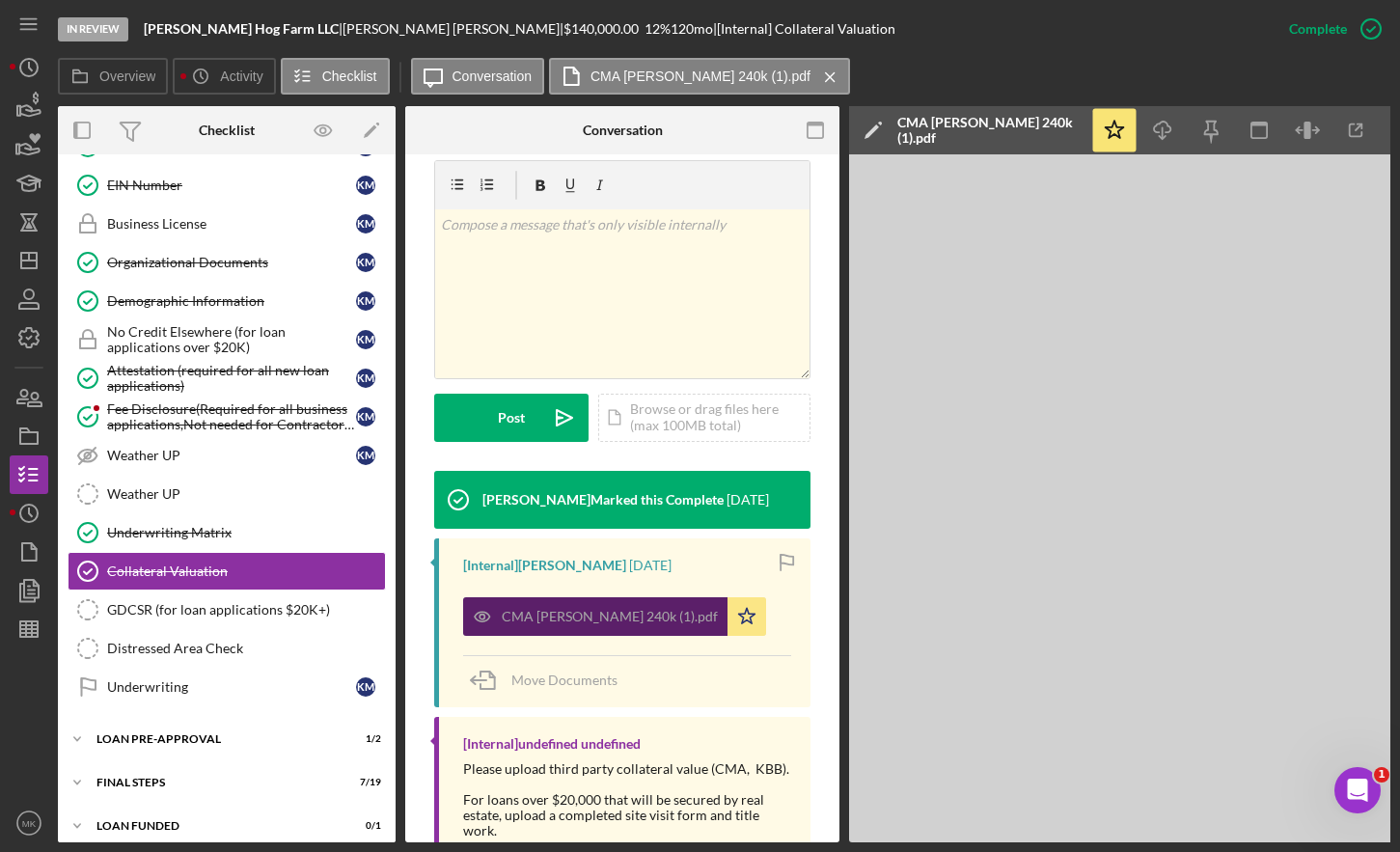
scroll to position [353, 0]
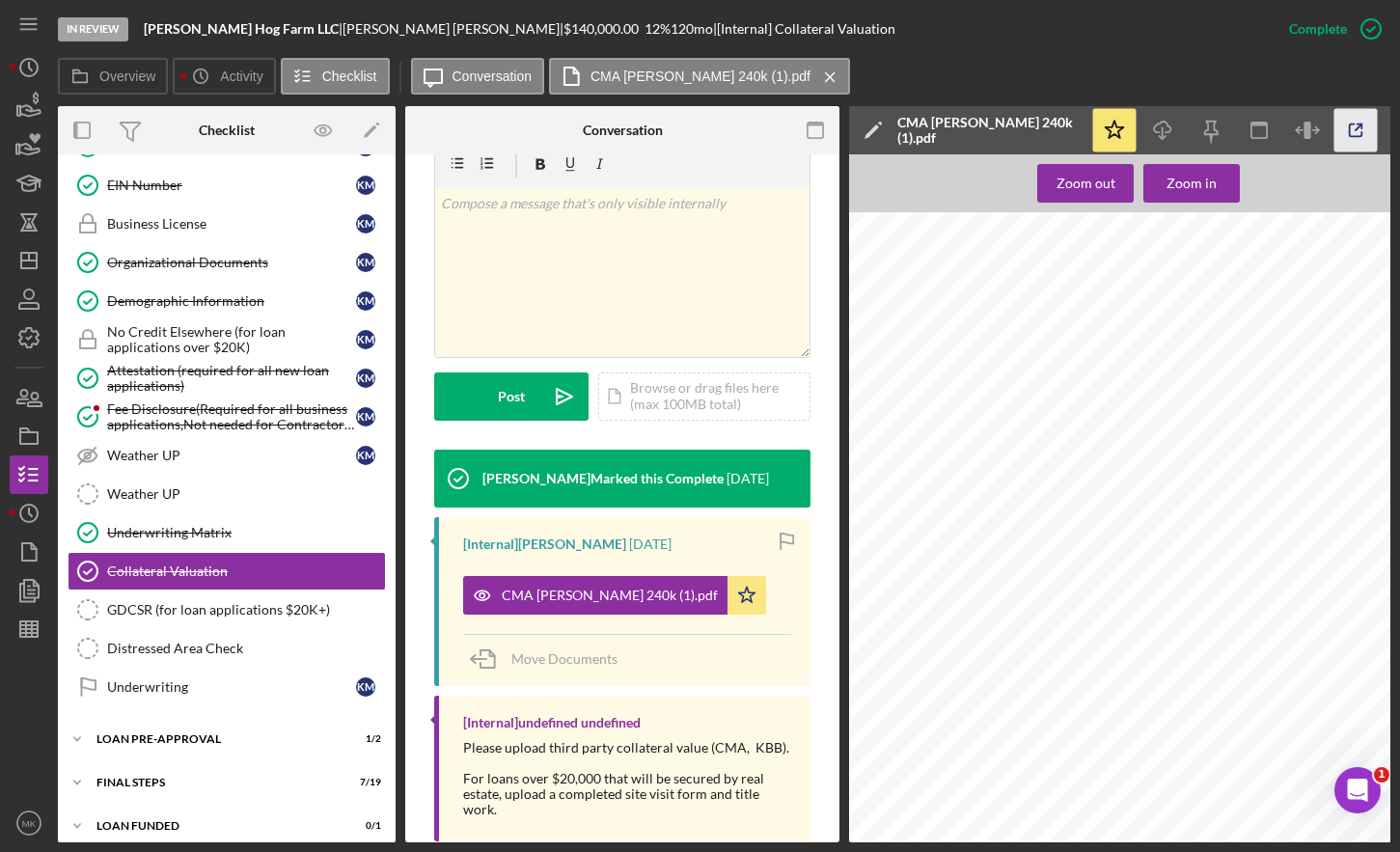
click at [1351, 121] on icon "button" at bounding box center [1356, 130] width 44 height 44
click at [24, 259] on icon "Icon/Dashboard" at bounding box center [29, 261] width 48 height 48
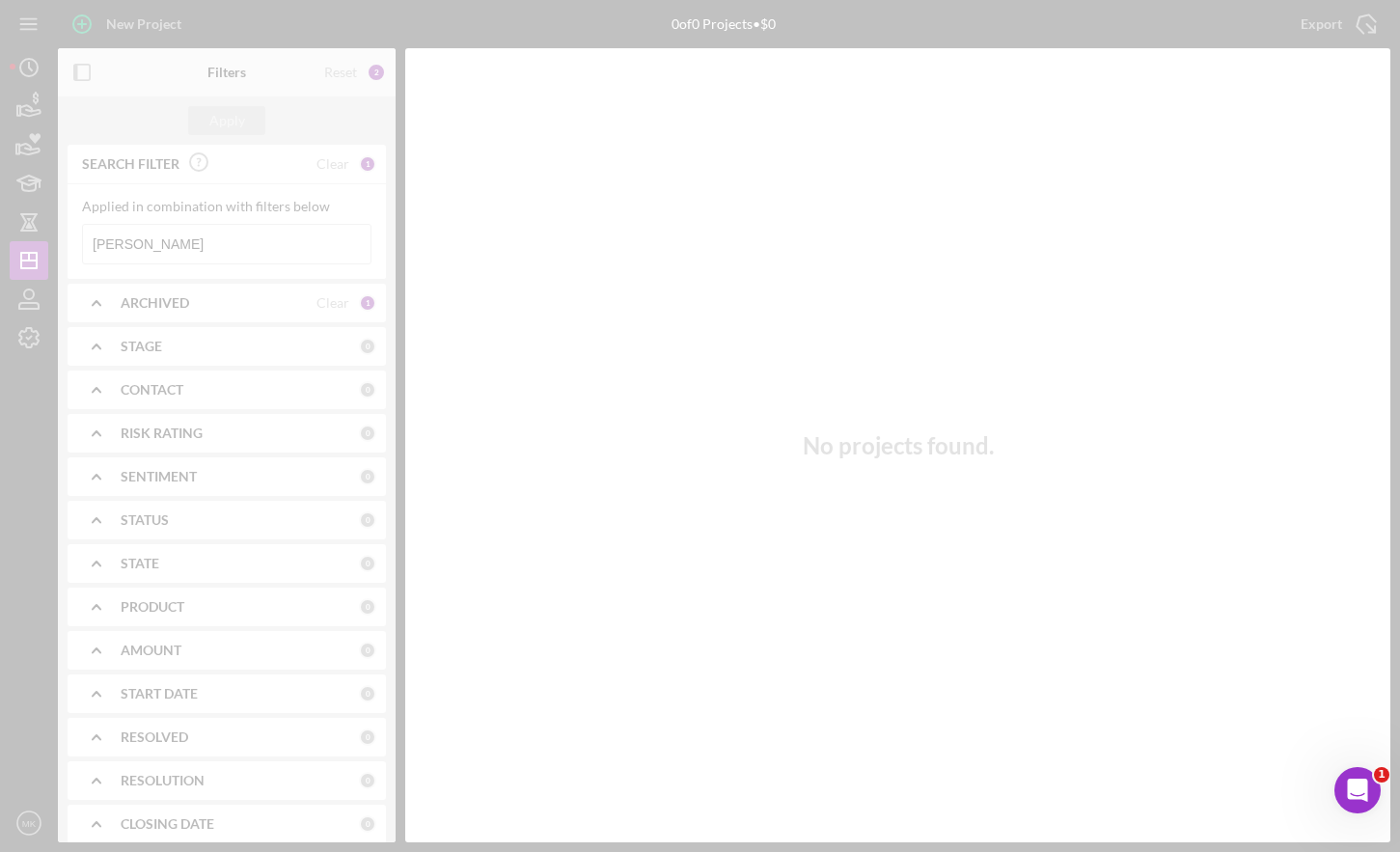
click at [166, 238] on div at bounding box center [700, 426] width 1400 height 852
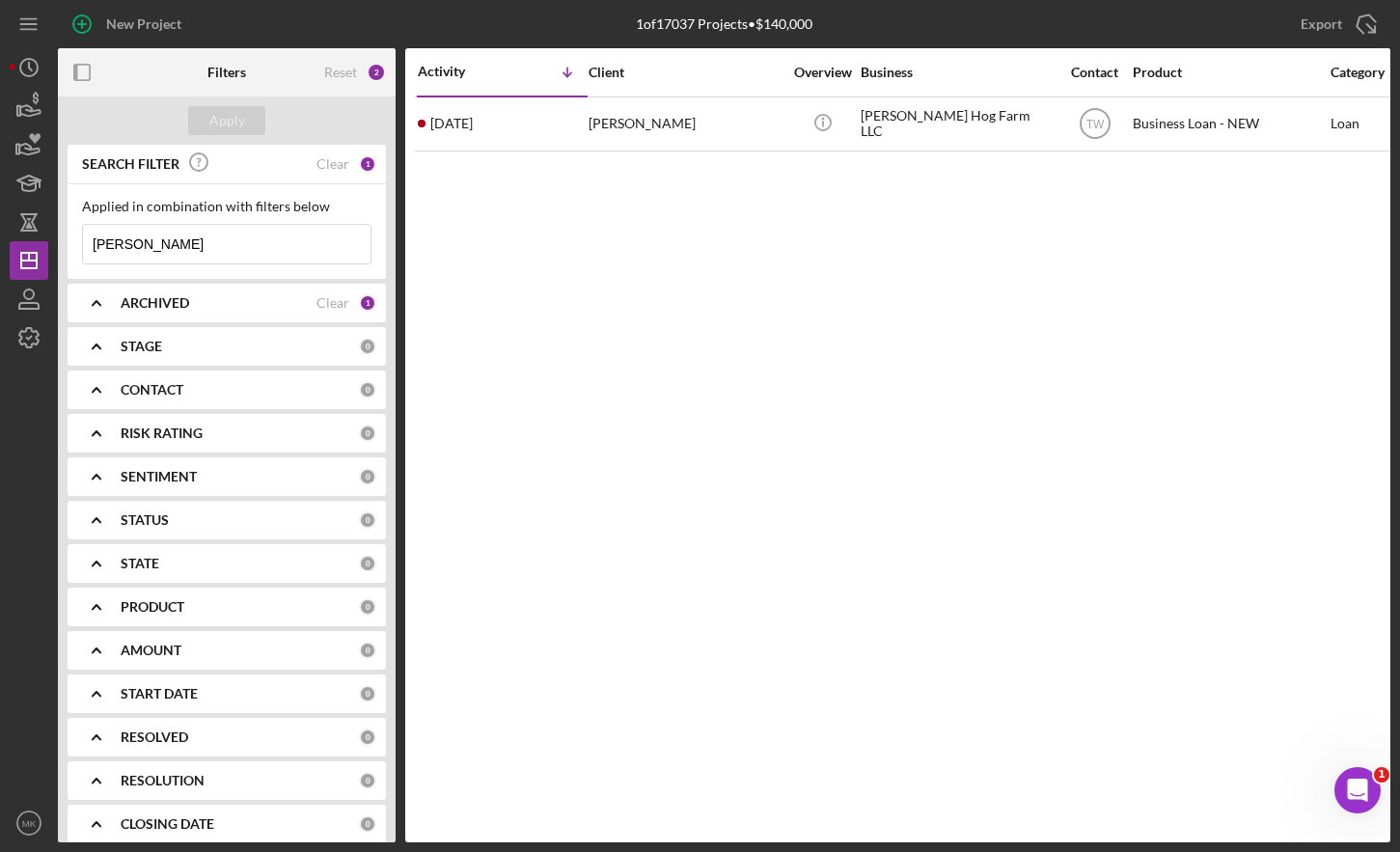
drag, startPoint x: 162, startPoint y: 253, endPoint x: 56, endPoint y: 250, distance: 106.0
click at [56, 250] on div "New Project 1 of 17037 Projects • $140,000 [PERSON_NAME] Export Icon/Export Fil…" at bounding box center [700, 421] width 1382 height 842
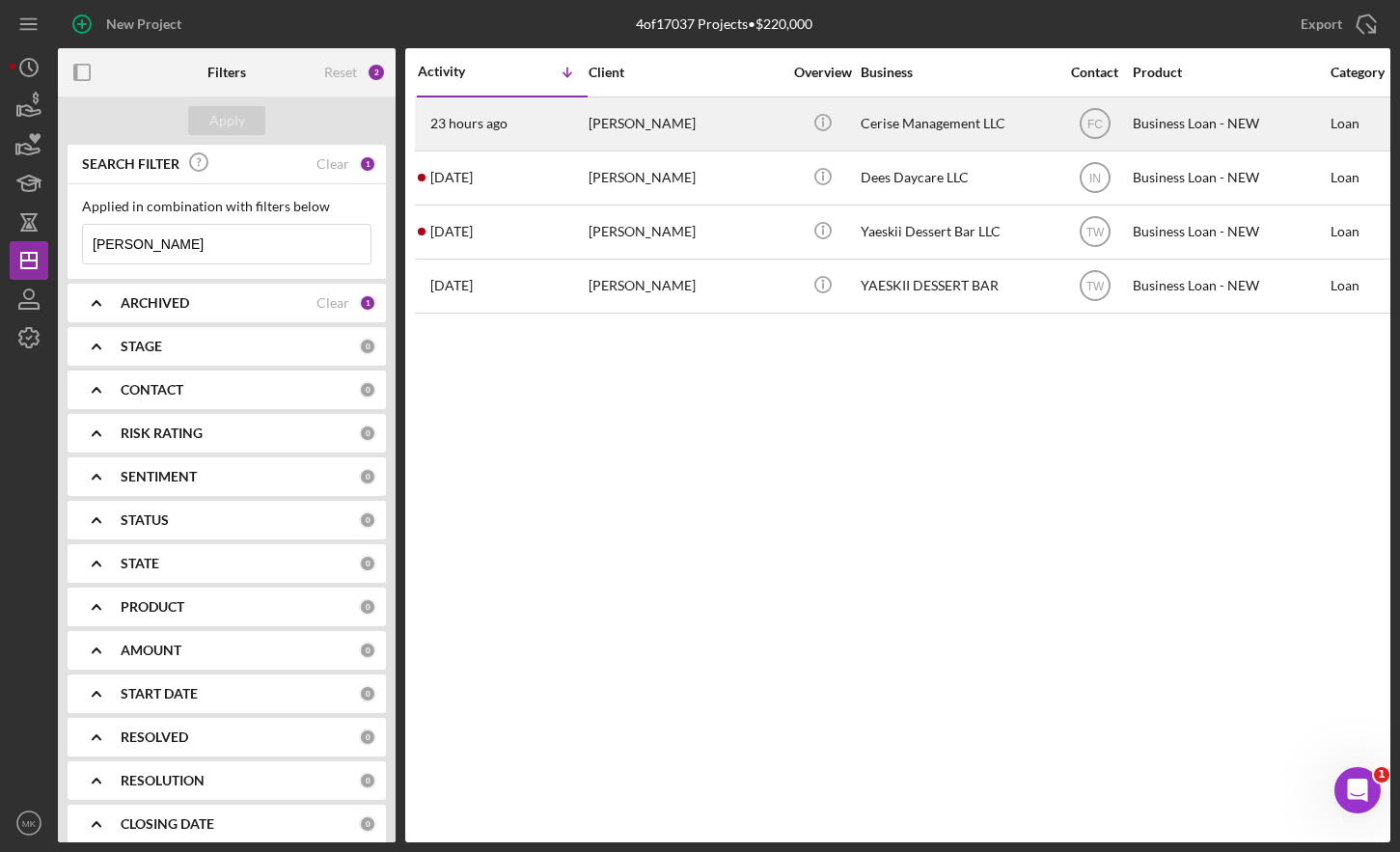
type input "[PERSON_NAME]"
click at [653, 130] on div "[PERSON_NAME]" at bounding box center [684, 124] width 193 height 51
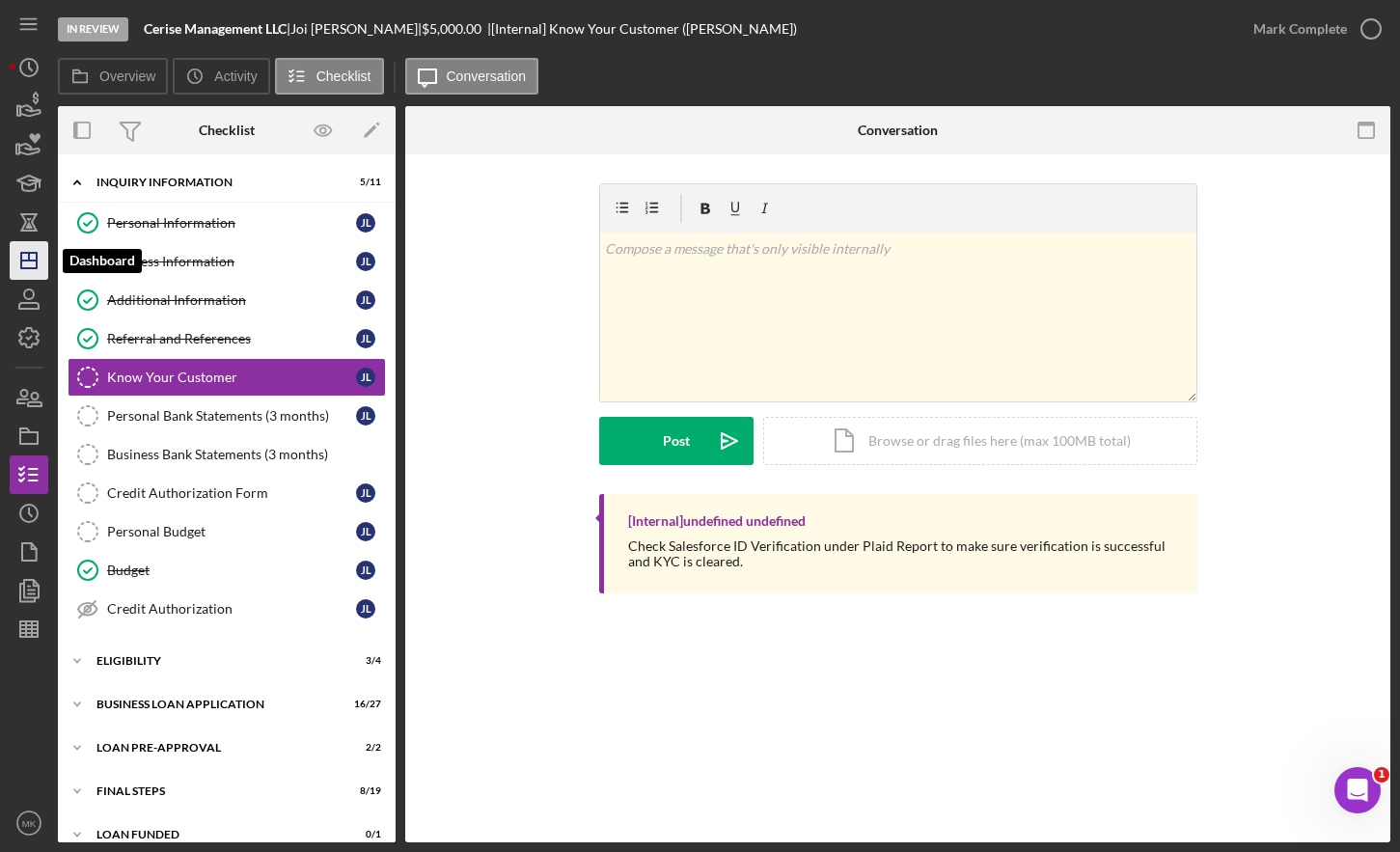
click at [43, 249] on icon "Icon/Dashboard" at bounding box center [29, 261] width 48 height 48
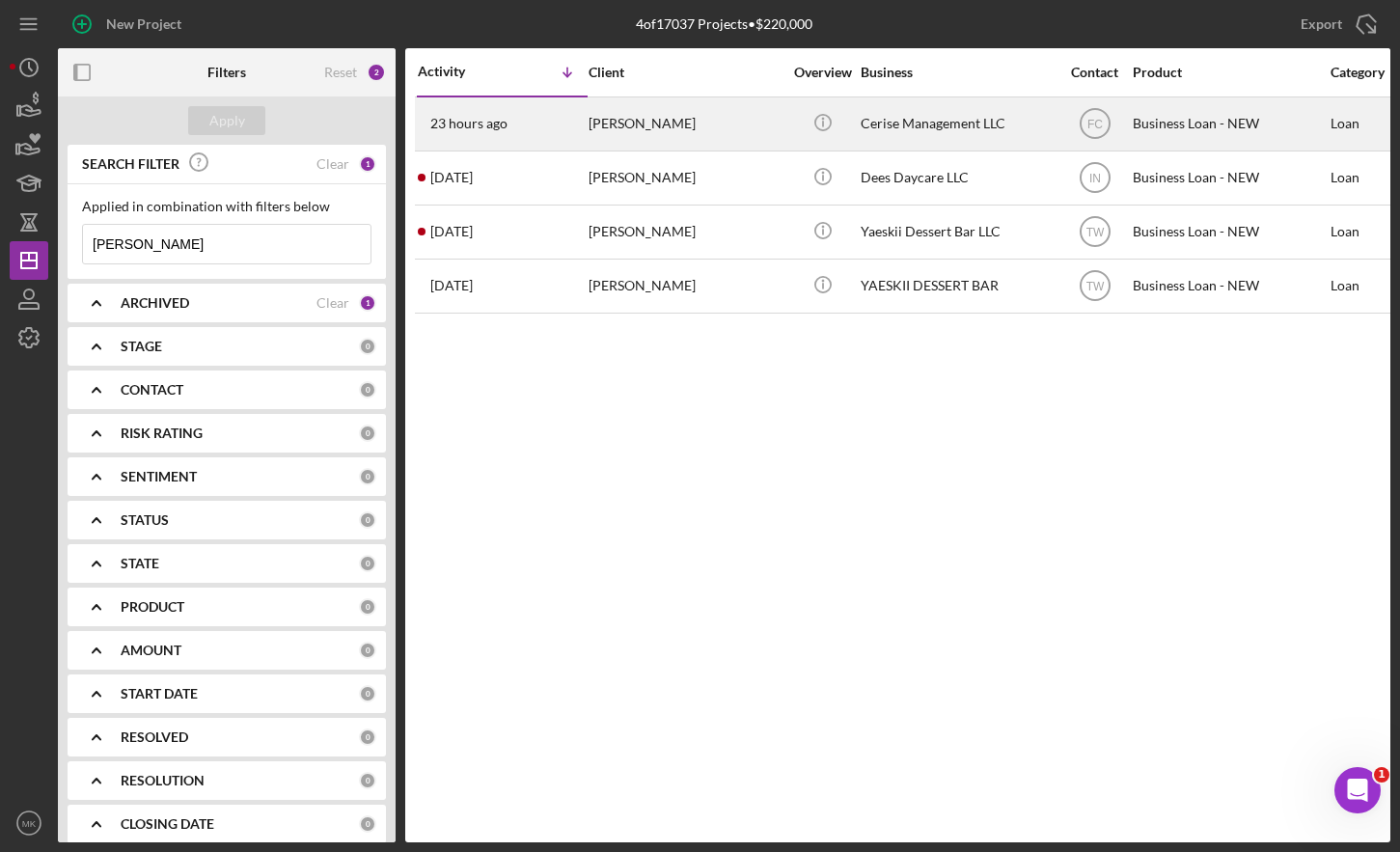
click at [636, 120] on div "[PERSON_NAME]" at bounding box center [684, 124] width 193 height 51
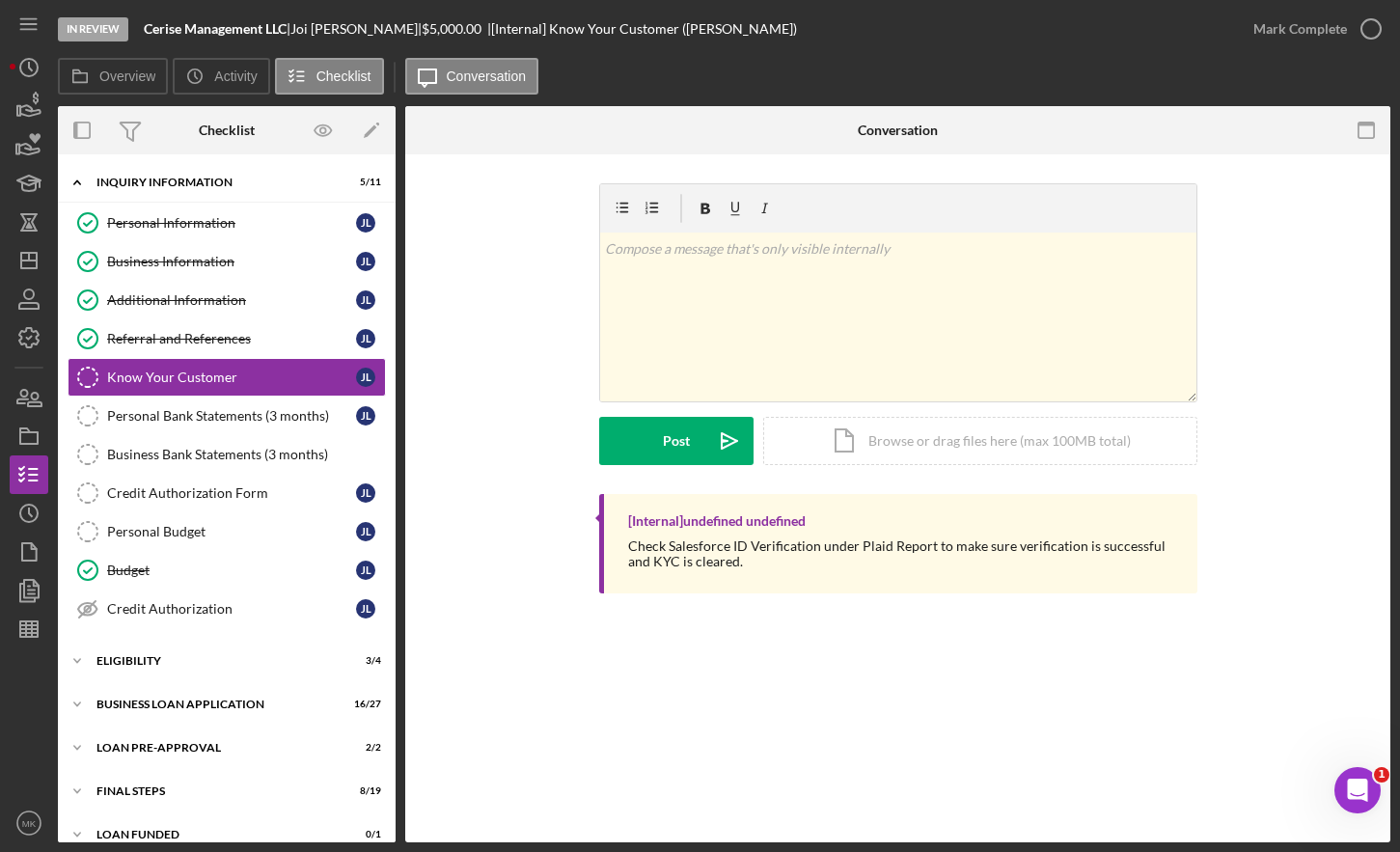
scroll to position [22, 0]
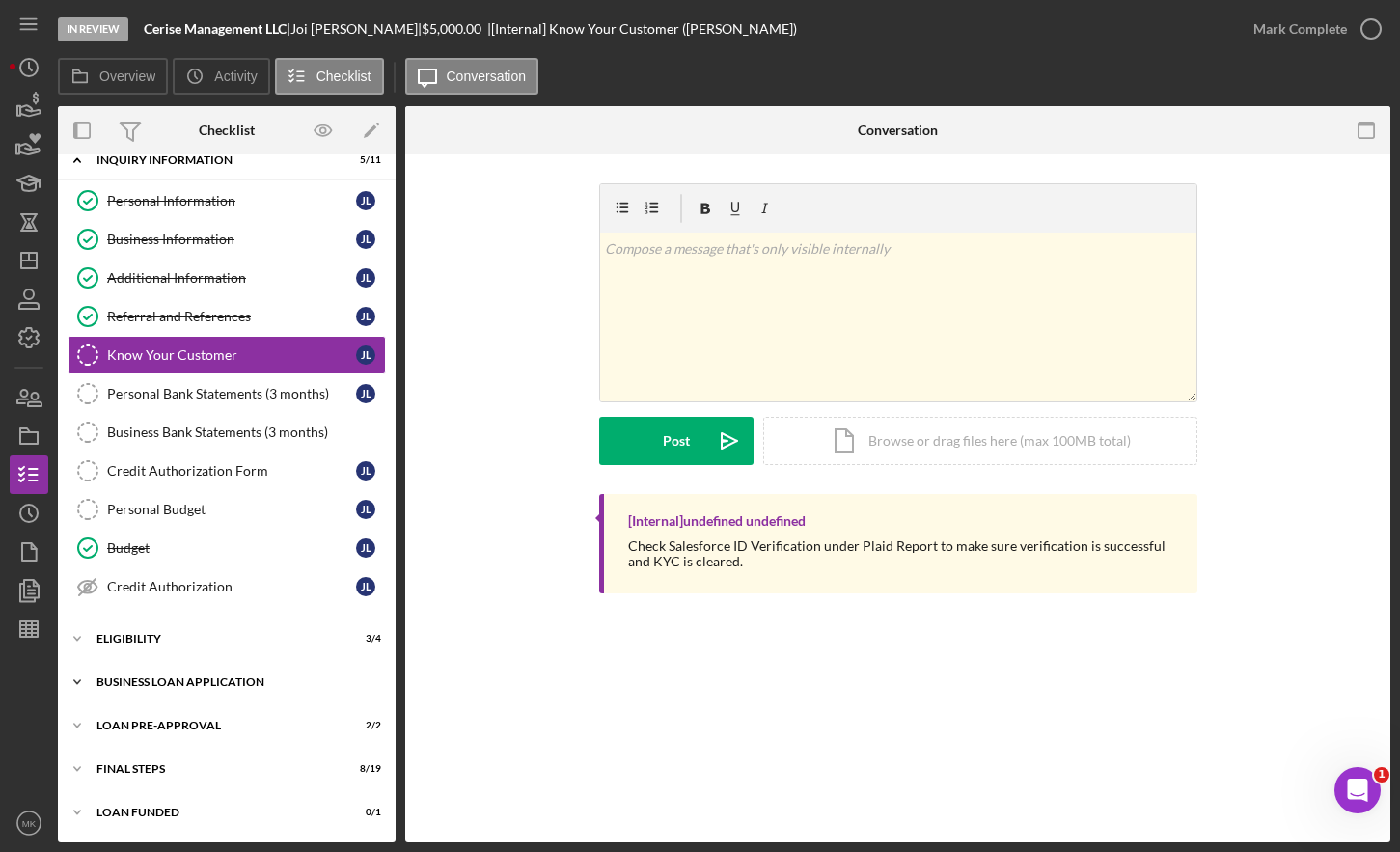
click at [138, 694] on div "Icon/Expander BUSINESS LOAN APPLICATION 16 / 27" at bounding box center [227, 682] width 337 height 39
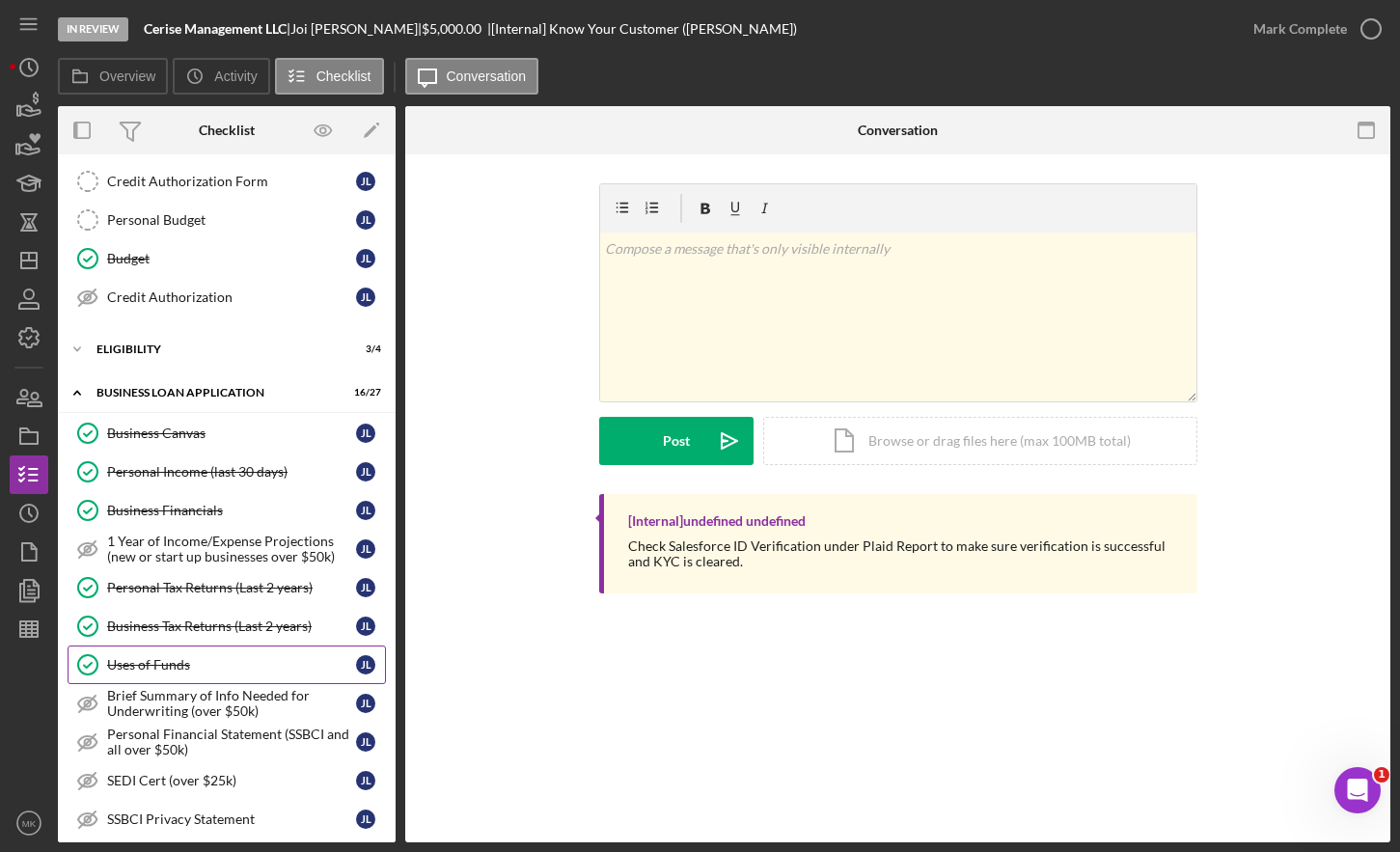
scroll to position [505, 0]
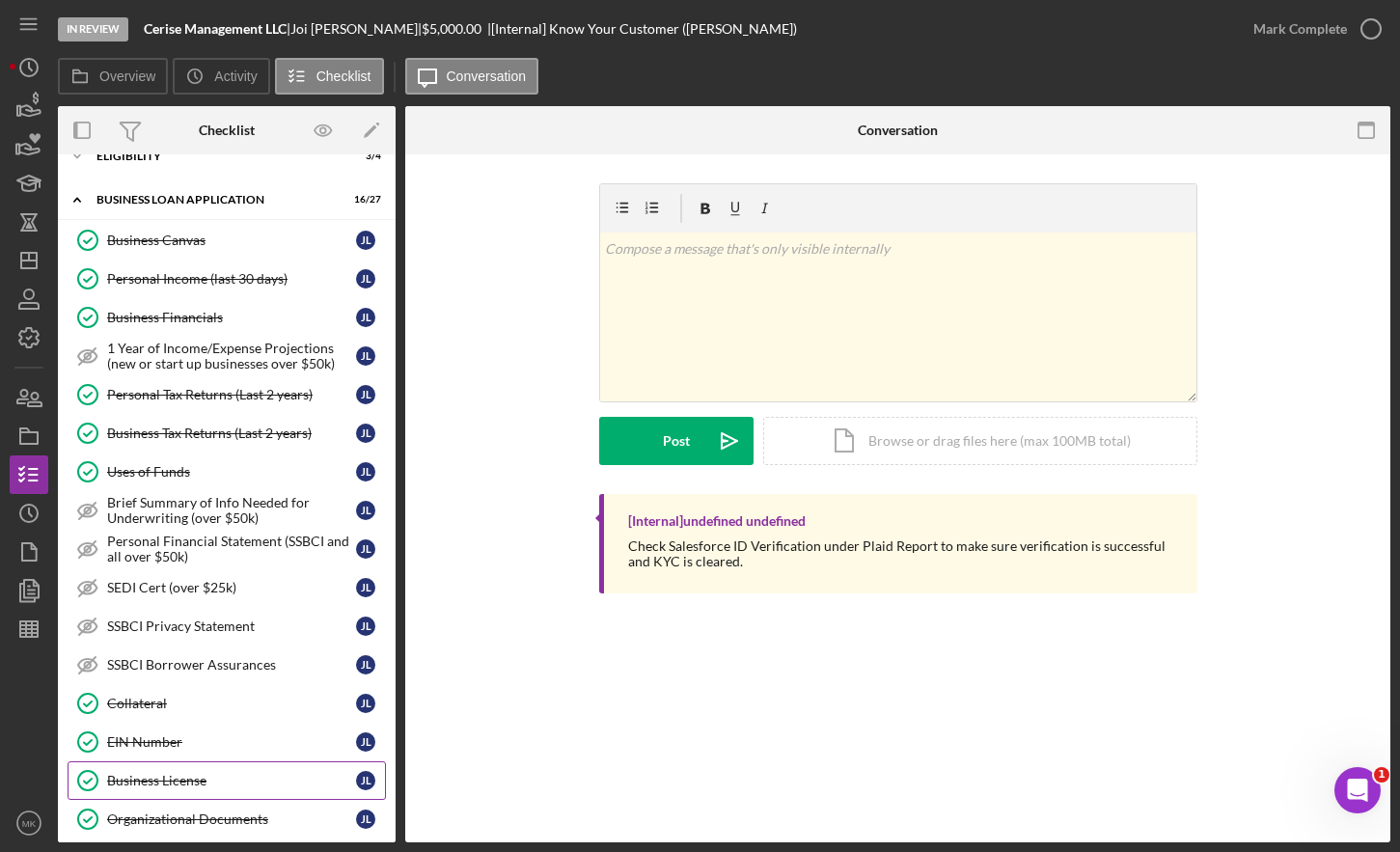
click at [194, 787] on div "Business License" at bounding box center [232, 780] width 249 height 16
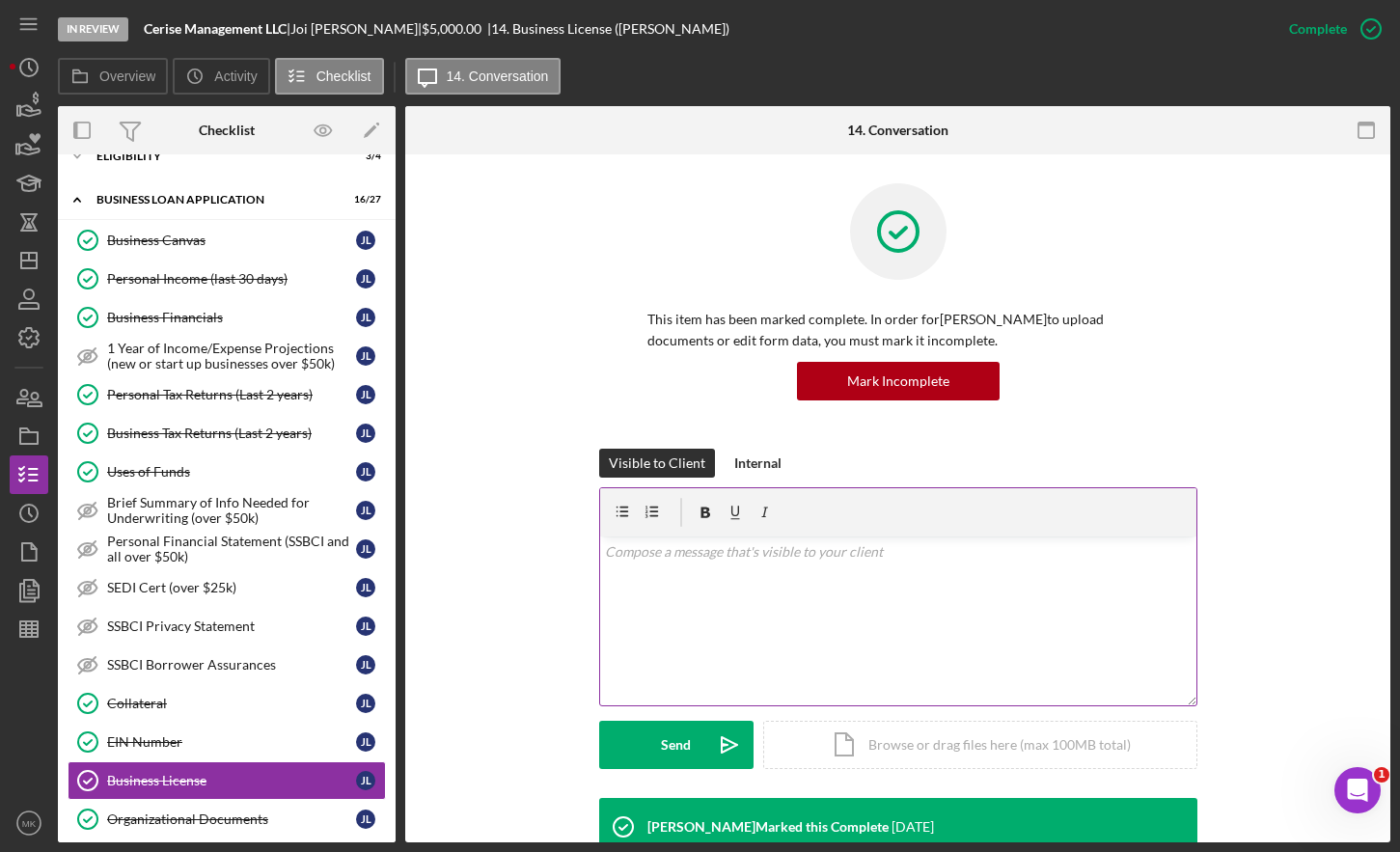
scroll to position [413, 0]
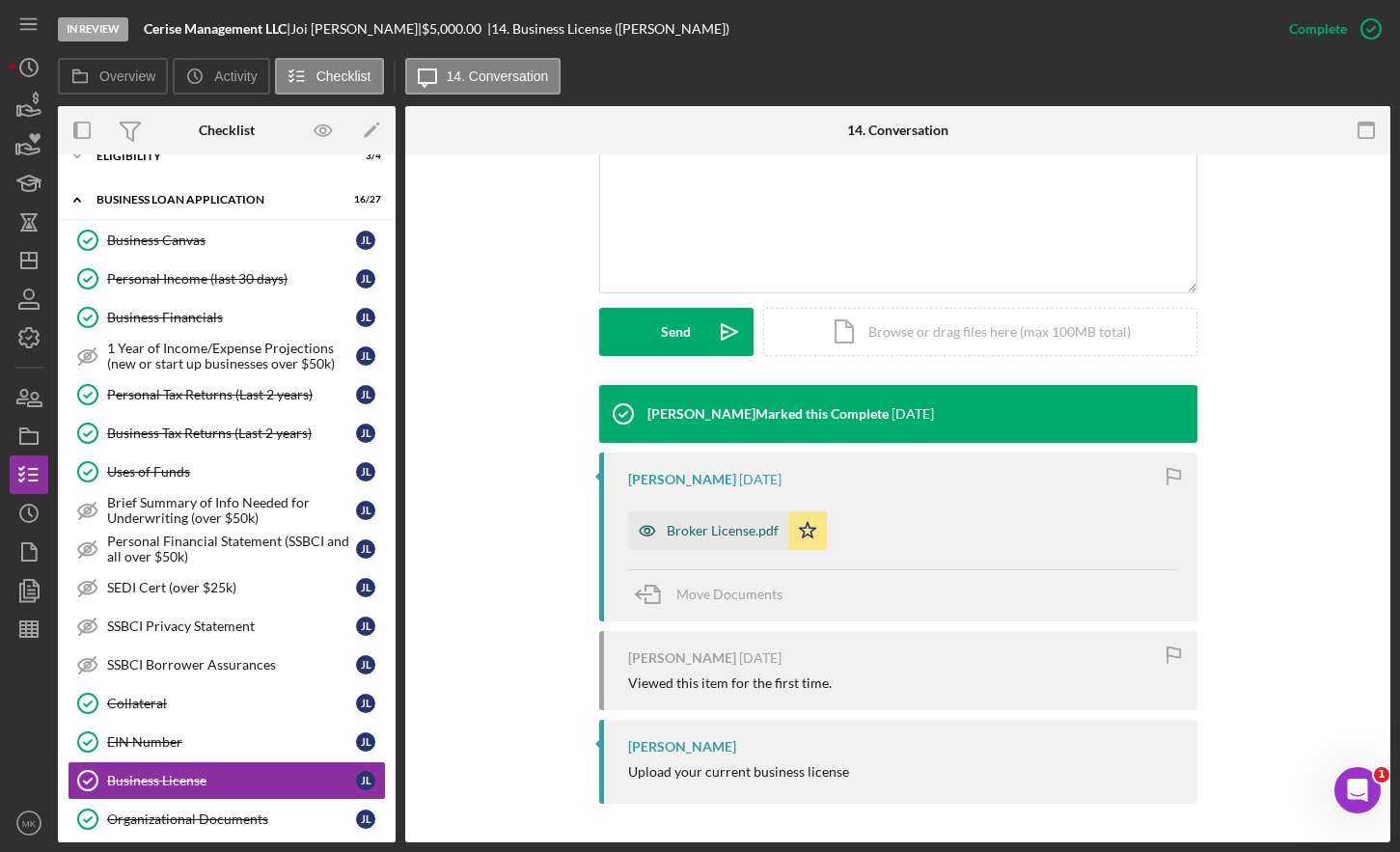
click at [721, 524] on div "Broker License.pdf" at bounding box center [722, 531] width 111 height 16
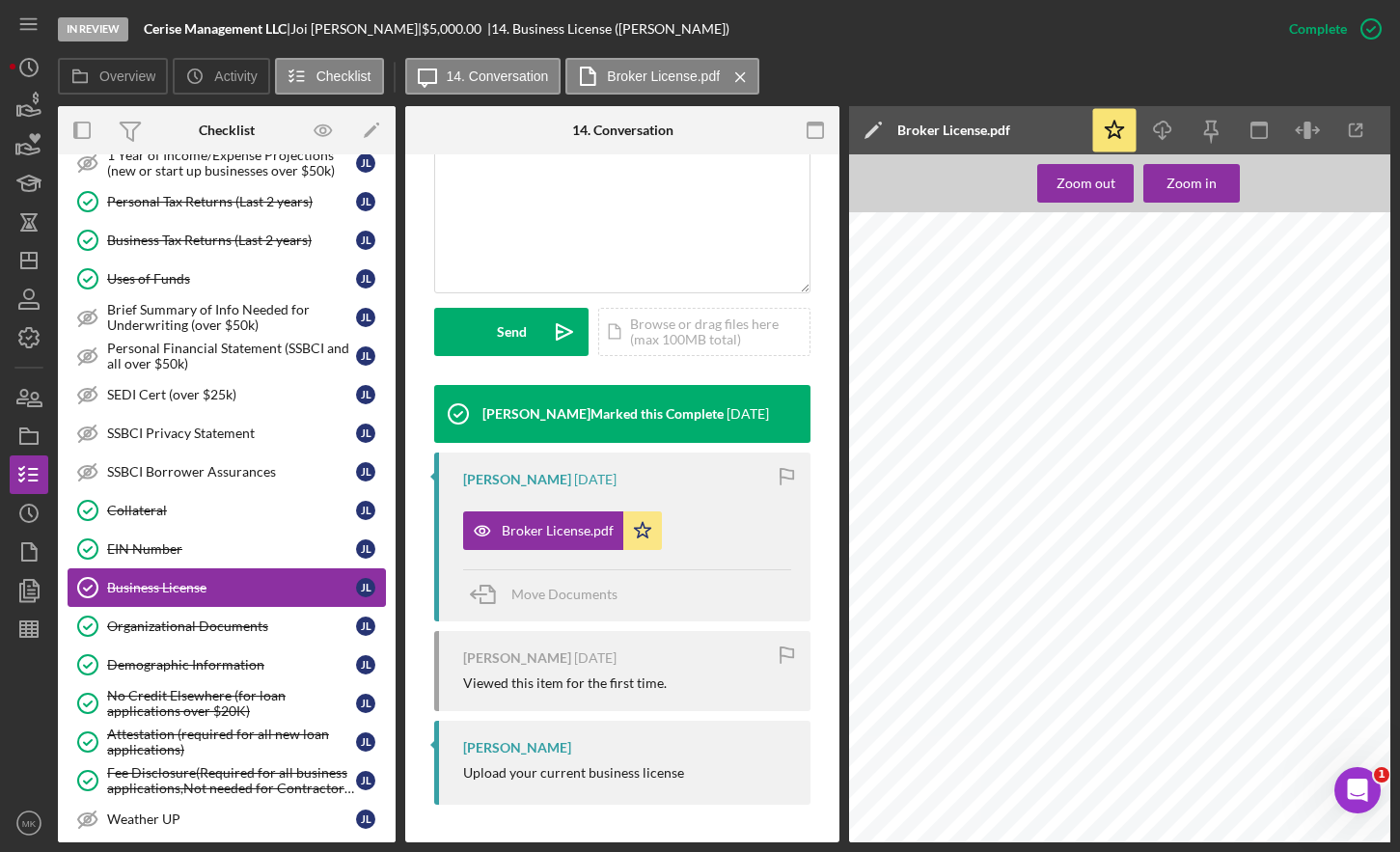
scroll to position [794, 0]
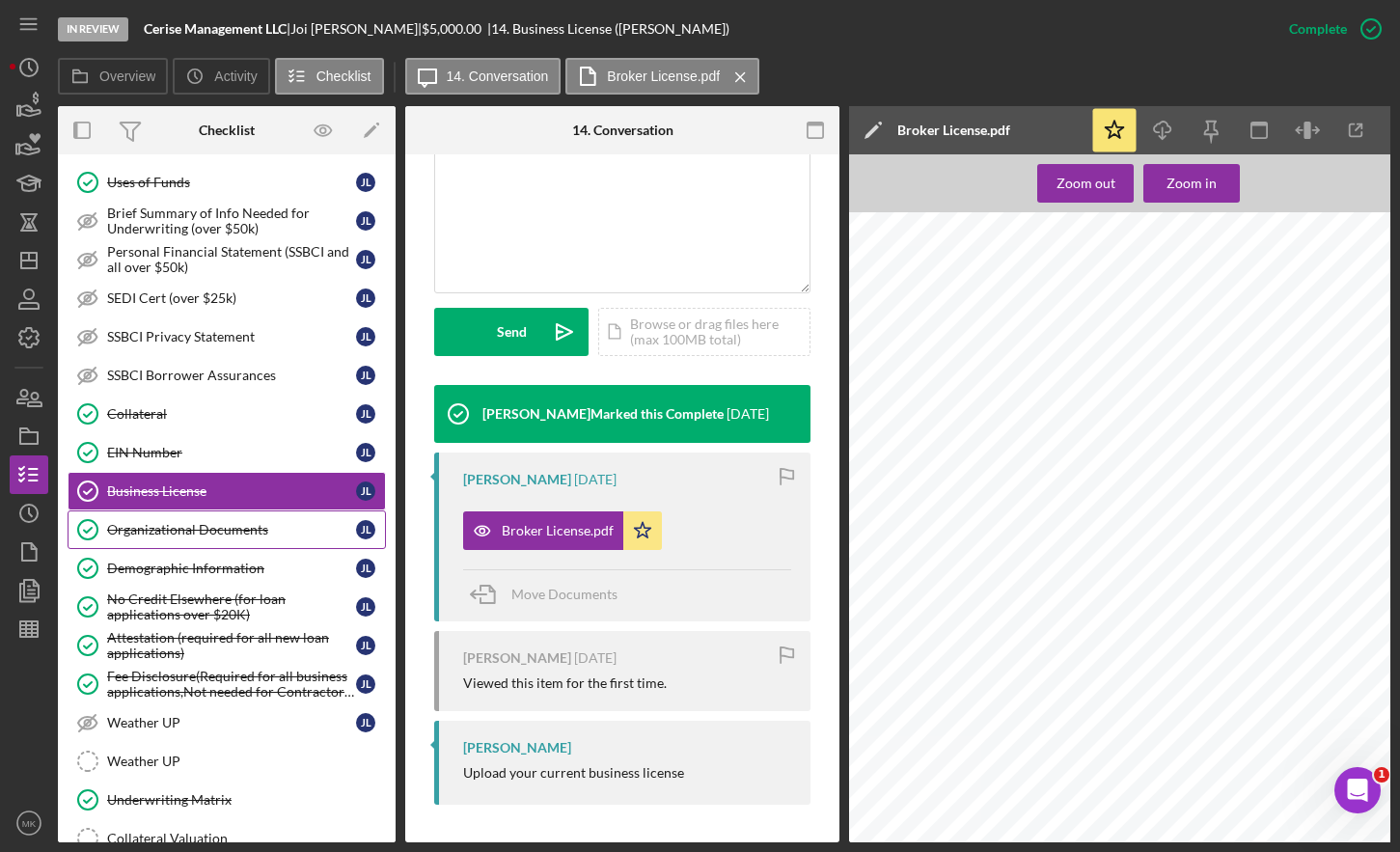
click at [211, 519] on link "Organizational Documents Organizational Documents [PERSON_NAME]" at bounding box center [227, 530] width 319 height 39
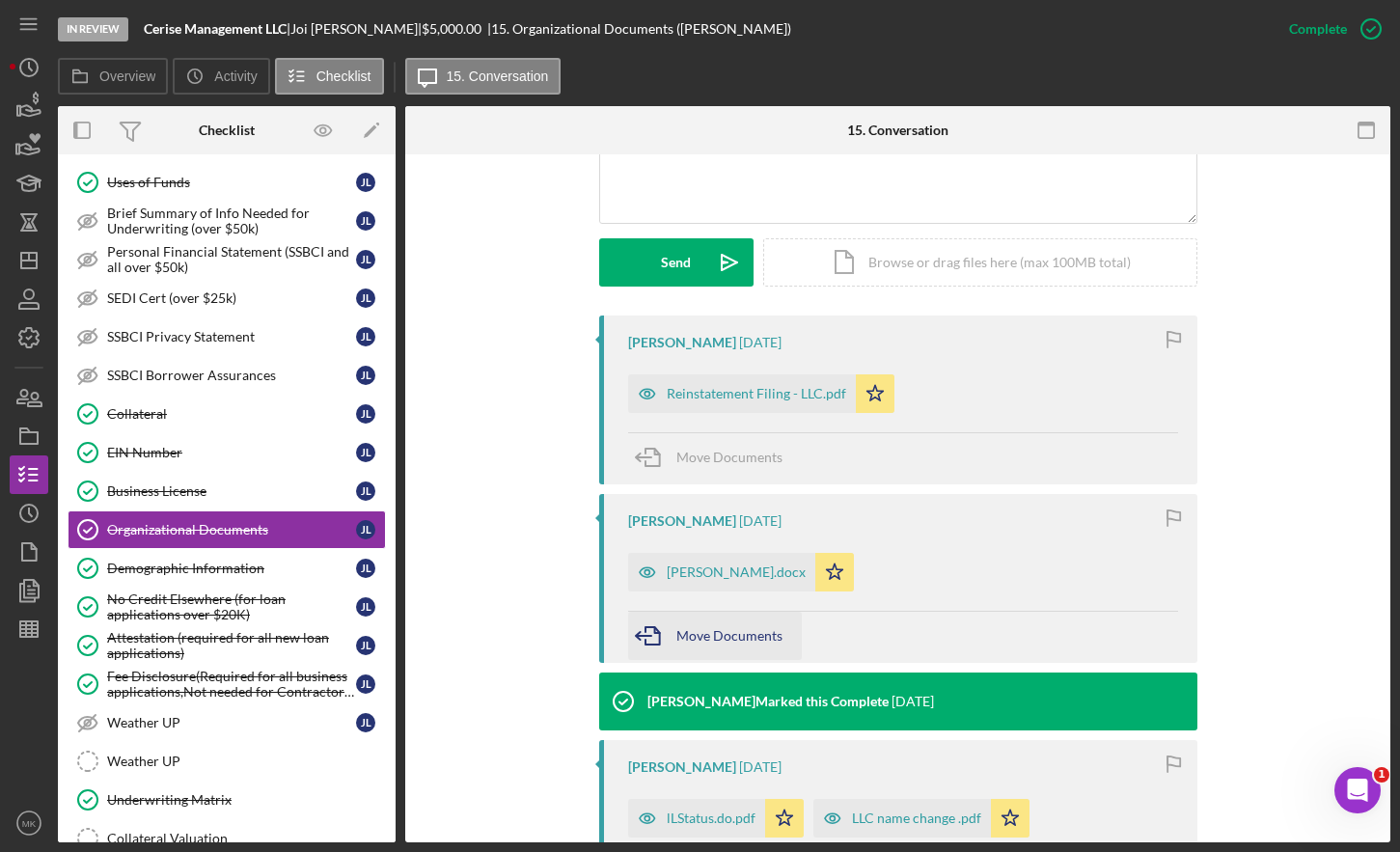
scroll to position [579, 0]
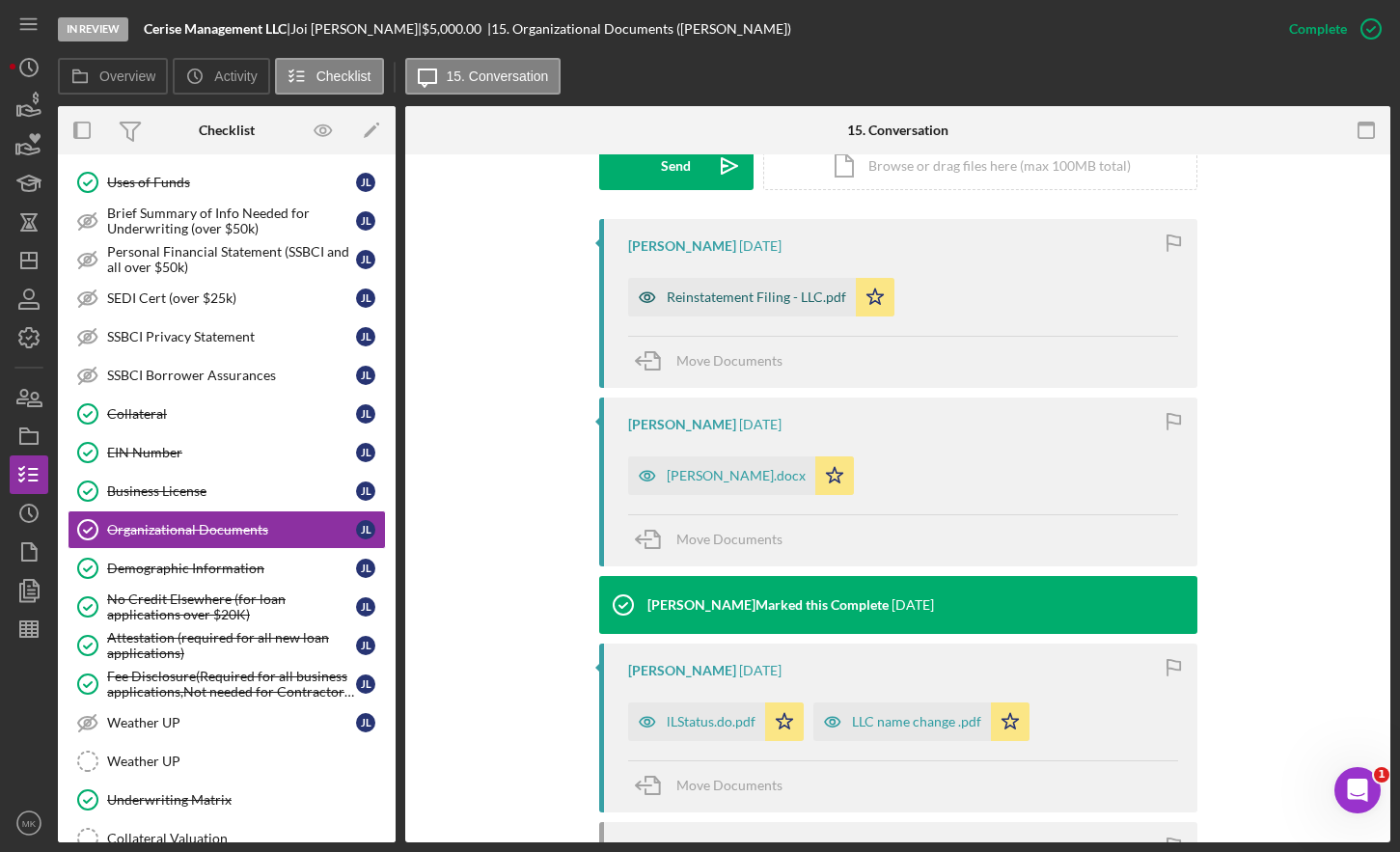
click at [747, 309] on div "Reinstatement Filing - LLC.pdf" at bounding box center [742, 298] width 228 height 39
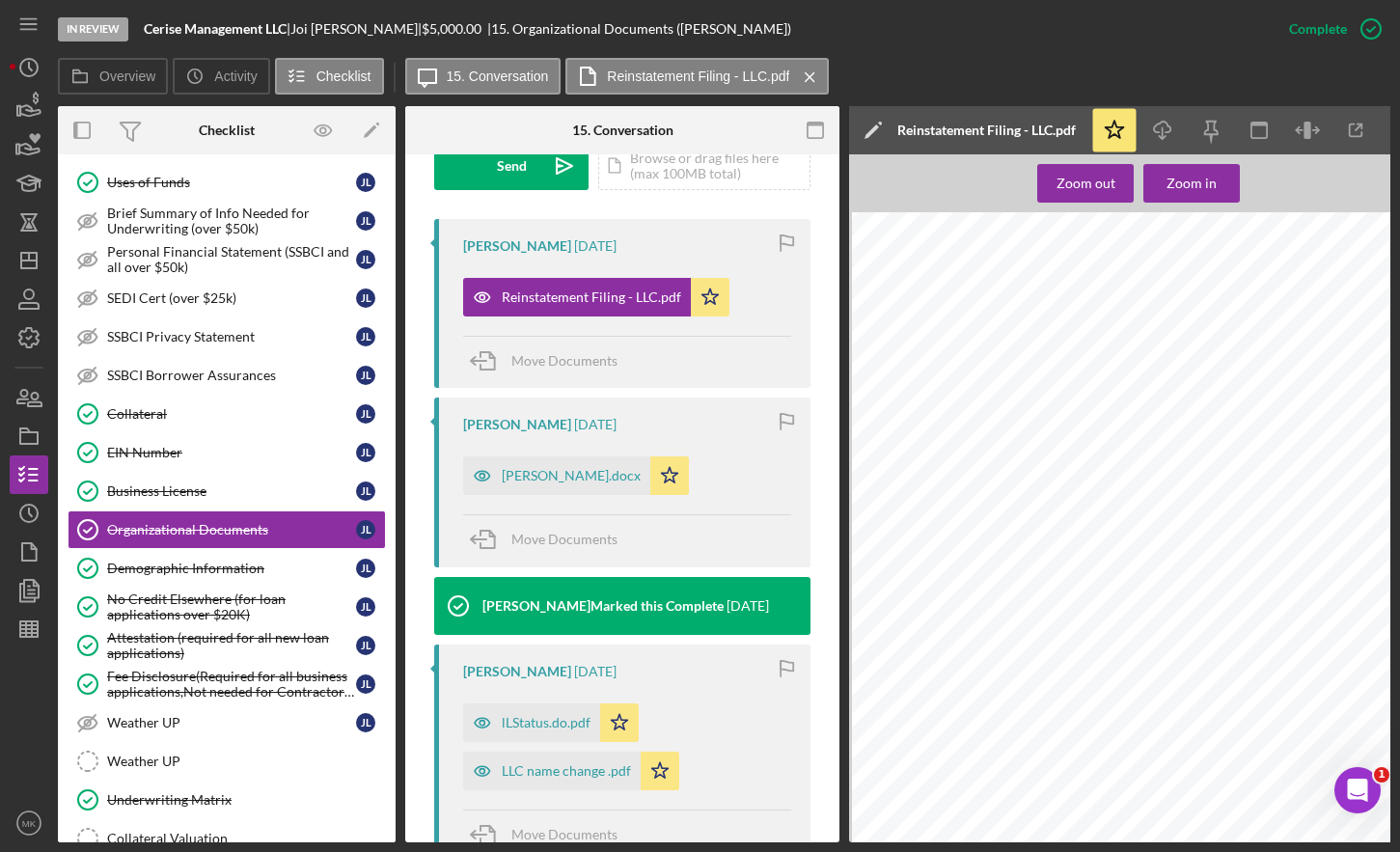
scroll to position [1014, 0]
click at [549, 775] on div "LLC name change .pdf" at bounding box center [566, 771] width 129 height 16
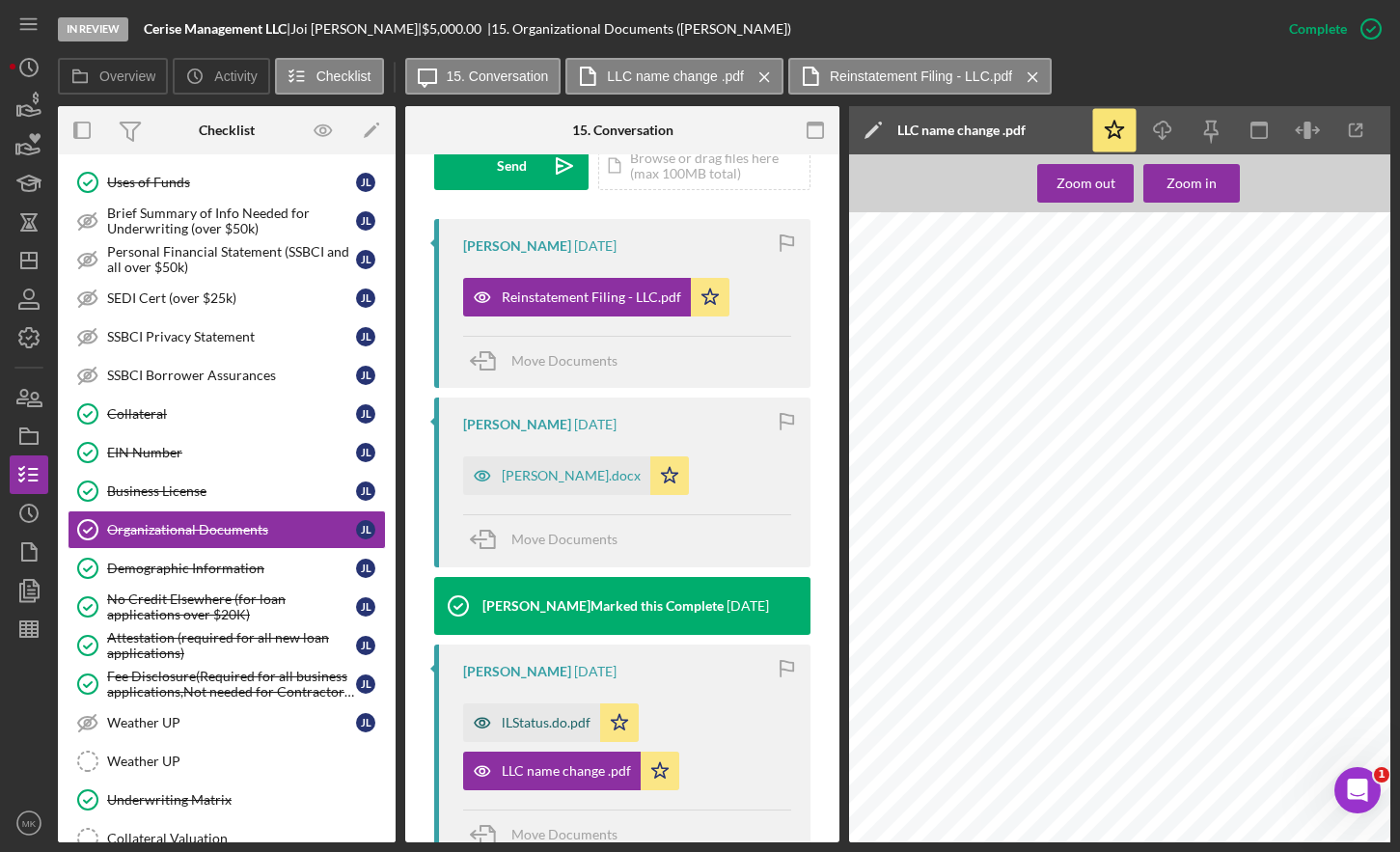
click at [523, 715] on div "lLStatus.do.pdf" at bounding box center [547, 723] width 89 height 16
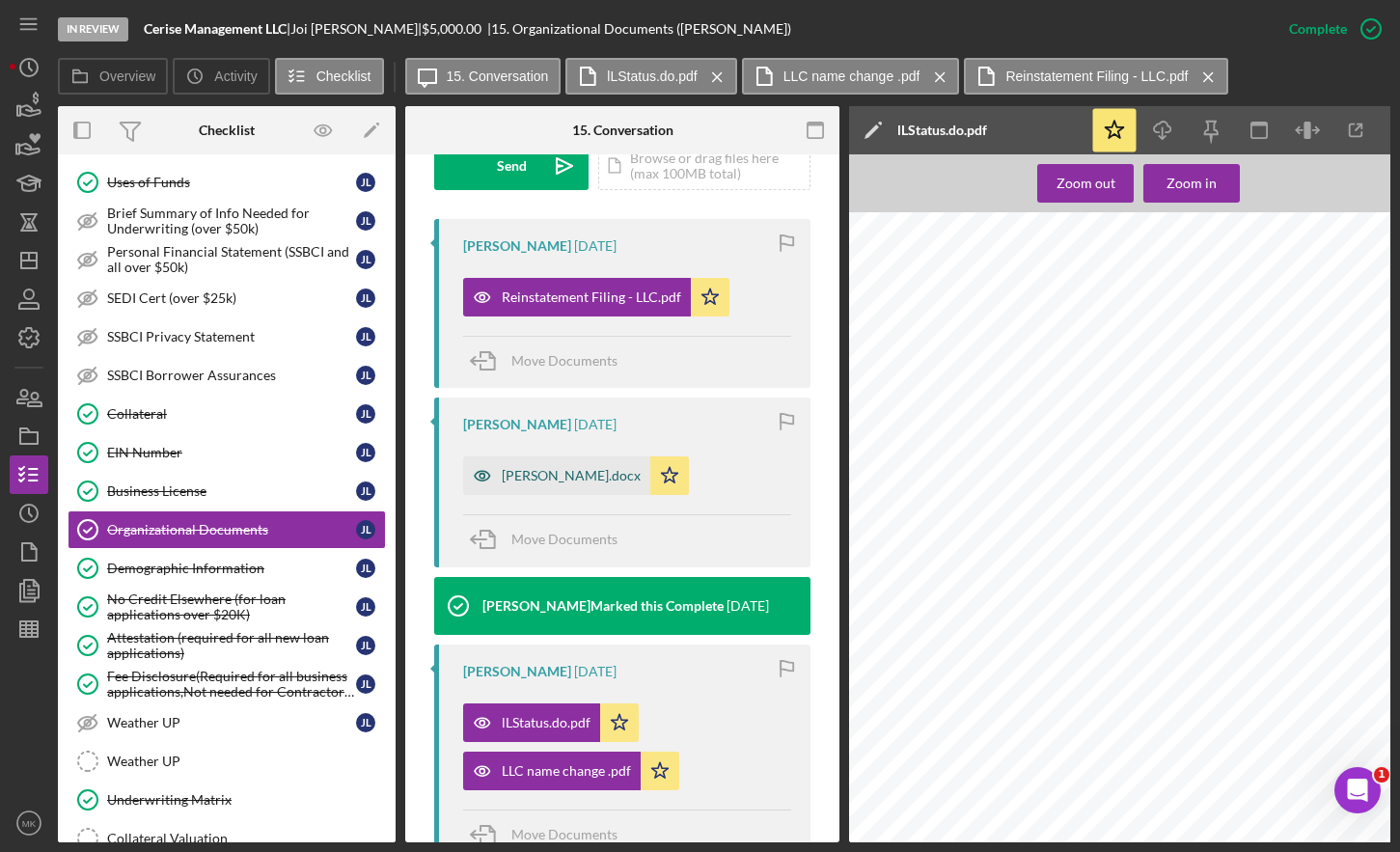
click at [556, 474] on div "[PERSON_NAME].docx" at bounding box center [571, 476] width 139 height 16
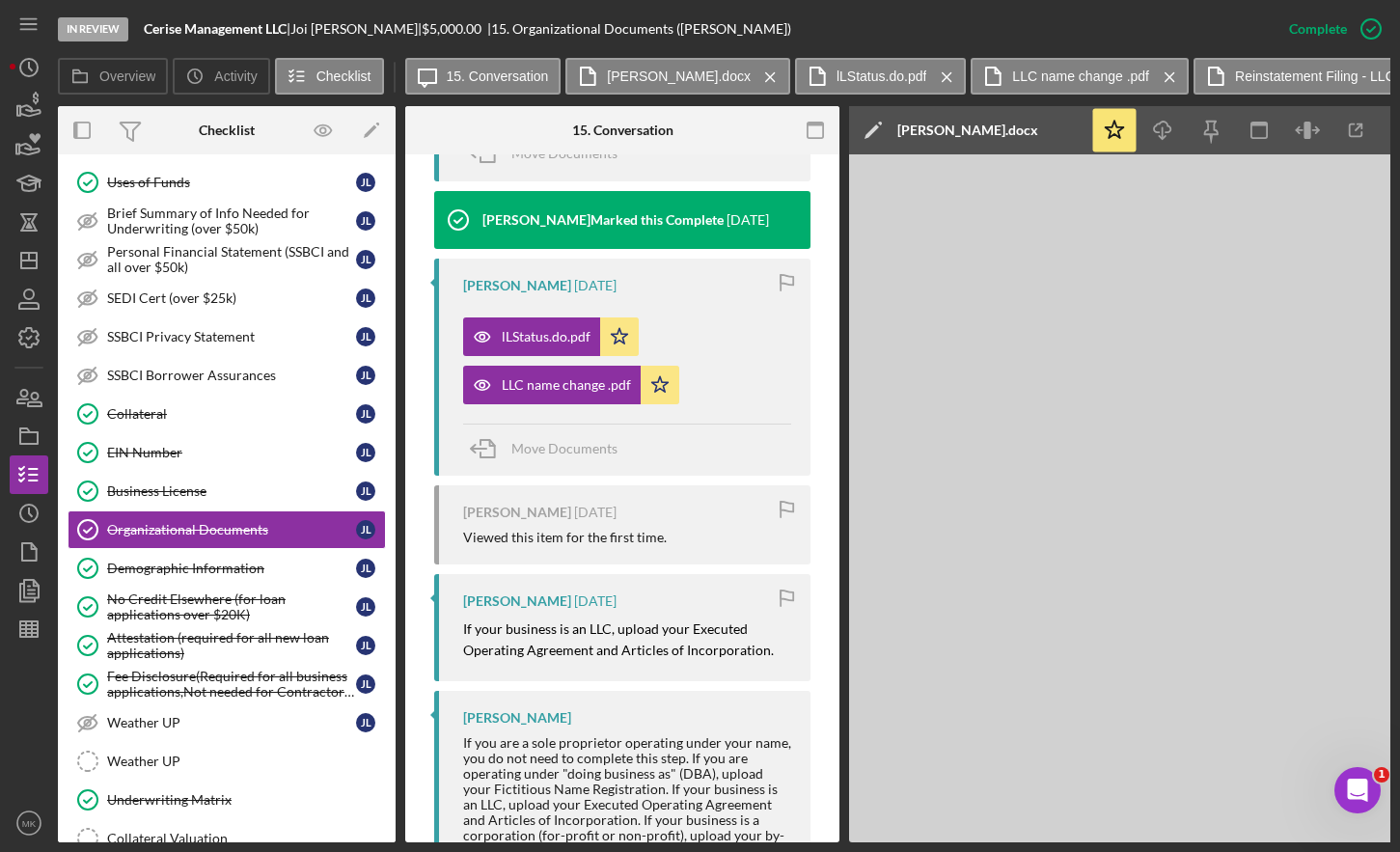
scroll to position [1088, 0]
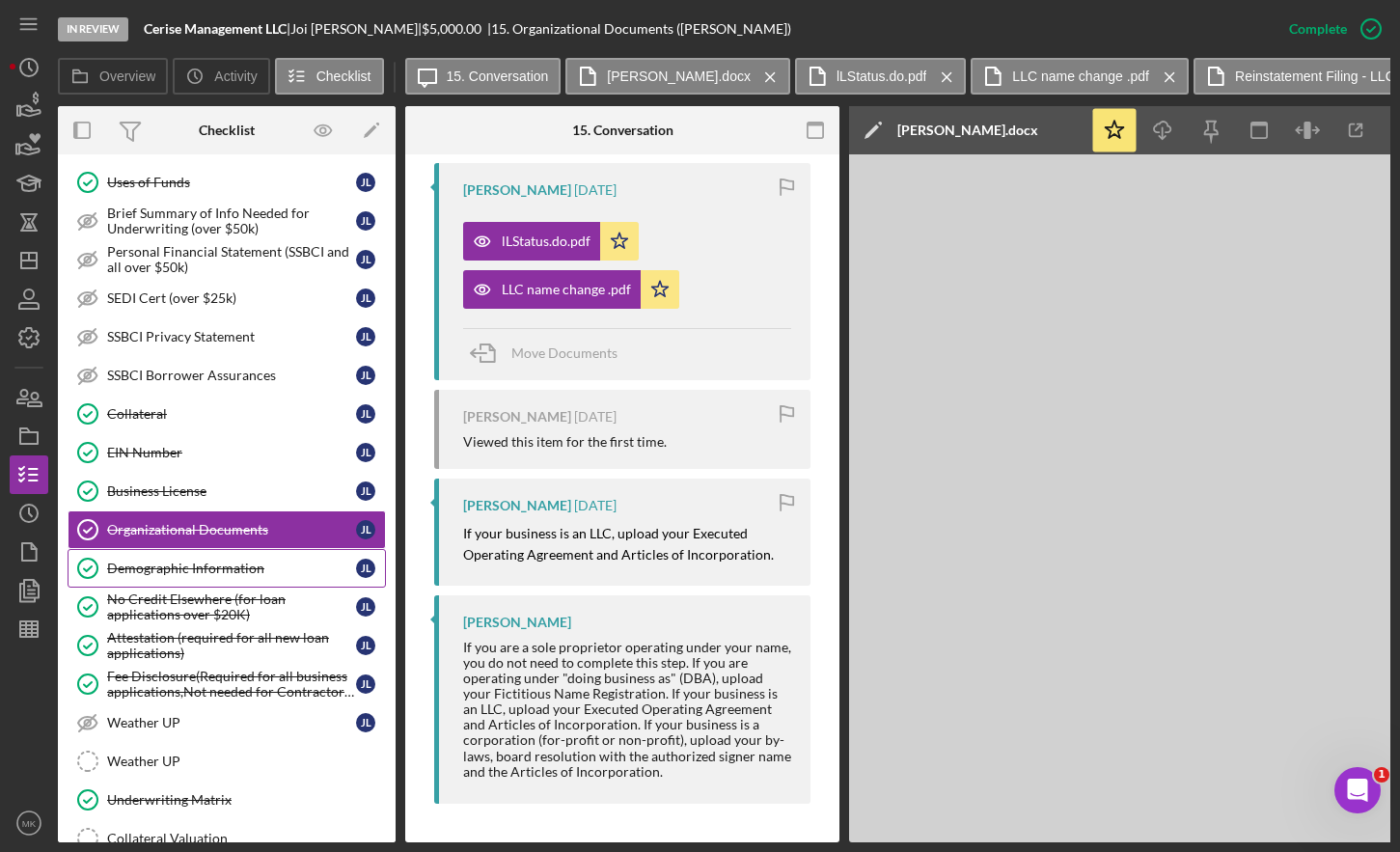
click at [249, 563] on div "Demographic Information" at bounding box center [232, 568] width 249 height 16
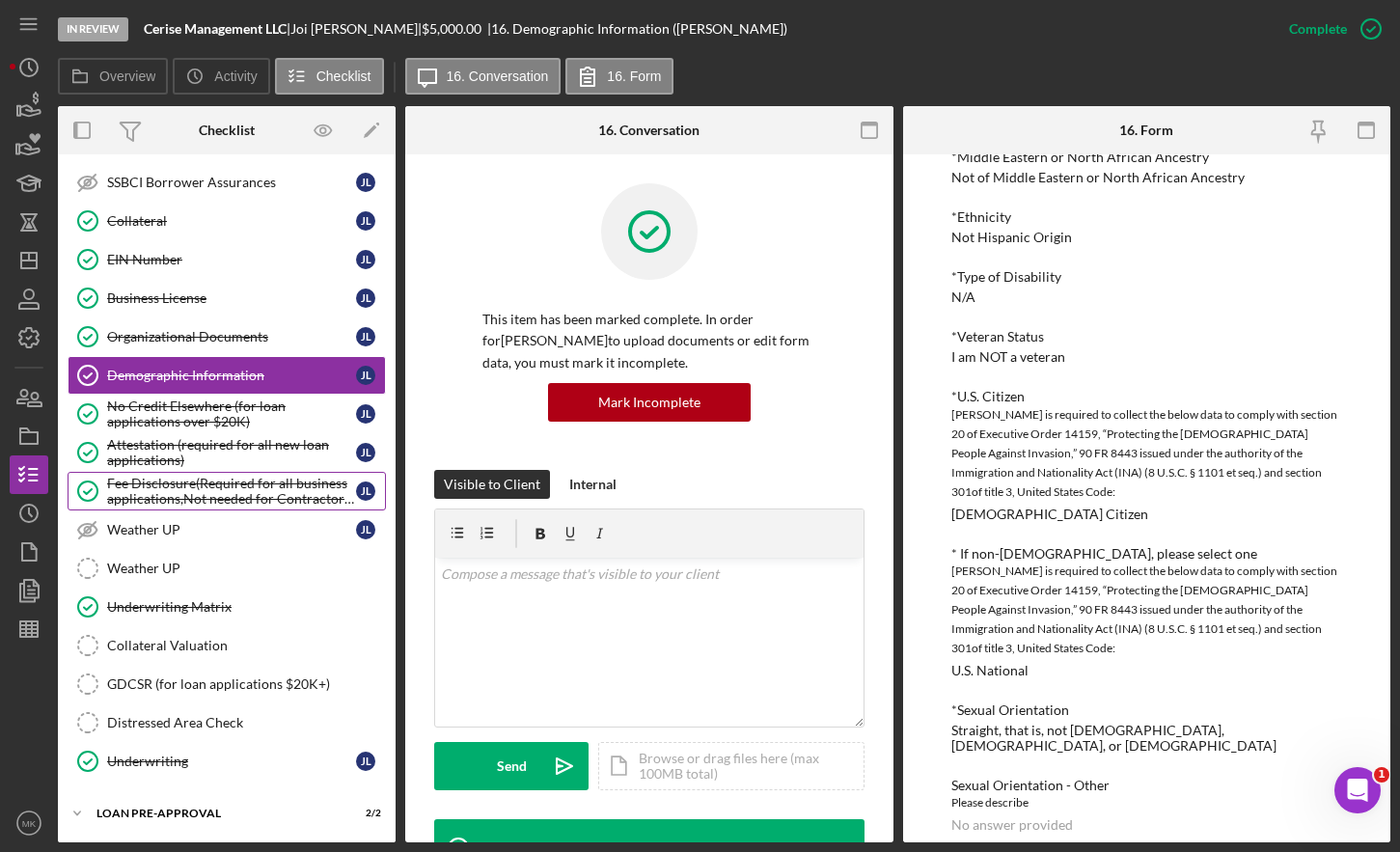
scroll to position [1075, 0]
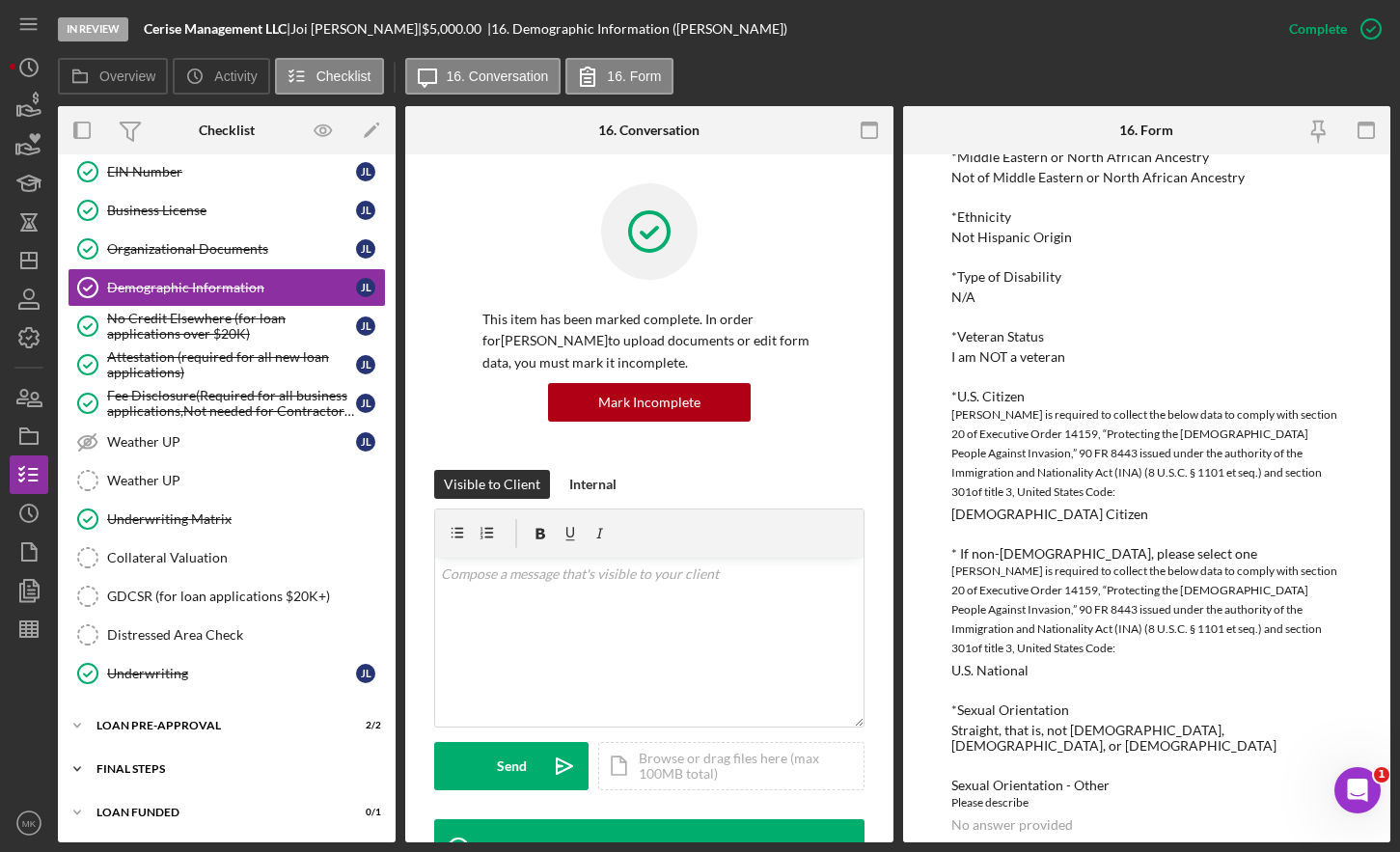
click at [168, 771] on div "FINAL STEPS" at bounding box center [235, 769] width 275 height 12
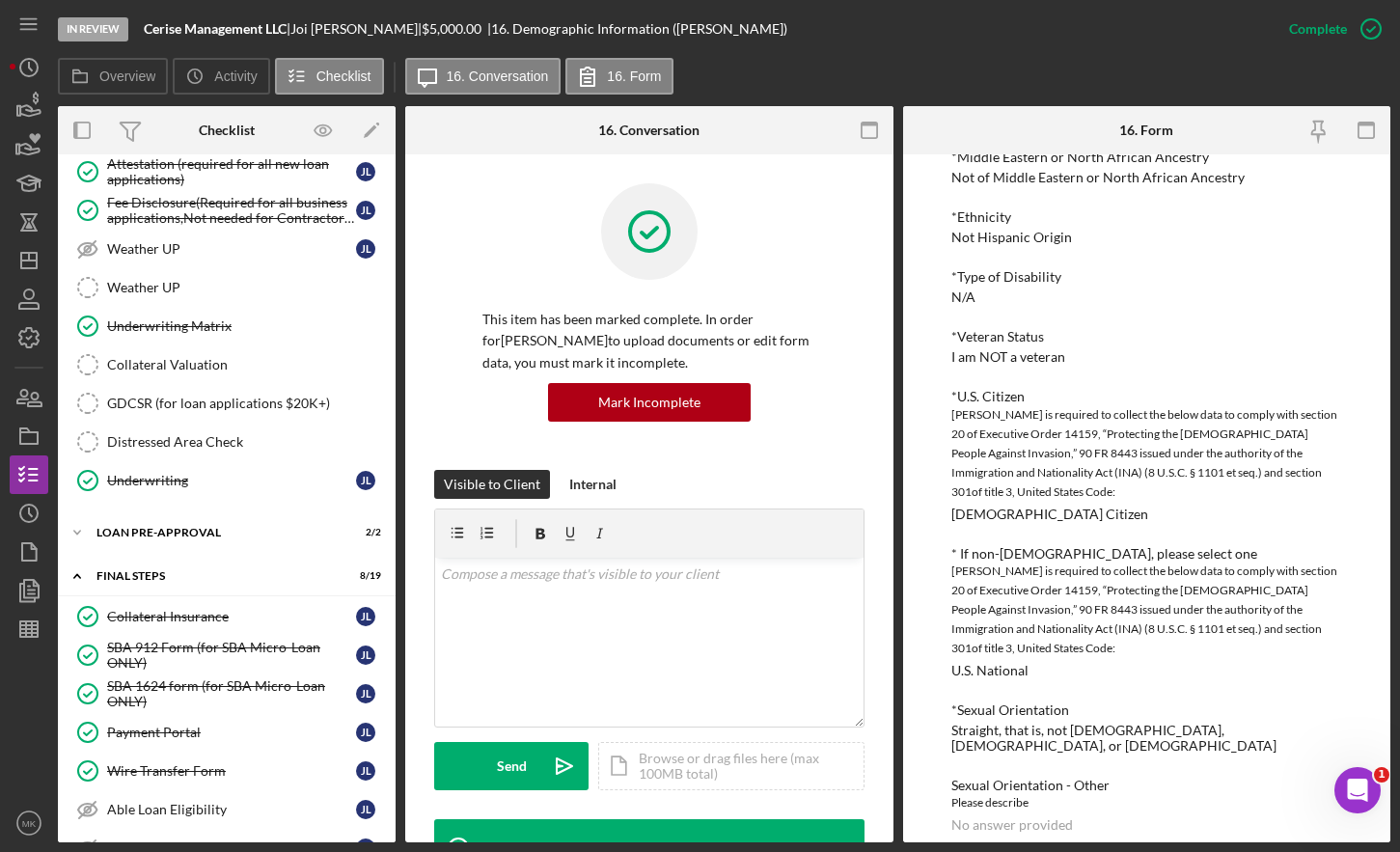
scroll to position [1461, 0]
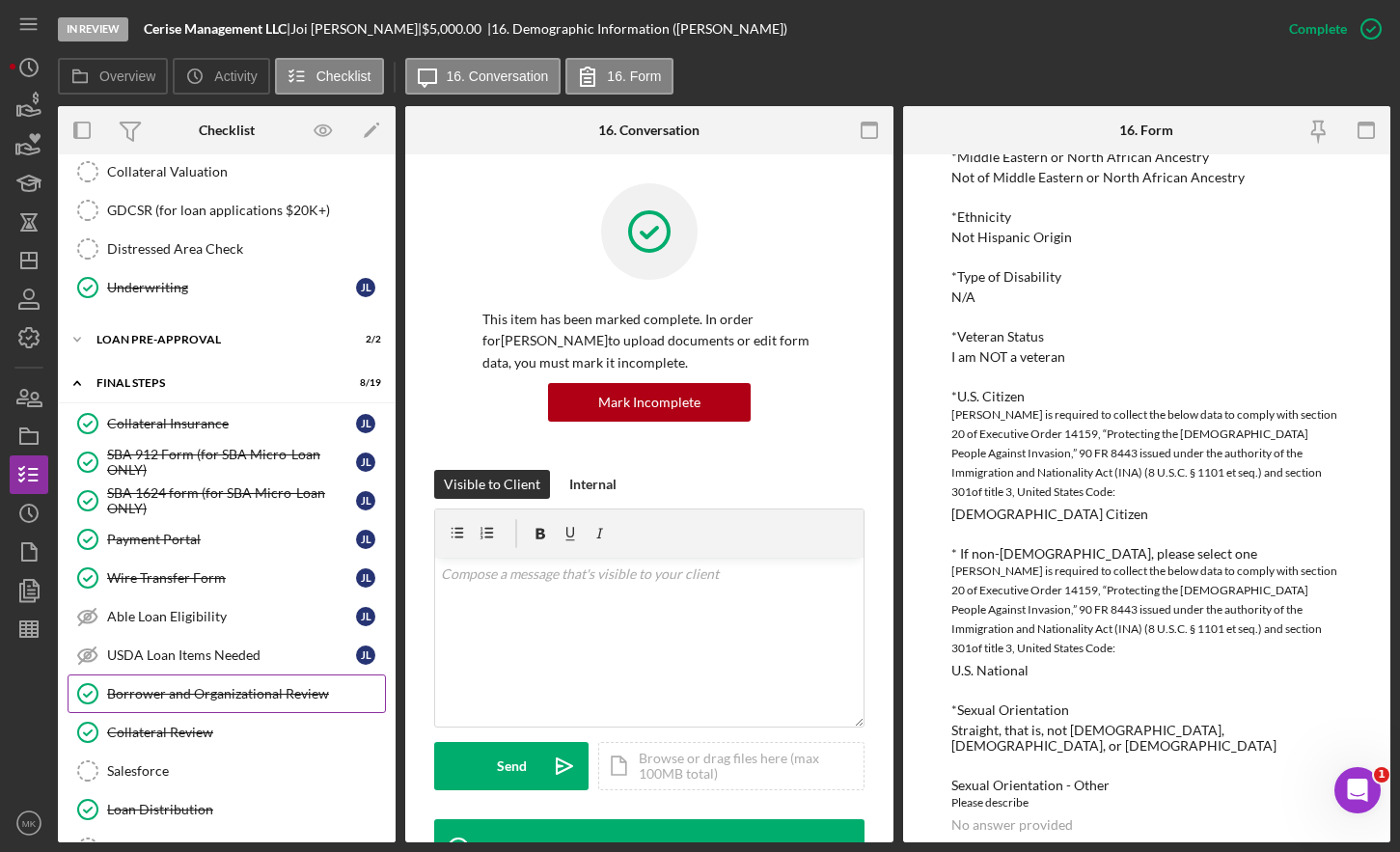
click at [205, 698] on div "Borrower and Organizational Review" at bounding box center [246, 694] width 278 height 16
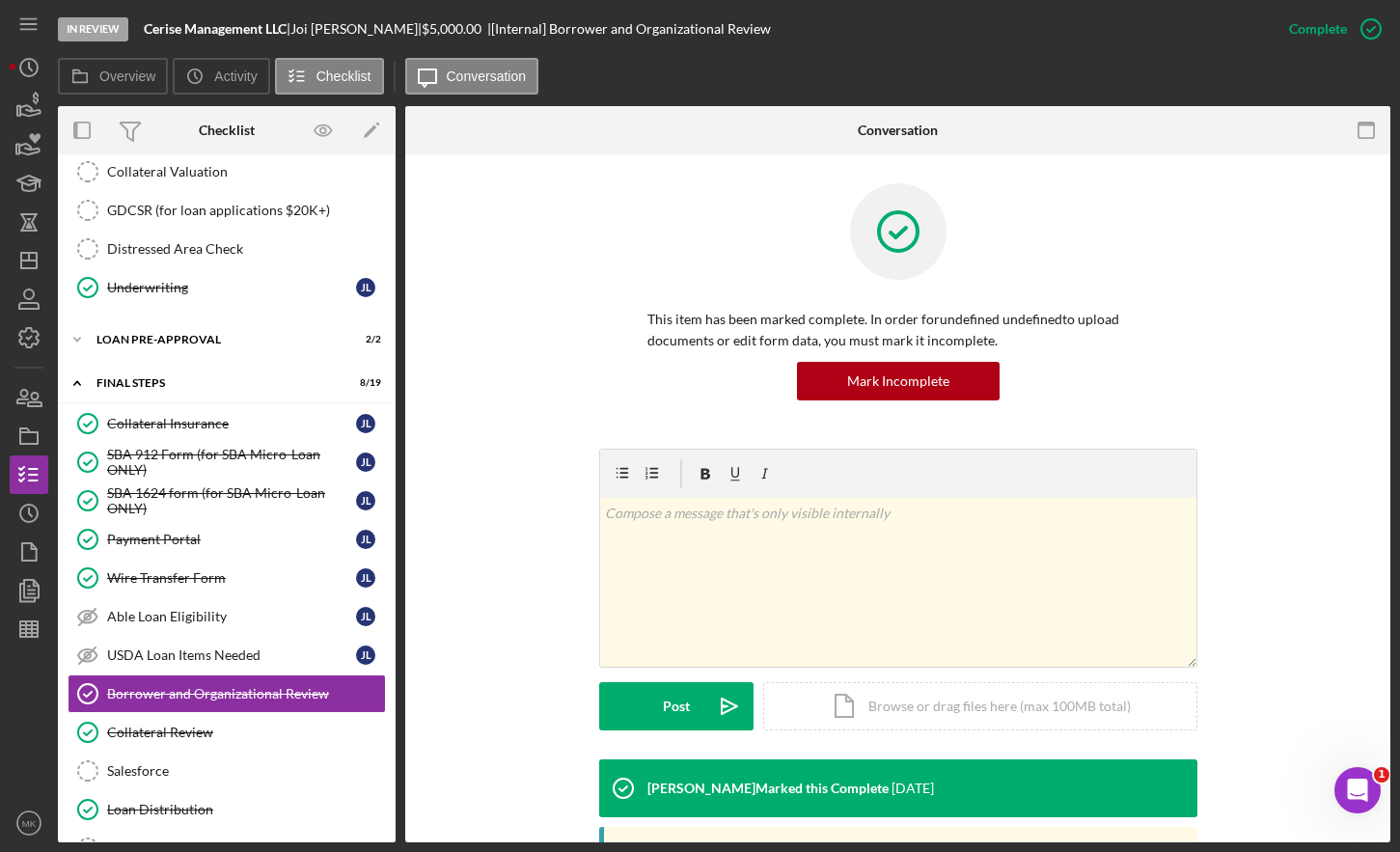
scroll to position [380, 0]
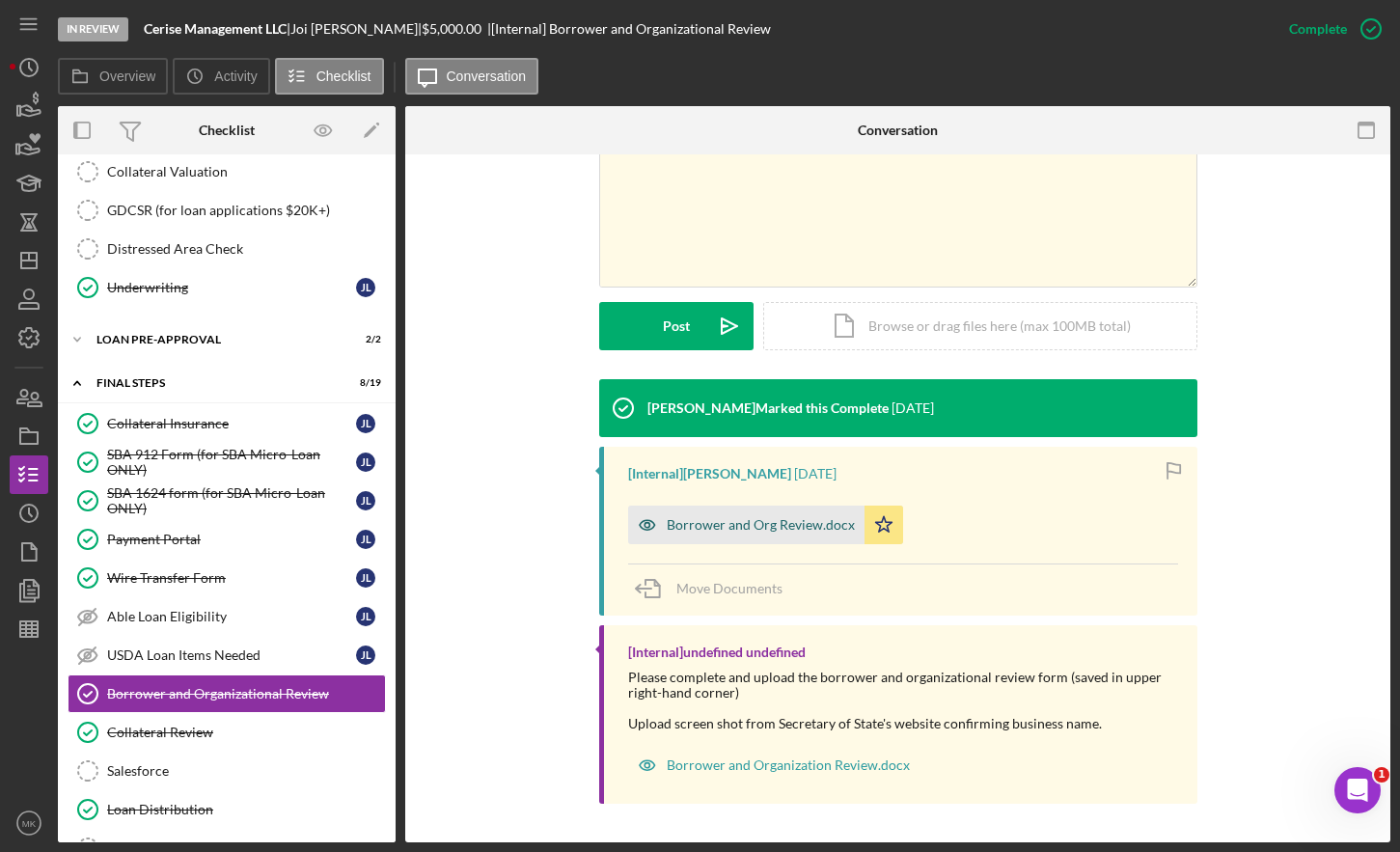
click at [711, 532] on div "Borrower and Org Review.docx" at bounding box center [761, 525] width 188 height 16
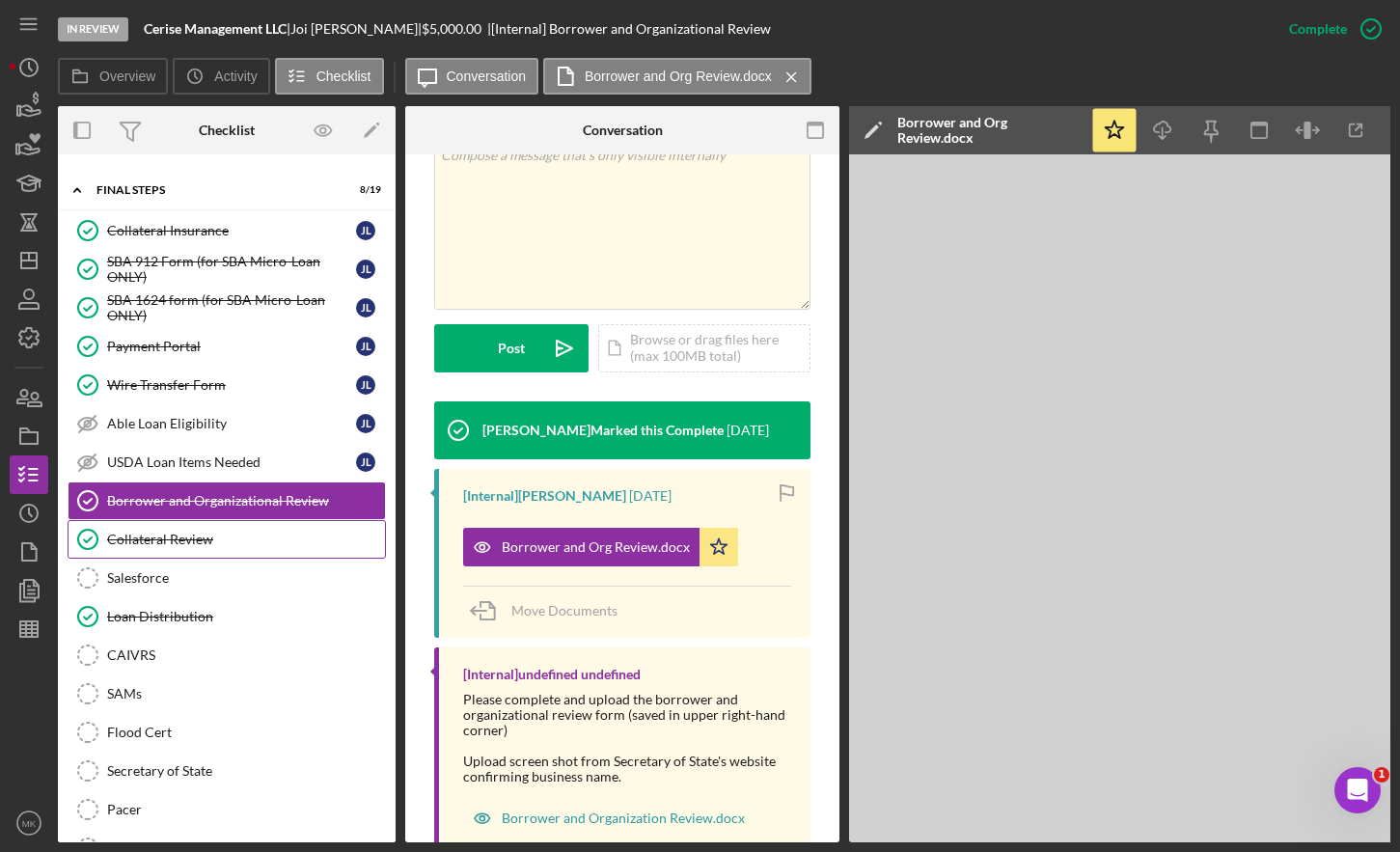
scroll to position [1825, 0]
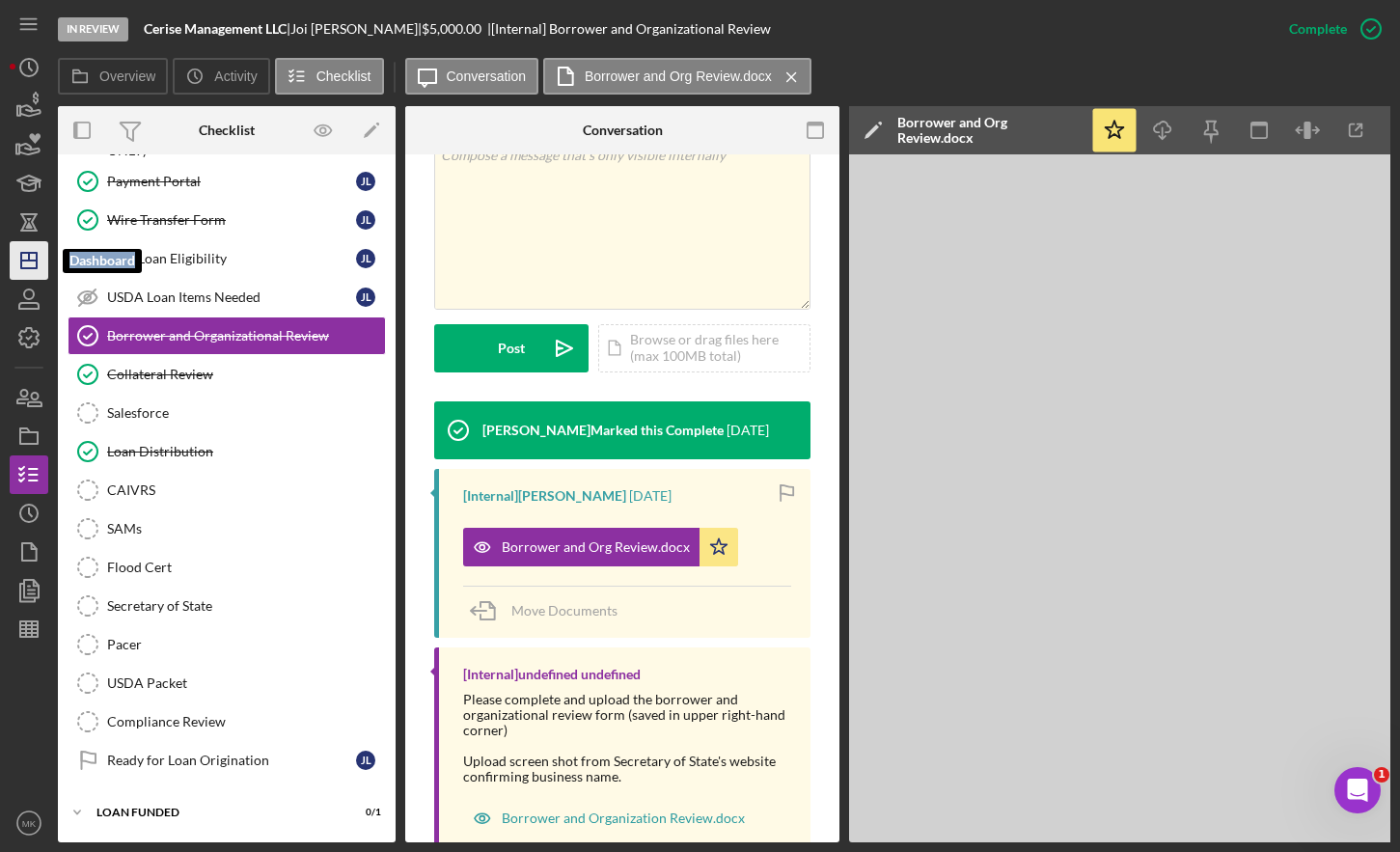
click at [28, 259] on icon "Icon/Dashboard" at bounding box center [29, 261] width 48 height 48
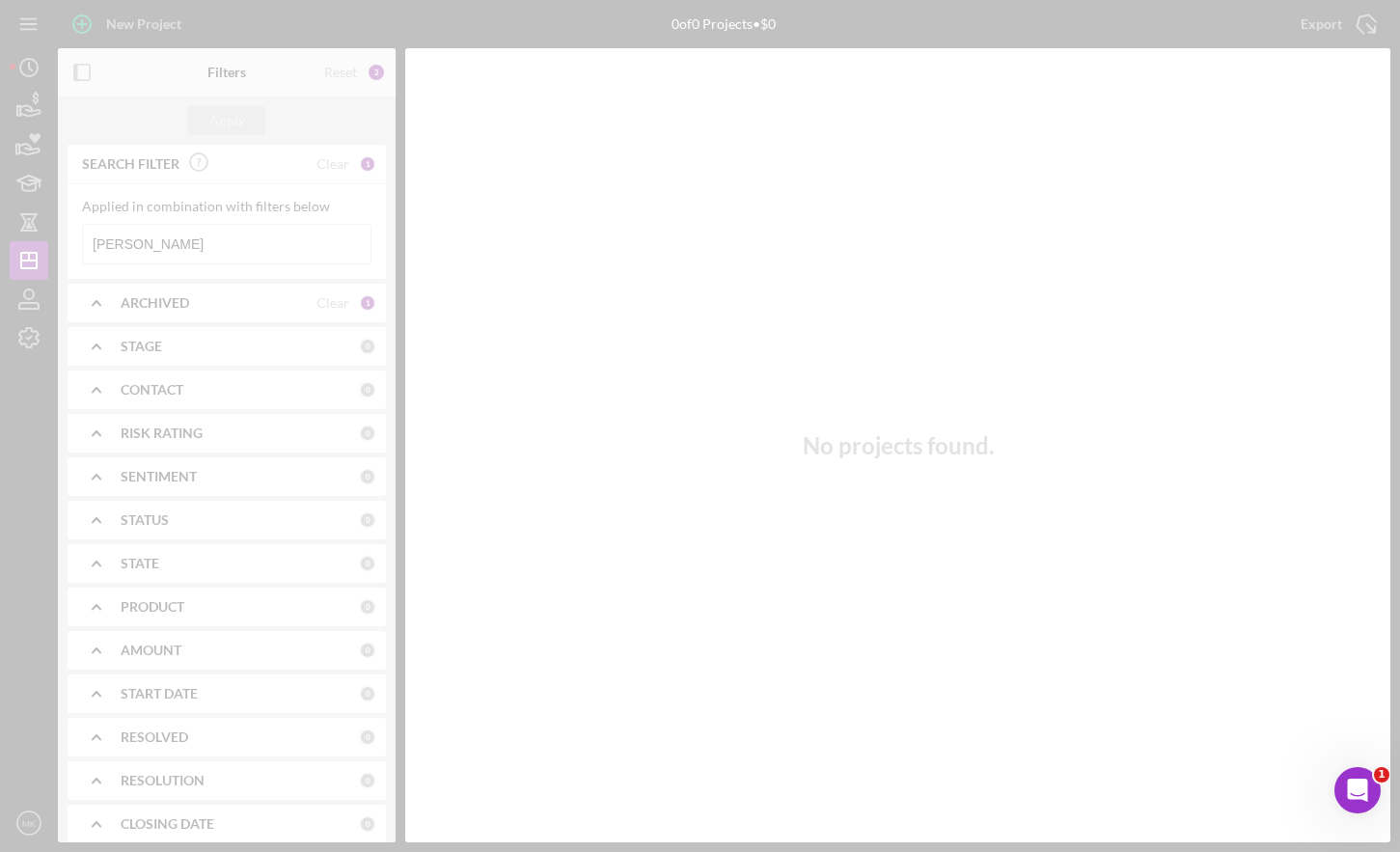
click at [165, 243] on div at bounding box center [700, 426] width 1400 height 852
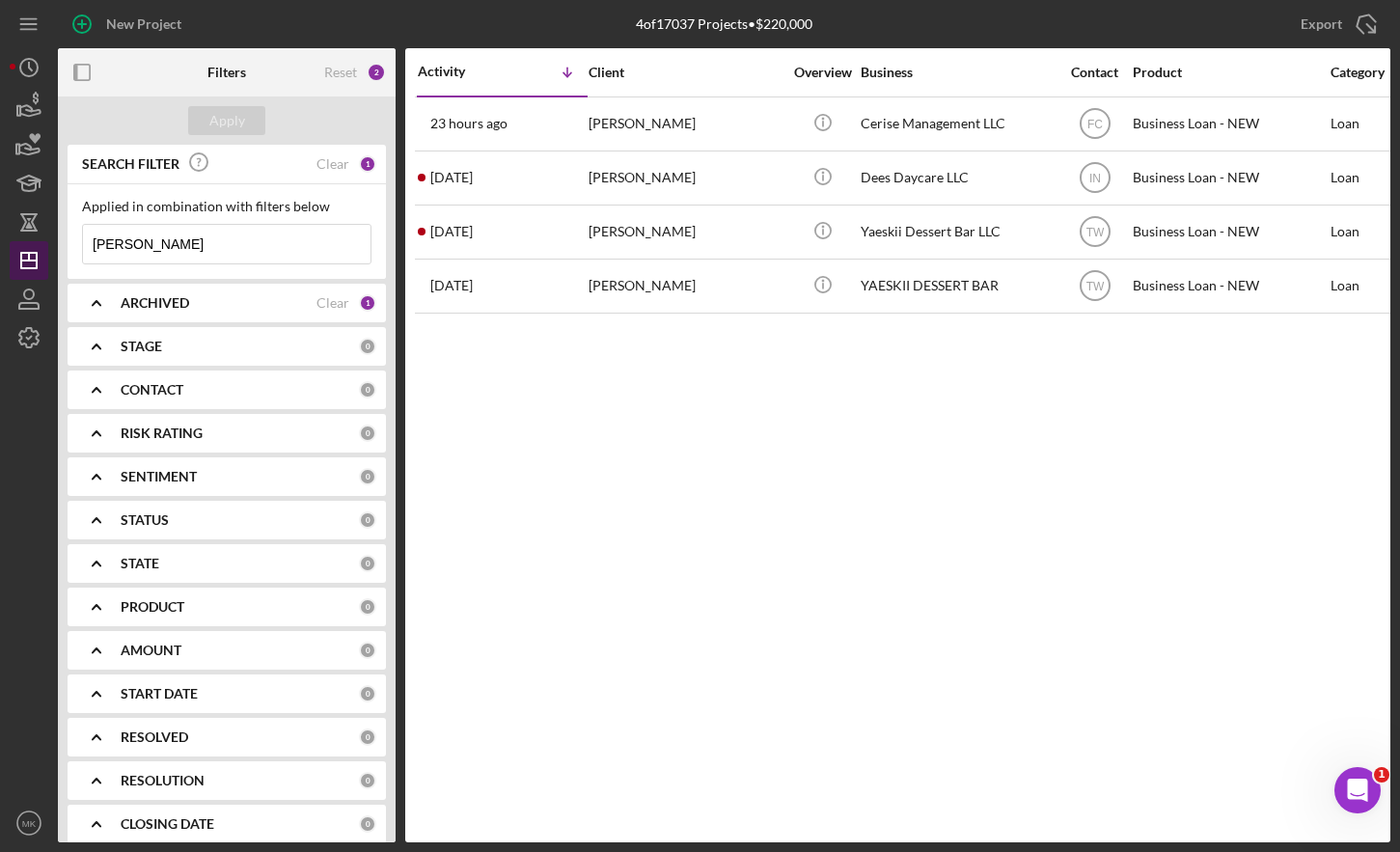
drag, startPoint x: 165, startPoint y: 244, endPoint x: 43, endPoint y: 244, distance: 122.0
click at [43, 244] on div "New Project 4 of 17037 Projects • $220,000 [PERSON_NAME] Export Icon/Export Fil…" at bounding box center [700, 421] width 1382 height 842
type input "[PERSON_NAME]"
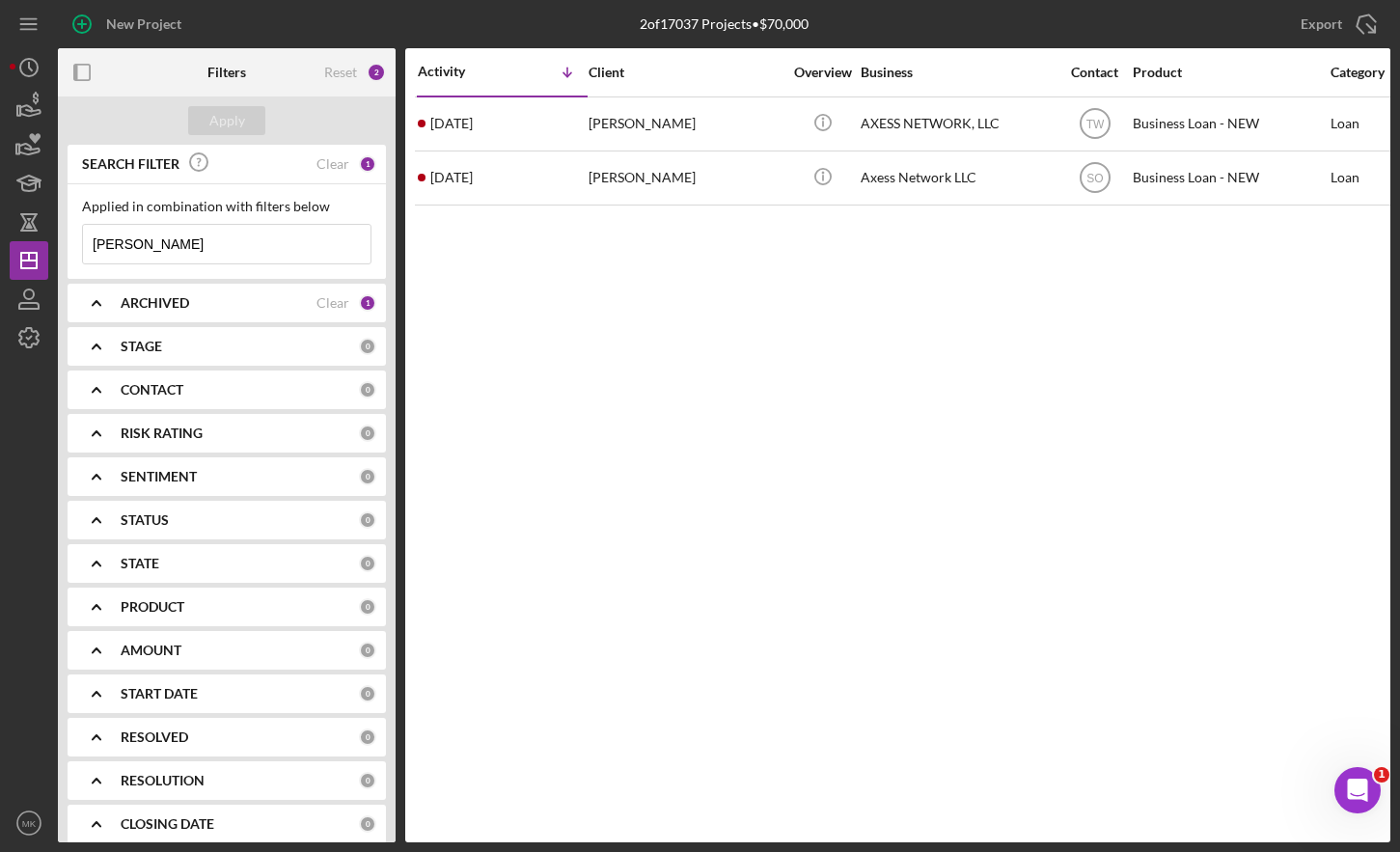
click at [661, 140] on div "[PERSON_NAME]" at bounding box center [684, 124] width 193 height 51
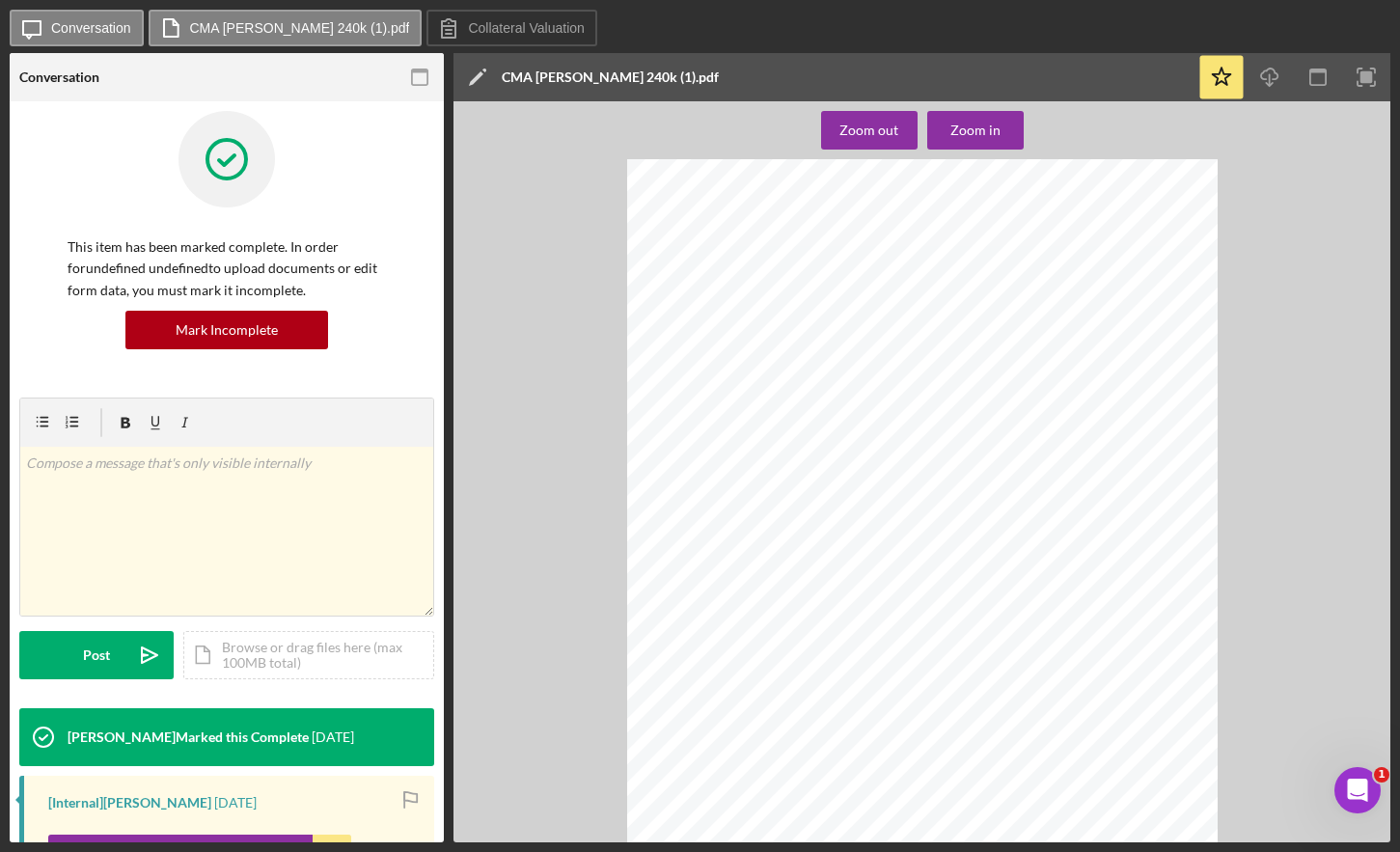
scroll to position [483, 0]
